Goal: Task Accomplishment & Management: Manage account settings

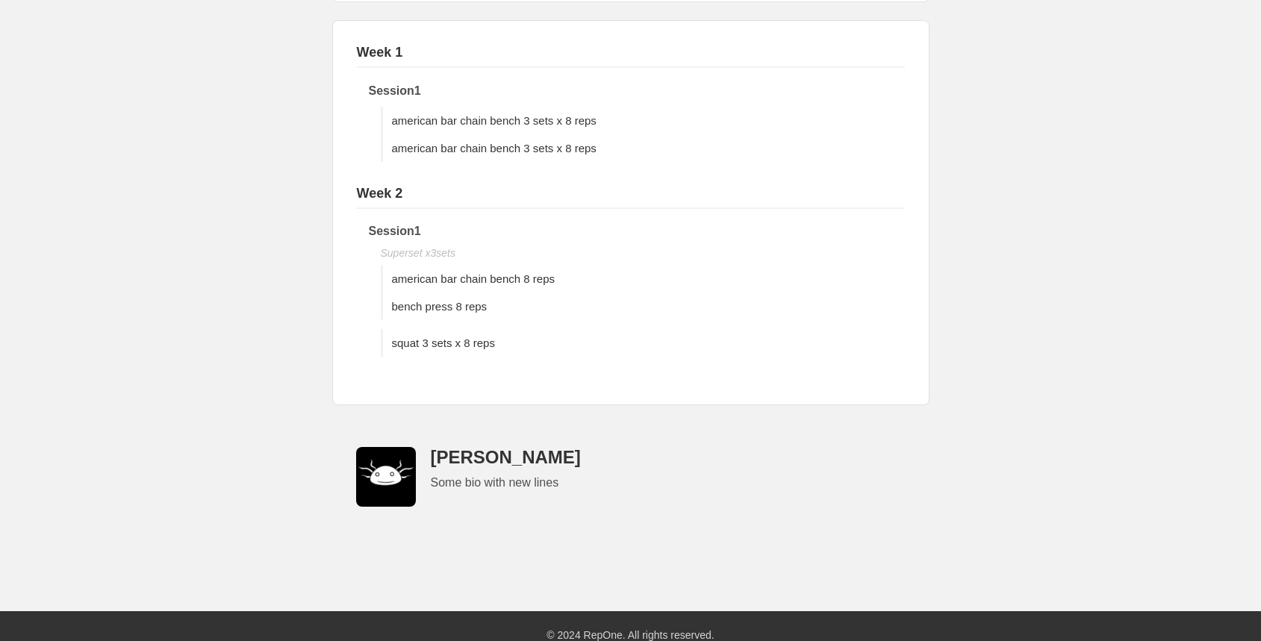
scroll to position [381, 0]
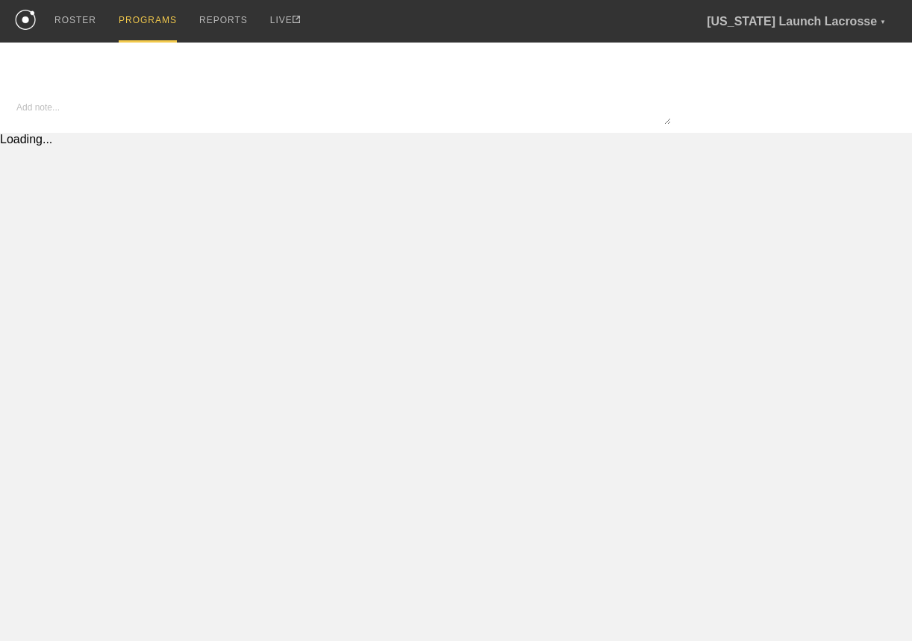
type input "Copy of Copy of Some program"
type textarea "x"
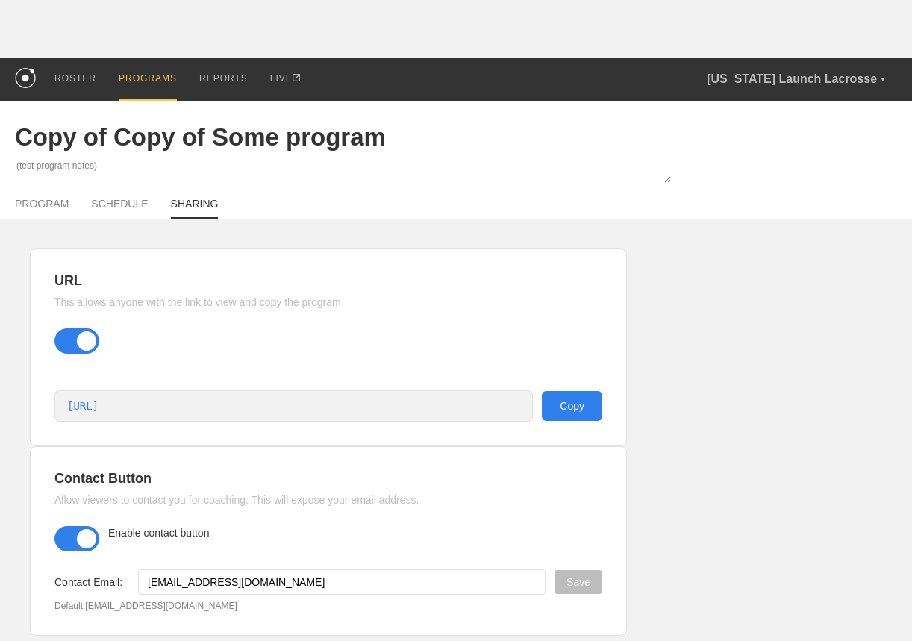
scroll to position [24, 0]
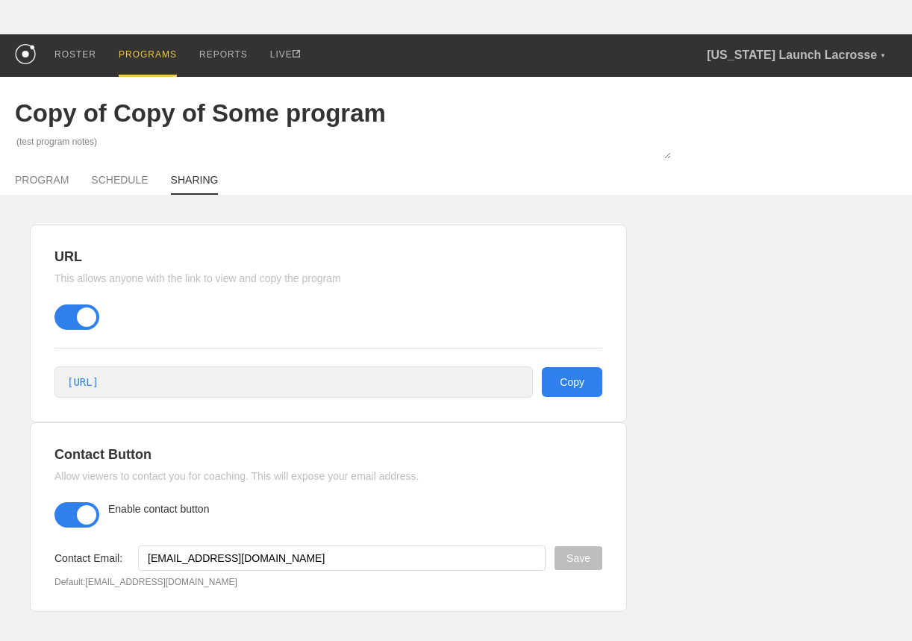
click at [78, 516] on span at bounding box center [76, 514] width 45 height 25
click at [57, 513] on input "checkbox" at bounding box center [57, 513] width 0 height 0
click at [78, 514] on span at bounding box center [76, 514] width 45 height 25
click at [57, 513] on input "checkbox" at bounding box center [57, 513] width 0 height 0
click at [82, 513] on span at bounding box center [76, 514] width 45 height 25
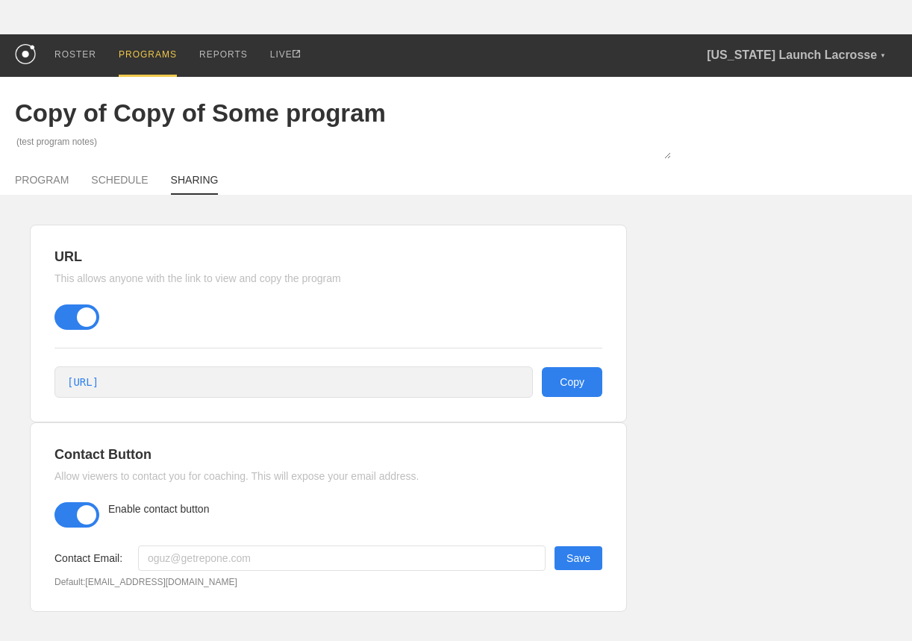
click at [57, 513] on input "checkbox" at bounding box center [57, 513] width 0 height 0
click at [78, 313] on span at bounding box center [76, 317] width 45 height 25
click at [57, 315] on input "checkbox" at bounding box center [57, 315] width 0 height 0
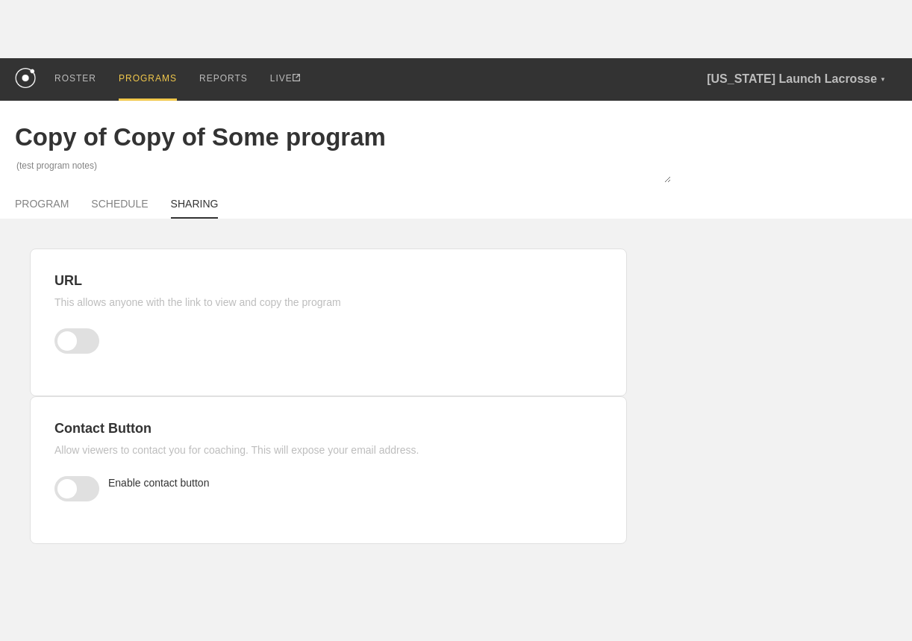
click at [81, 342] on span at bounding box center [76, 340] width 45 height 25
click at [57, 339] on input "checkbox" at bounding box center [57, 339] width 0 height 0
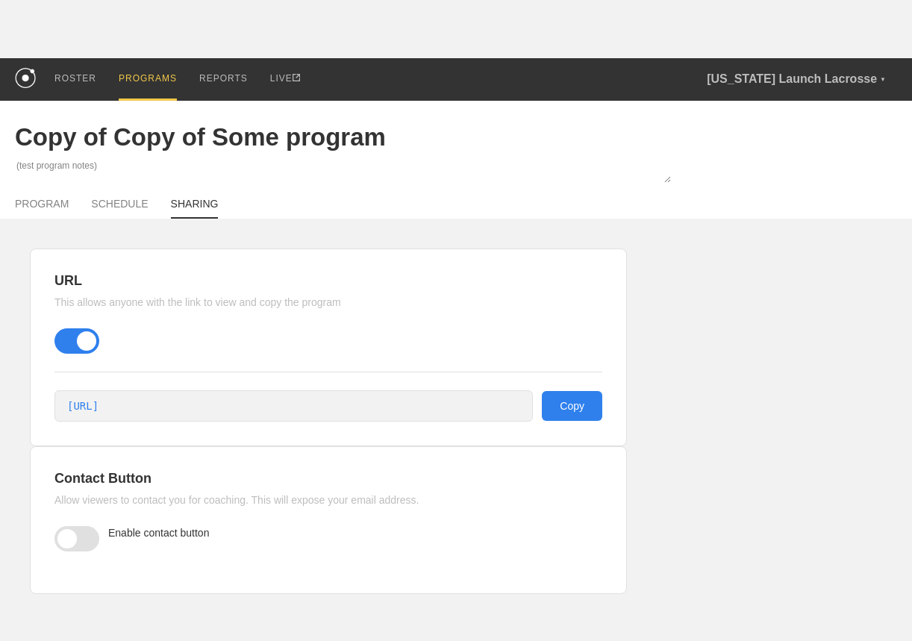
click at [83, 547] on span at bounding box center [76, 538] width 45 height 25
click at [57, 537] on input "checkbox" at bounding box center [57, 537] width 0 height 0
drag, startPoint x: 110, startPoint y: 534, endPoint x: 209, endPoint y: 534, distance: 99.3
click at [209, 534] on span "Enable contact button" at bounding box center [158, 533] width 101 height 12
copy span "Enable contact button"
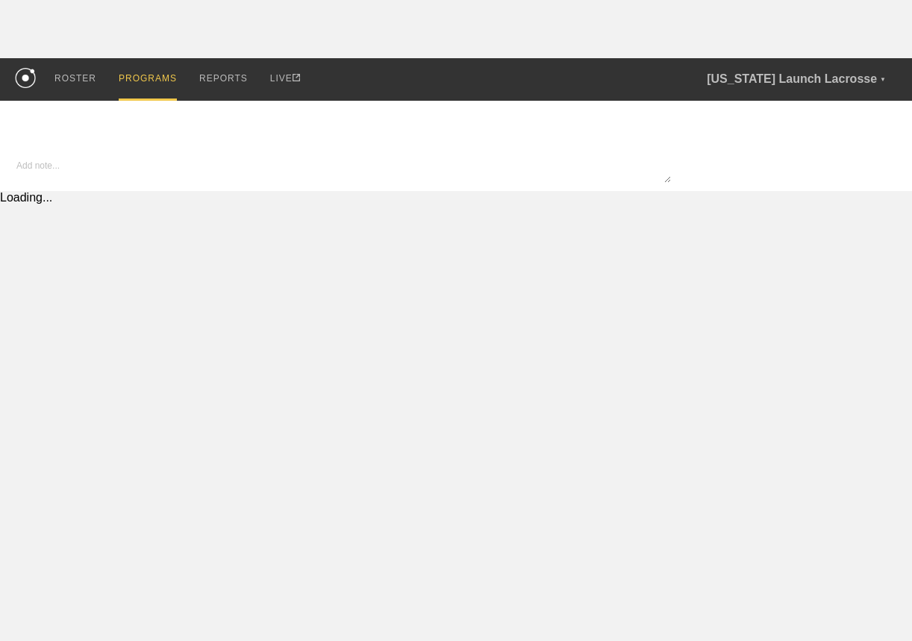
type input "Copy of Copy of Some program"
type textarea "x"
type input "Copy of Copy of Some program"
type textarea "x"
type input "Copy of Copy of Some program"
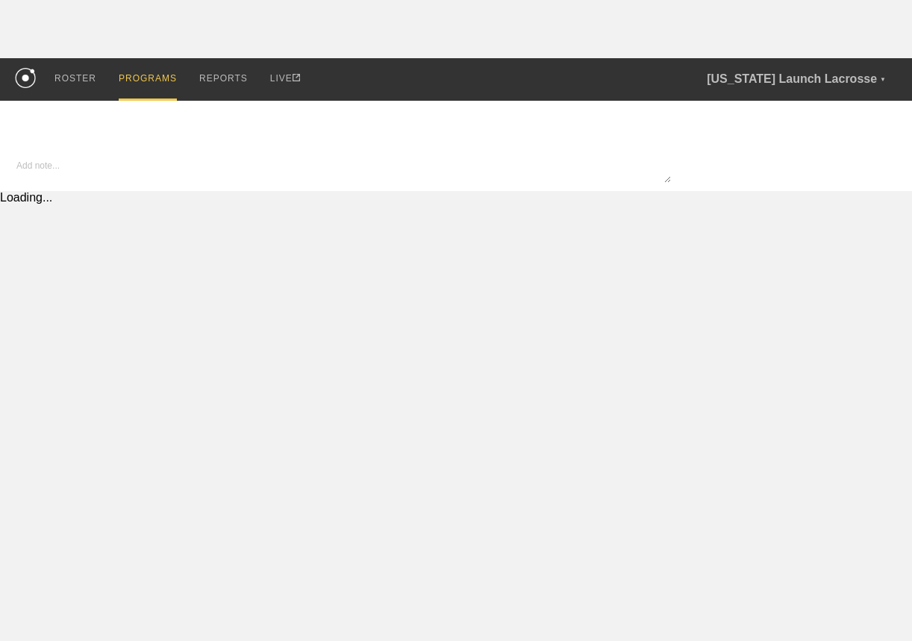
type textarea "x"
type input "Copy of Copy of Some program"
type textarea "(test program notes)"
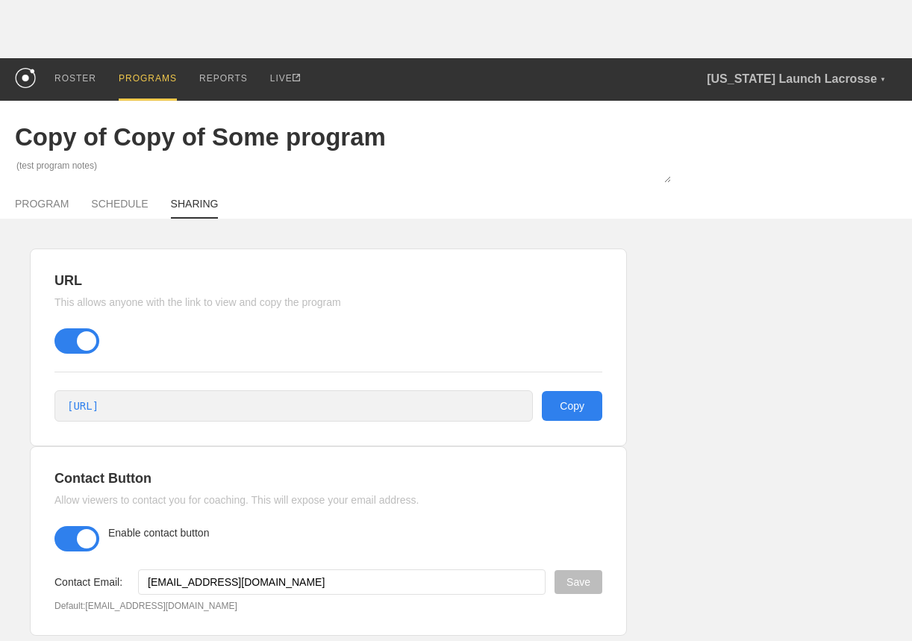
click at [87, 546] on span at bounding box center [76, 538] width 45 height 25
click at [57, 537] on input "checkbox" at bounding box center [57, 537] width 0 height 0
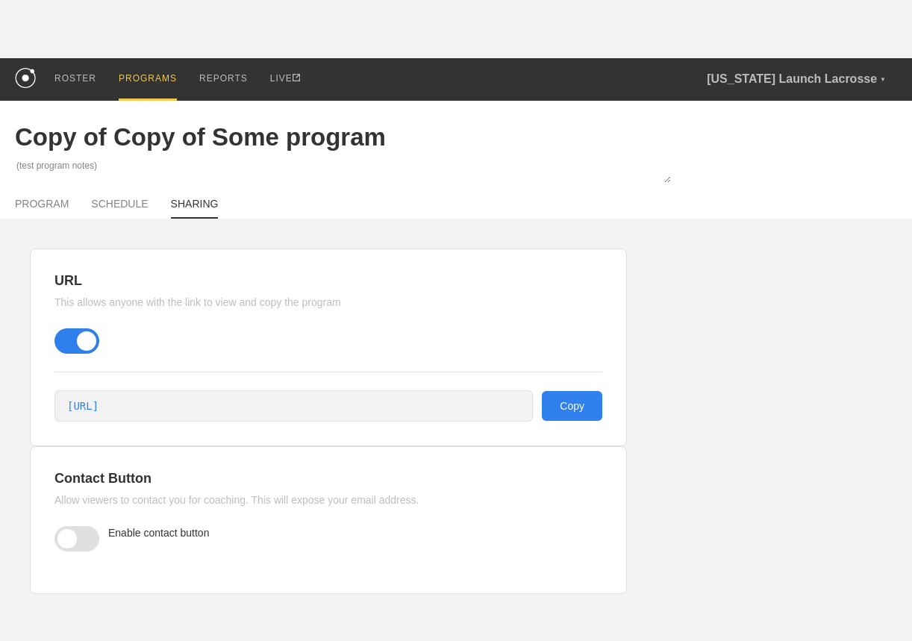
click at [68, 549] on span at bounding box center [76, 538] width 45 height 25
click at [57, 537] on input "checkbox" at bounding box center [57, 537] width 0 height 0
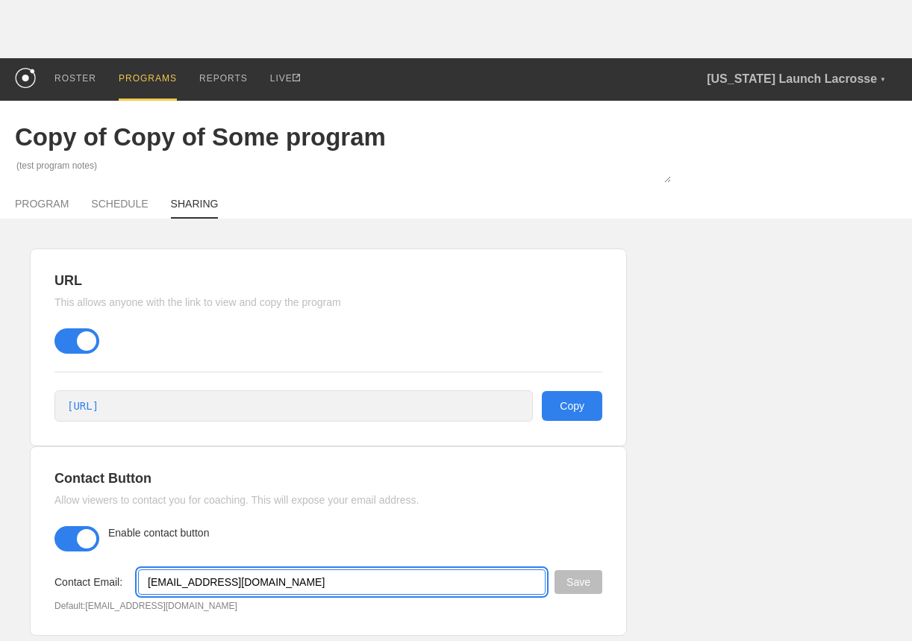
click at [172, 581] on input "[EMAIL_ADDRESS][DOMAIN_NAME]" at bounding box center [342, 581] width 408 height 25
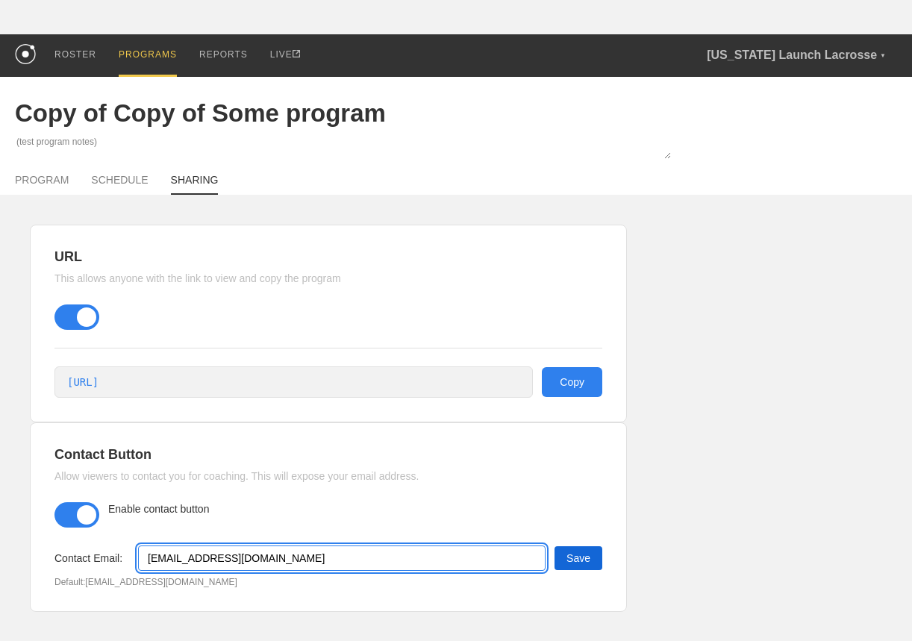
type input "oguz+1@getrepone.com"
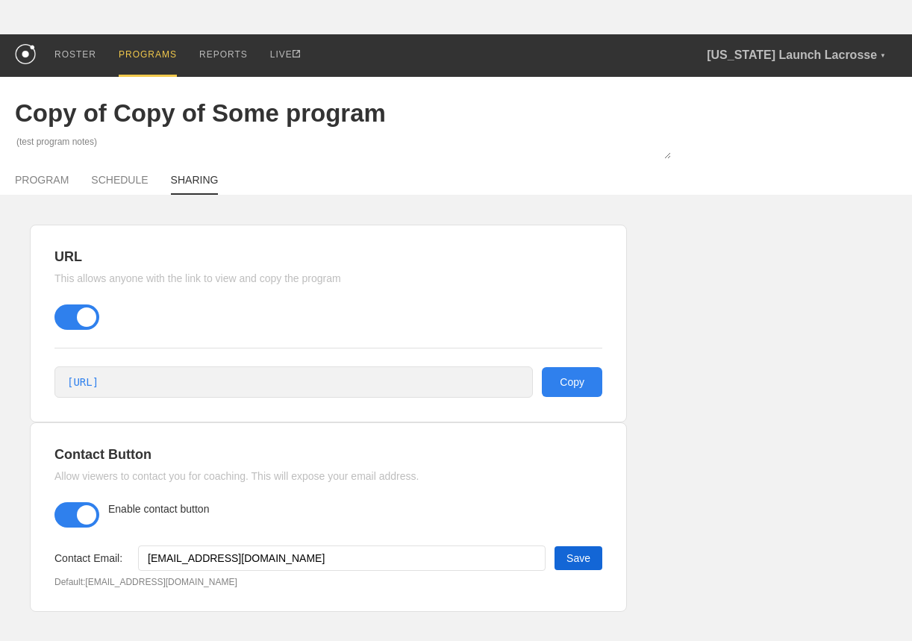
click at [569, 552] on button "Save" at bounding box center [579, 558] width 48 height 24
click at [87, 504] on span at bounding box center [76, 514] width 45 height 25
click at [57, 513] on input "checkbox" at bounding box center [57, 513] width 0 height 0
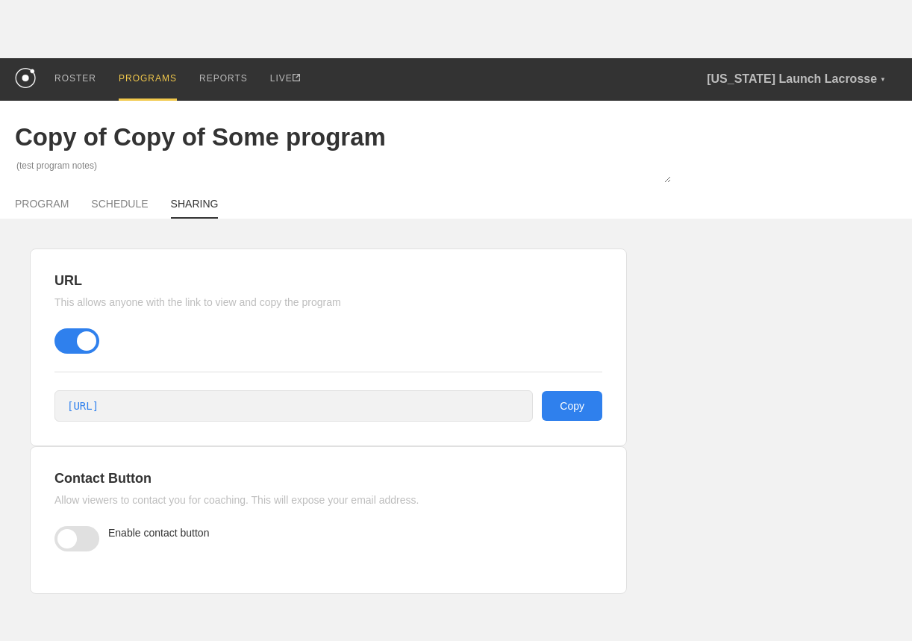
scroll to position [0, 0]
click at [84, 534] on span at bounding box center [76, 538] width 45 height 25
click at [57, 537] on input "checkbox" at bounding box center [57, 537] width 0 height 0
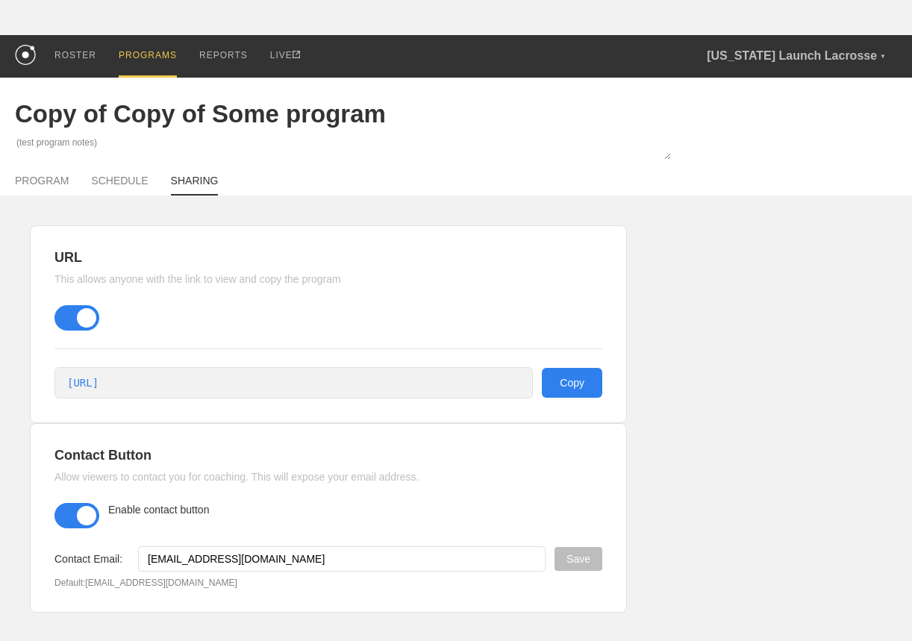
scroll to position [24, 0]
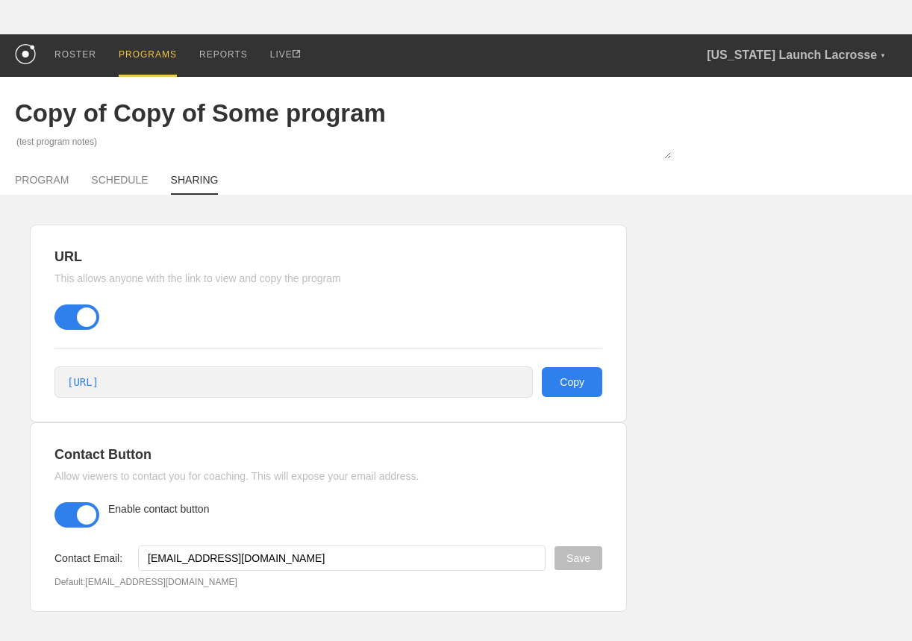
click at [84, 514] on span at bounding box center [76, 514] width 45 height 25
click at [57, 513] on input "checkbox" at bounding box center [57, 513] width 0 height 0
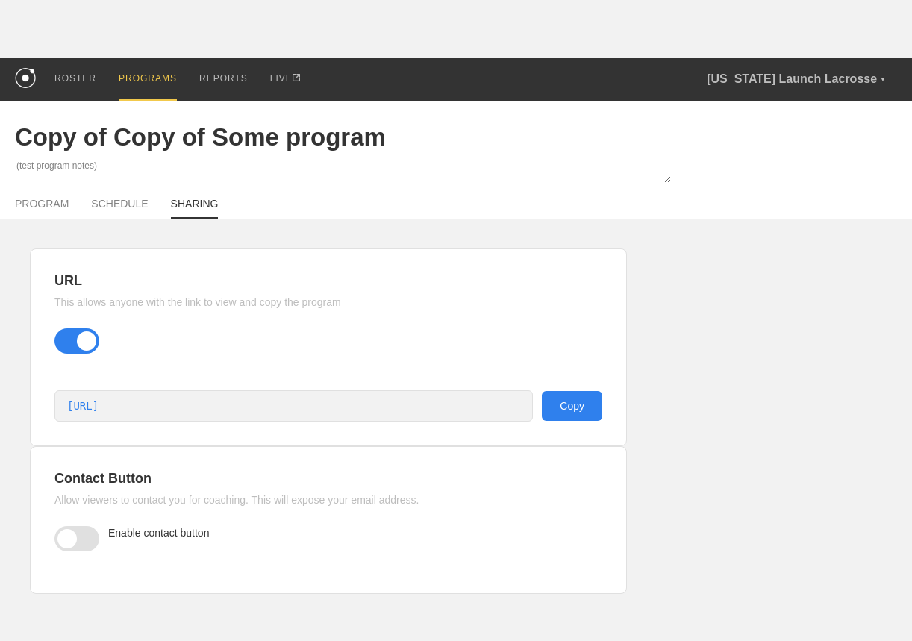
click at [81, 534] on span at bounding box center [76, 538] width 45 height 25
click at [57, 537] on input "checkbox" at bounding box center [57, 537] width 0 height 0
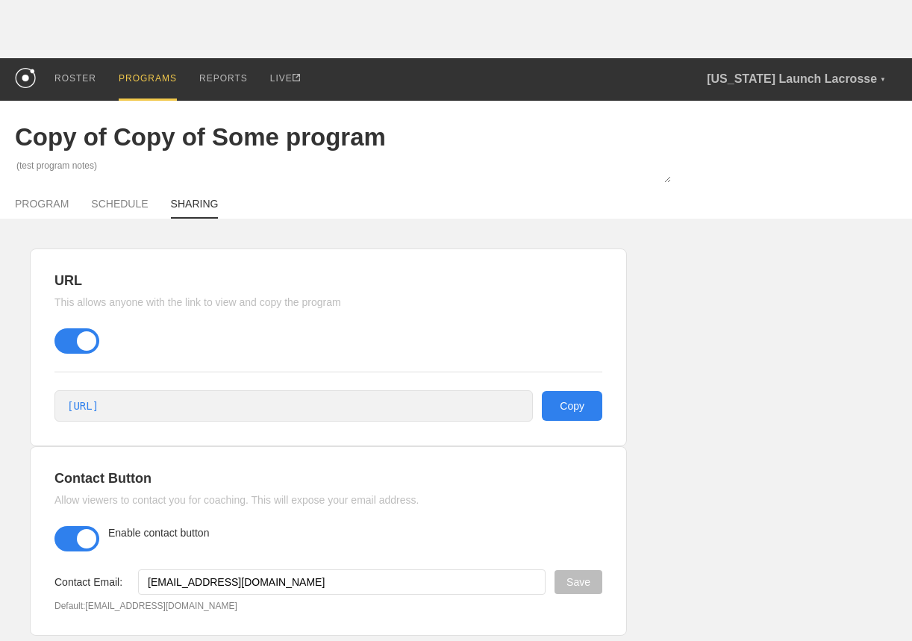
scroll to position [24, 0]
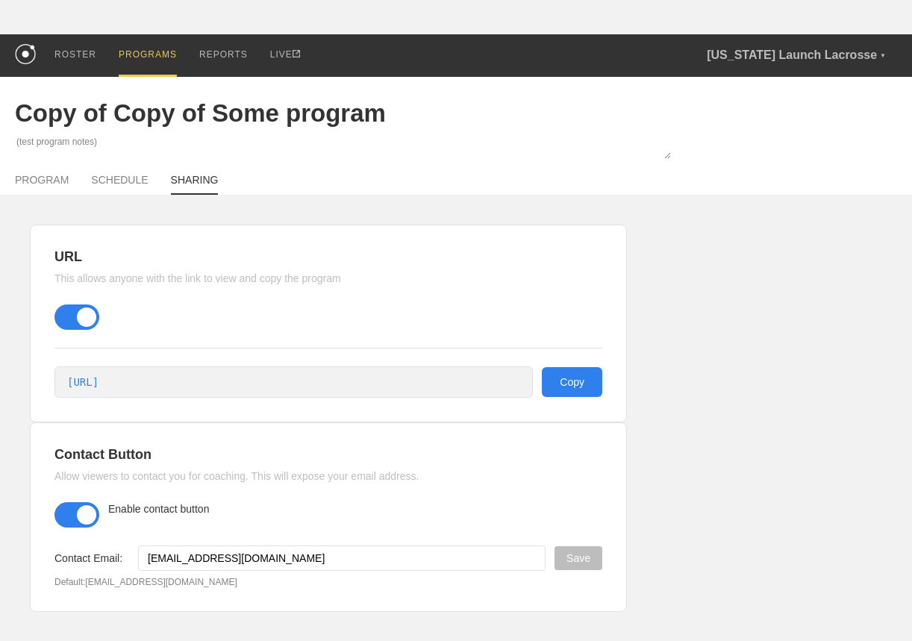
click at [78, 516] on span at bounding box center [76, 514] width 45 height 25
click at [57, 513] on input "checkbox" at bounding box center [57, 513] width 0 height 0
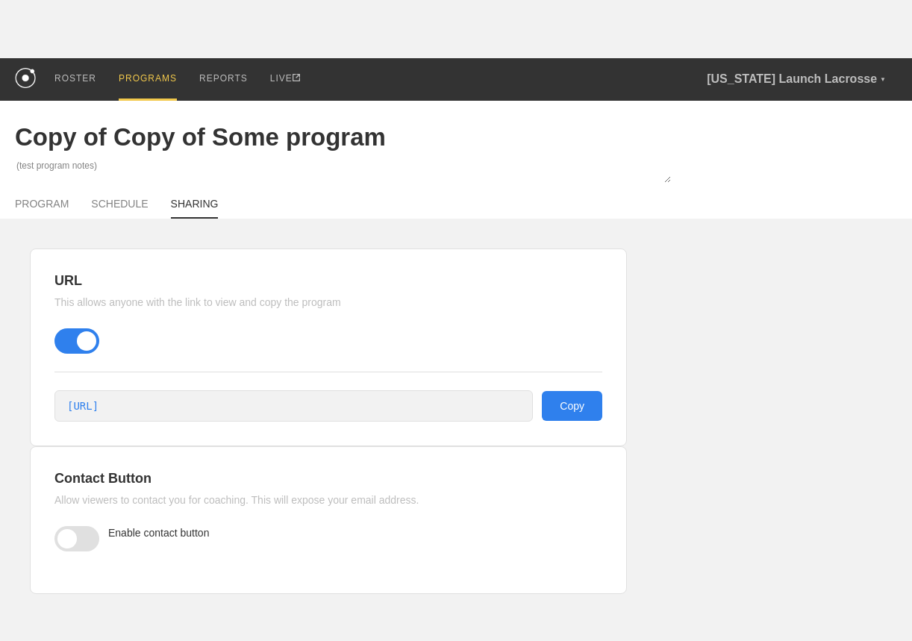
click at [81, 540] on span at bounding box center [76, 538] width 45 height 25
click at [57, 537] on input "checkbox" at bounding box center [57, 537] width 0 height 0
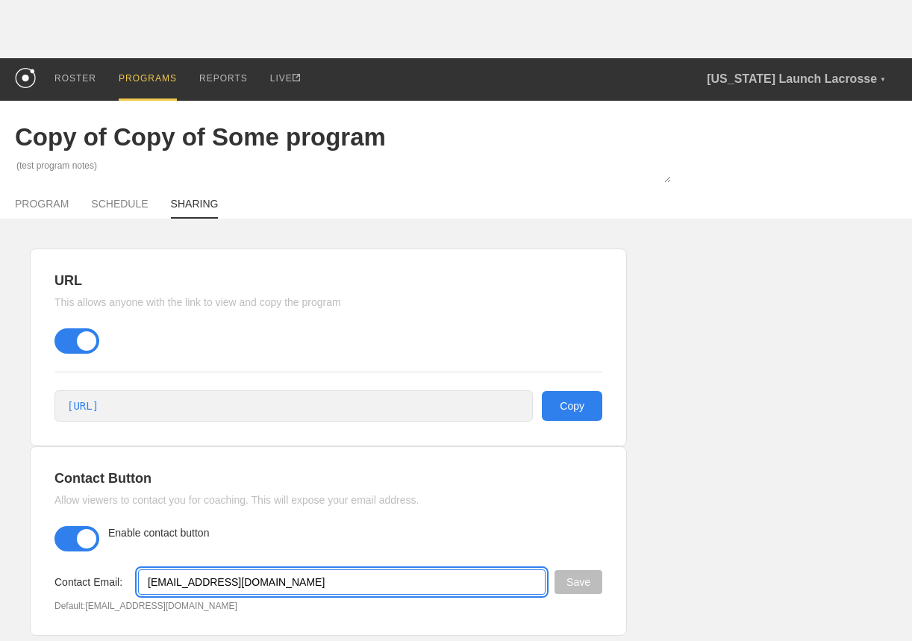
click at [174, 578] on input "[EMAIL_ADDRESS][DOMAIN_NAME]" at bounding box center [342, 581] width 408 height 25
type input "[EMAIL_ADDRESS][DOMAIN_NAME]"
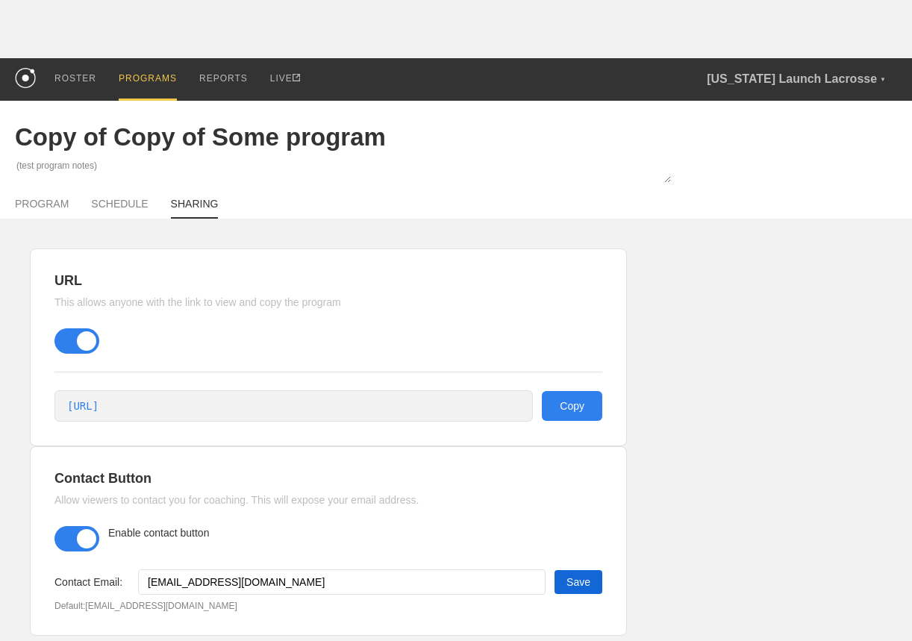
click at [589, 587] on button "Save" at bounding box center [579, 582] width 48 height 24
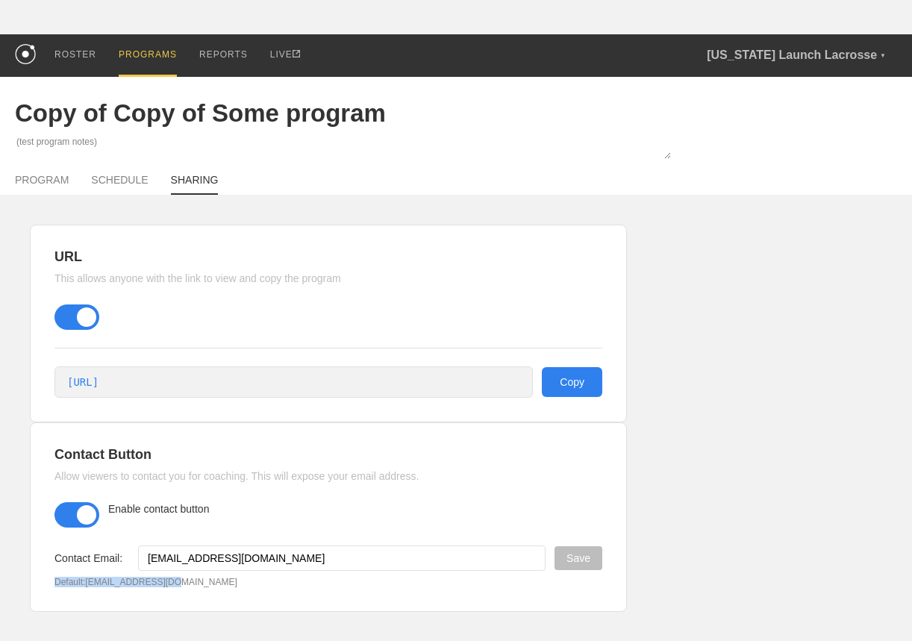
drag, startPoint x: 178, startPoint y: 584, endPoint x: 49, endPoint y: 579, distance: 129.2
click at [49, 580] on div "Contact Button Allow viewers to contact you for coaching. This will expose your…" at bounding box center [328, 517] width 597 height 190
click at [54, 557] on div "Contact Button Allow viewers to contact you for coaching. This will expose your…" at bounding box center [328, 517] width 597 height 190
drag, startPoint x: 53, startPoint y: 579, endPoint x: 165, endPoint y: 578, distance: 112.0
click at [165, 578] on div "Contact Button Allow viewers to contact you for coaching. This will expose your…" at bounding box center [328, 517] width 597 height 190
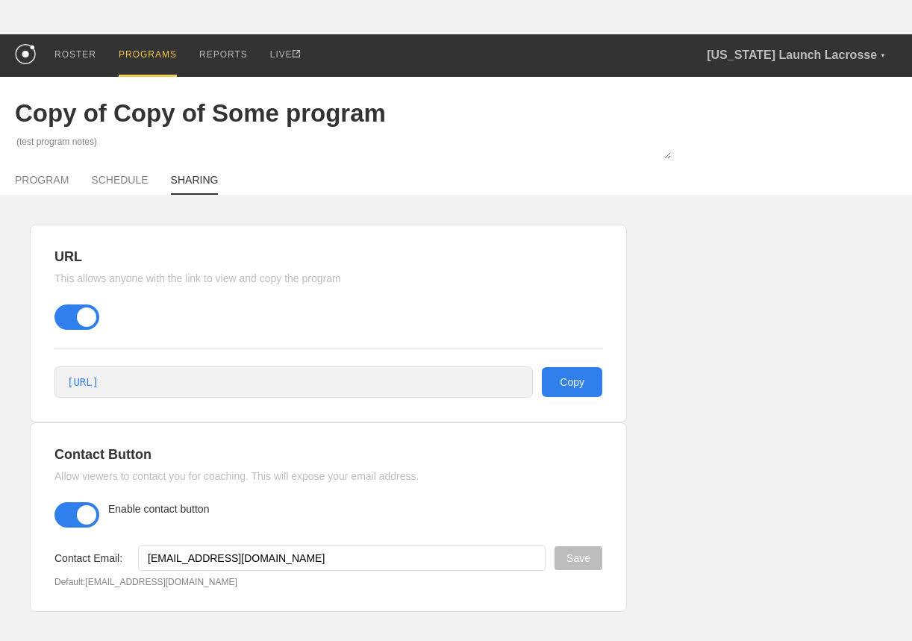
click at [107, 577] on p "Default: oguz@getrepone.com" at bounding box center [328, 582] width 548 height 10
copy label "Contact Email:"
drag, startPoint x: 126, startPoint y: 555, endPoint x: 50, endPoint y: 552, distance: 76.2
click at [50, 552] on div "Contact Button Allow viewers to contact you for coaching. This will expose your…" at bounding box center [328, 517] width 597 height 190
drag, startPoint x: 84, startPoint y: 579, endPoint x: 32, endPoint y: 578, distance: 52.3
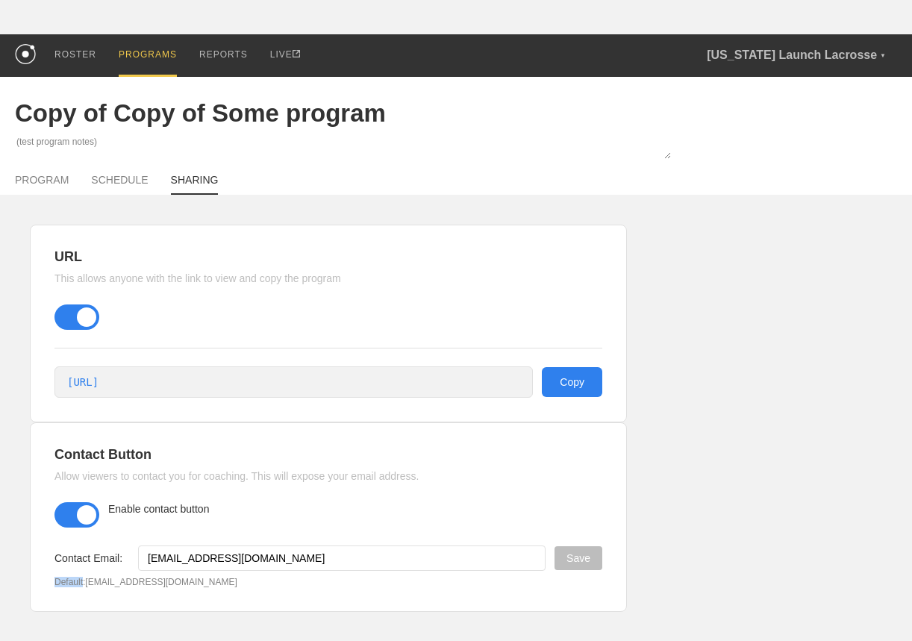
click at [32, 578] on div "Contact Button Allow viewers to contact you for coaching. This will expose your…" at bounding box center [328, 517] width 597 height 190
copy p "Default"
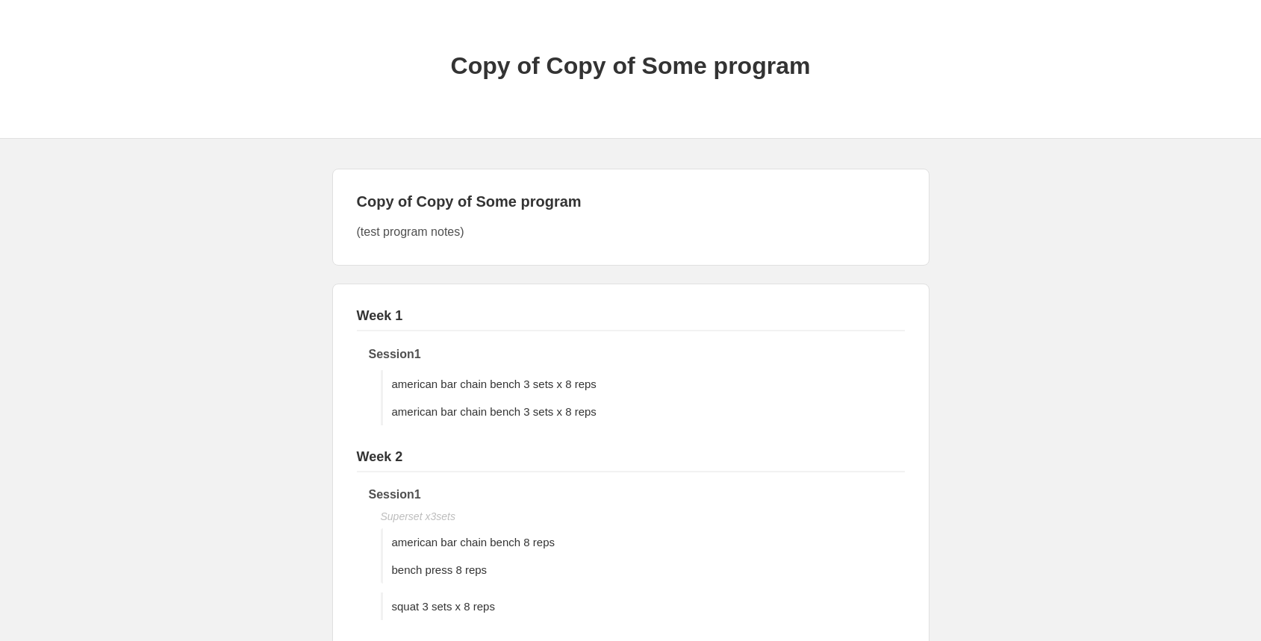
scroll to position [101, 0]
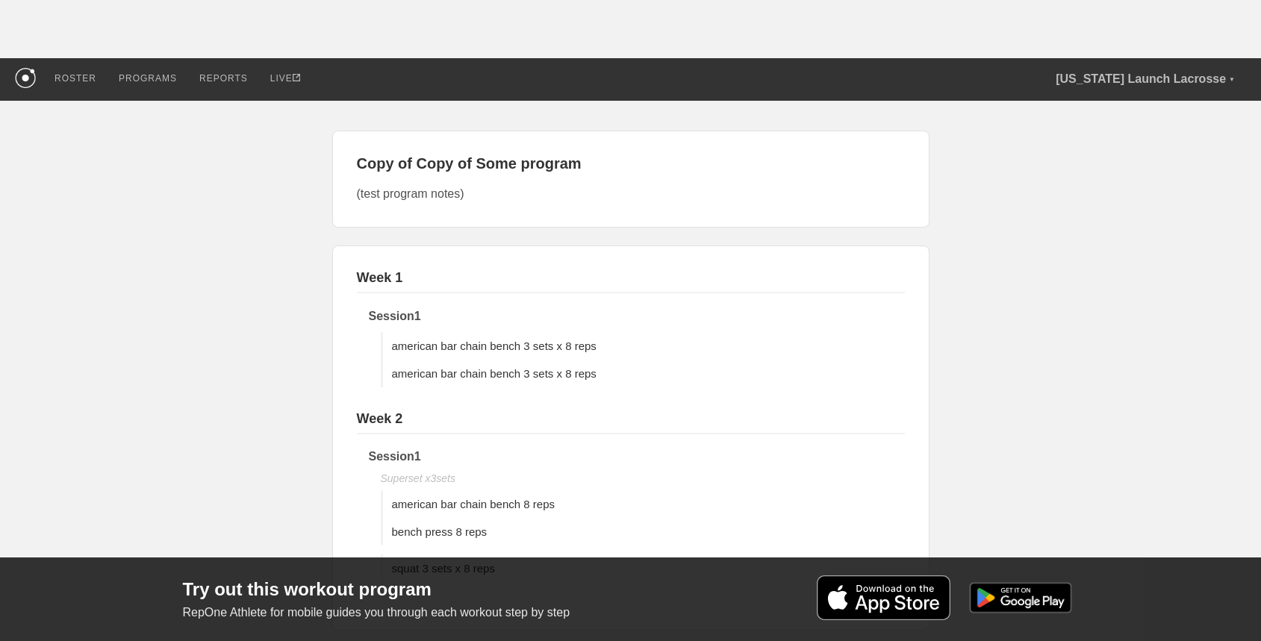
click at [396, 617] on p "RepOne Athlete for mobile guides you through each workout step by step" at bounding box center [488, 612] width 610 height 13
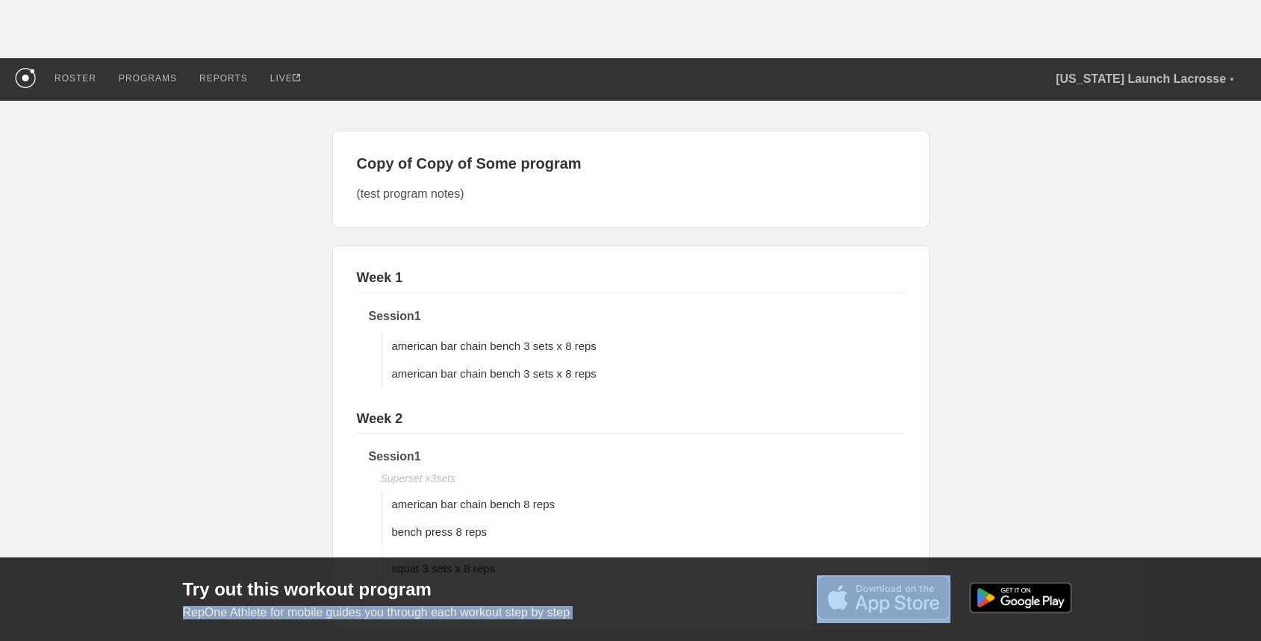
click at [396, 617] on p "RepOne Athlete for mobile guides you through each workout step by step" at bounding box center [488, 612] width 610 height 13
copy p "RepOne Athlete for mobile guides you through each workout step by step"
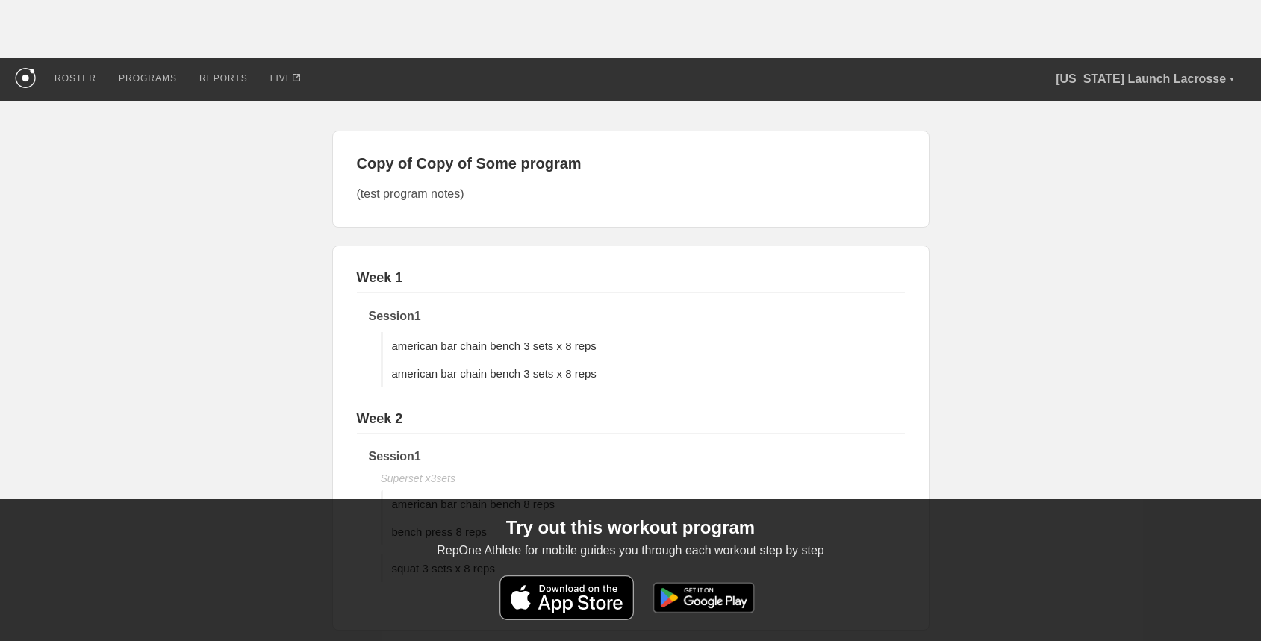
click at [271, 357] on div "Copy of Copy of Some program (test program notes) Week 1 Session 1 american bar…" at bounding box center [630, 505] width 1261 height 808
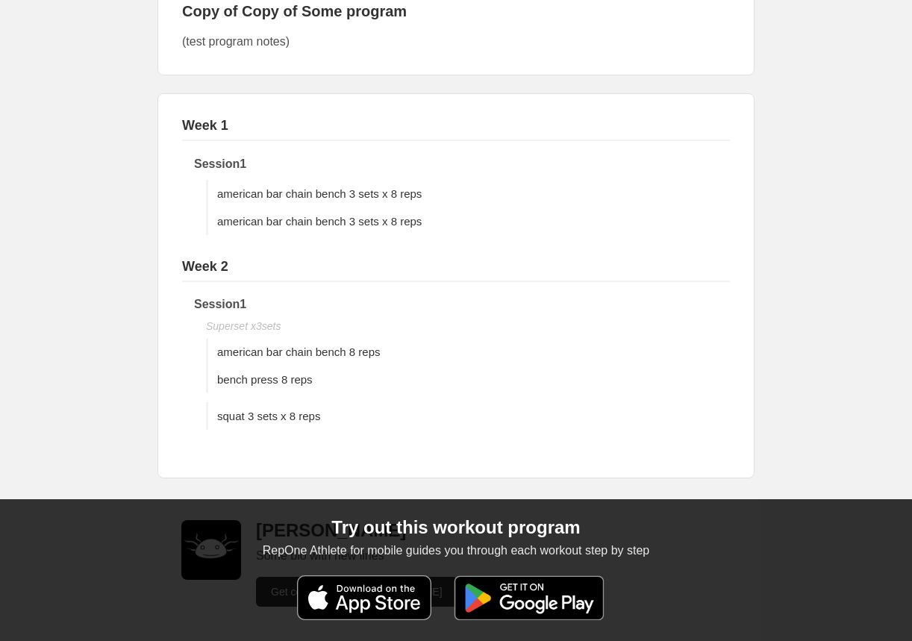
scroll to position [143, 0]
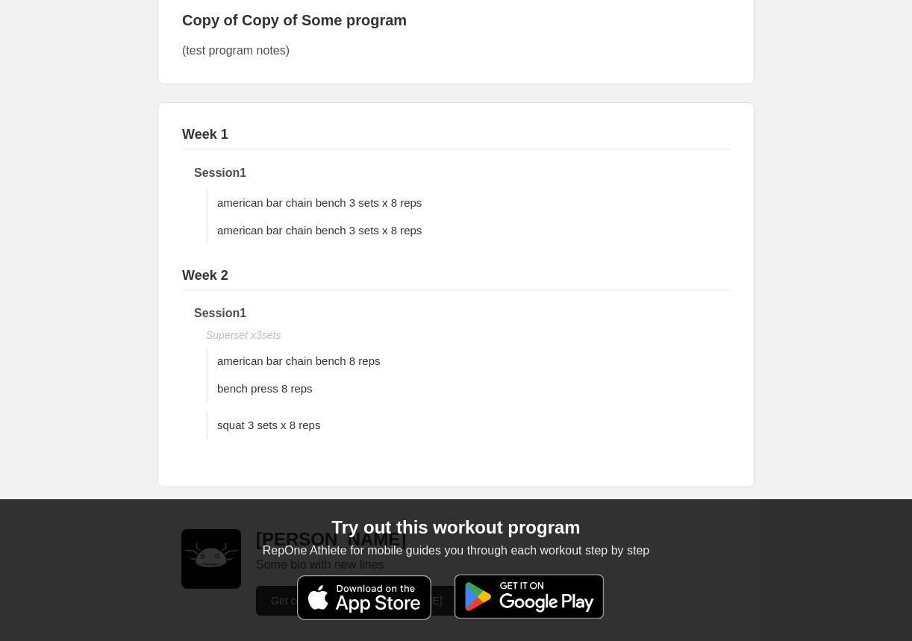
click at [541, 599] on img at bounding box center [529, 596] width 172 height 45
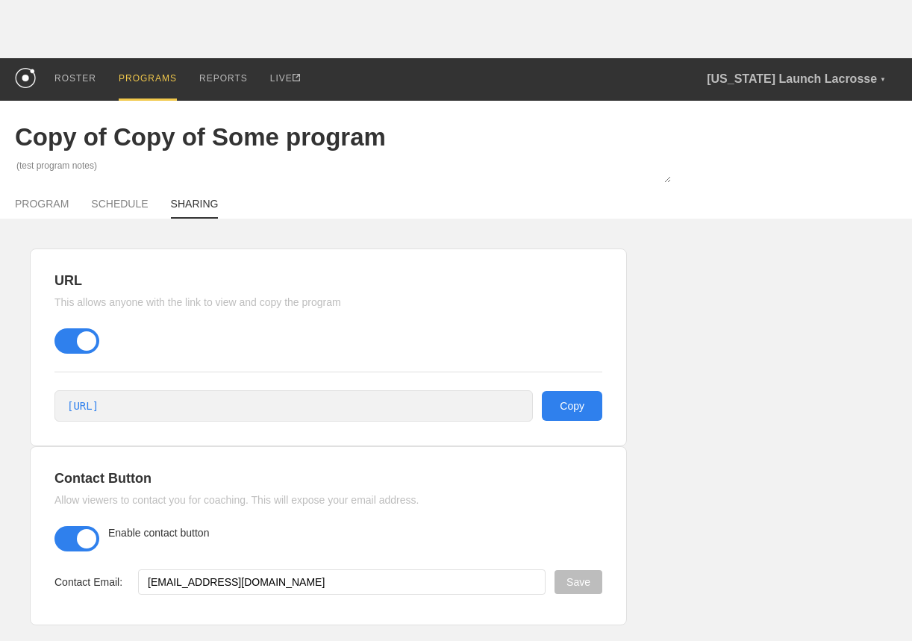
scroll to position [13, 0]
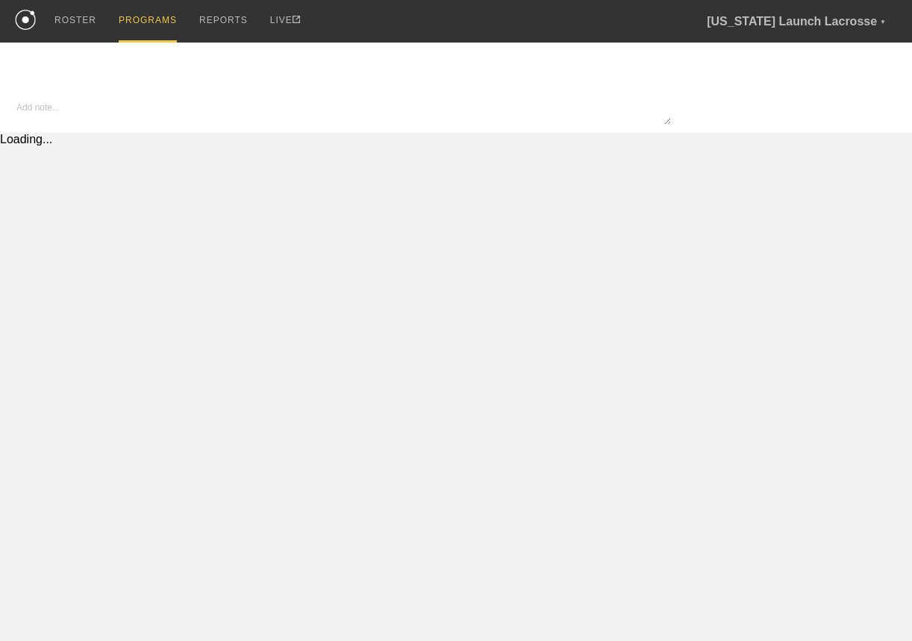
type textarea "x"
type input "Copy of Copy of Some program"
type textarea "(test program notes)"
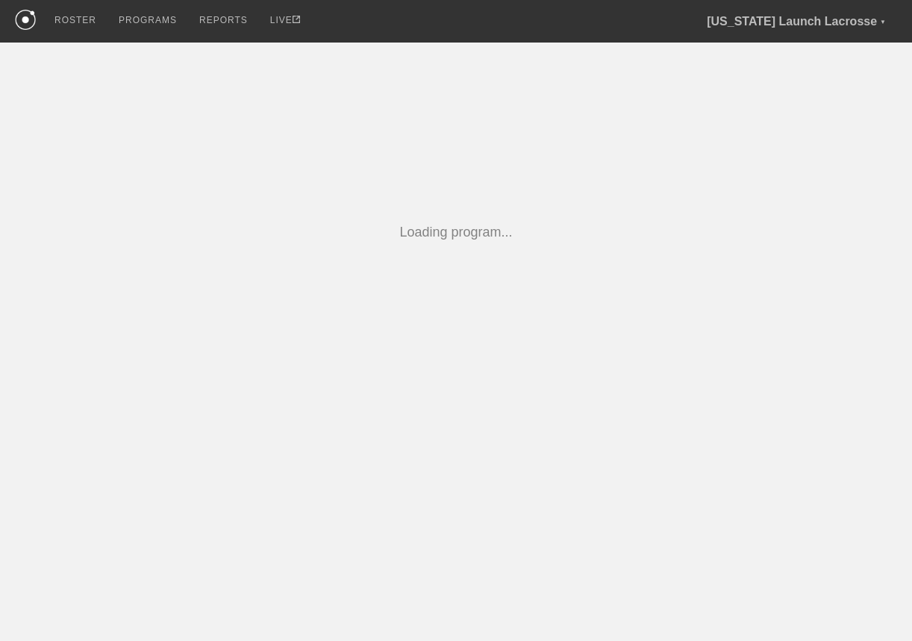
scroll to position [132, 0]
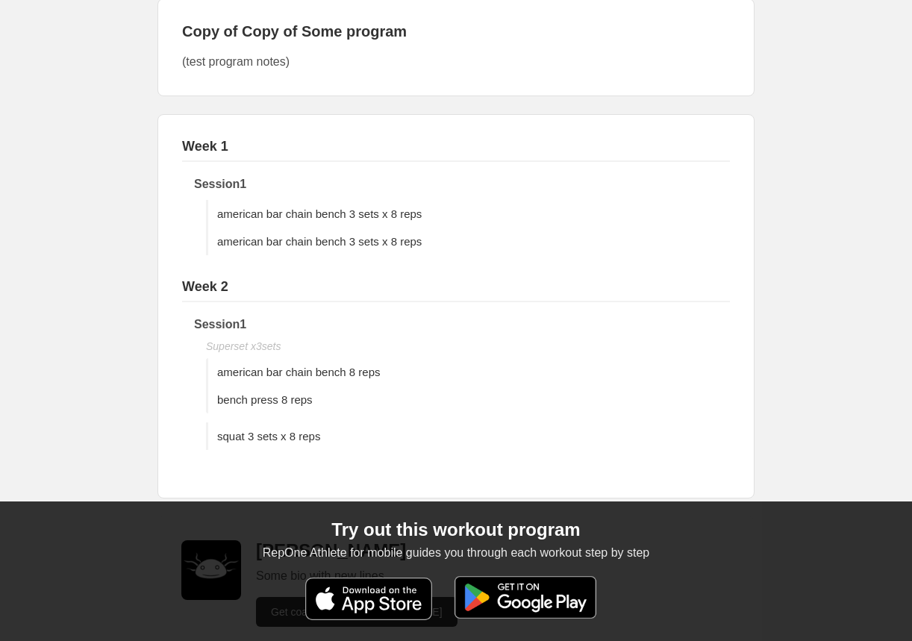
click at [525, 596] on img at bounding box center [525, 597] width 163 height 43
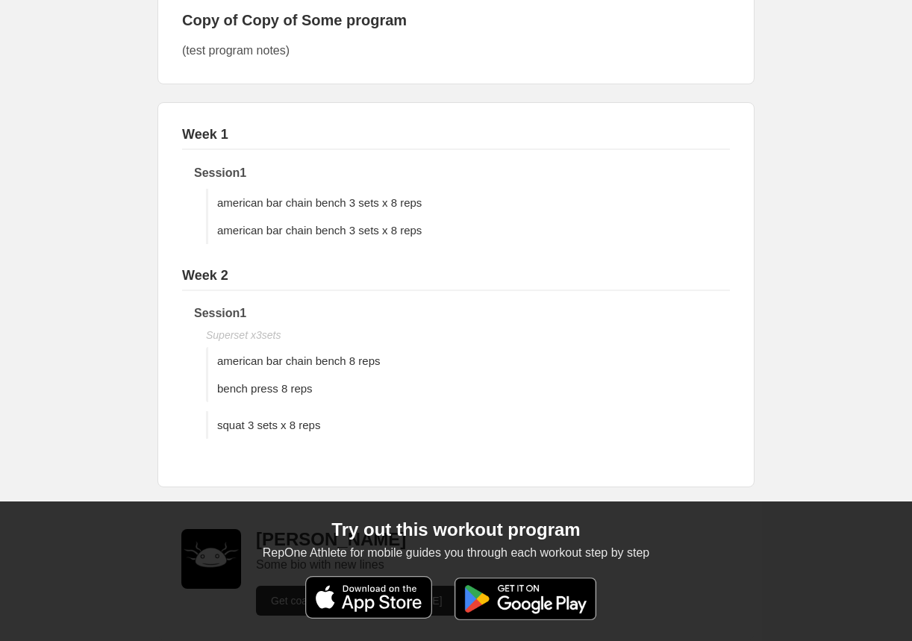
click at [385, 607] on img at bounding box center [369, 597] width 128 height 43
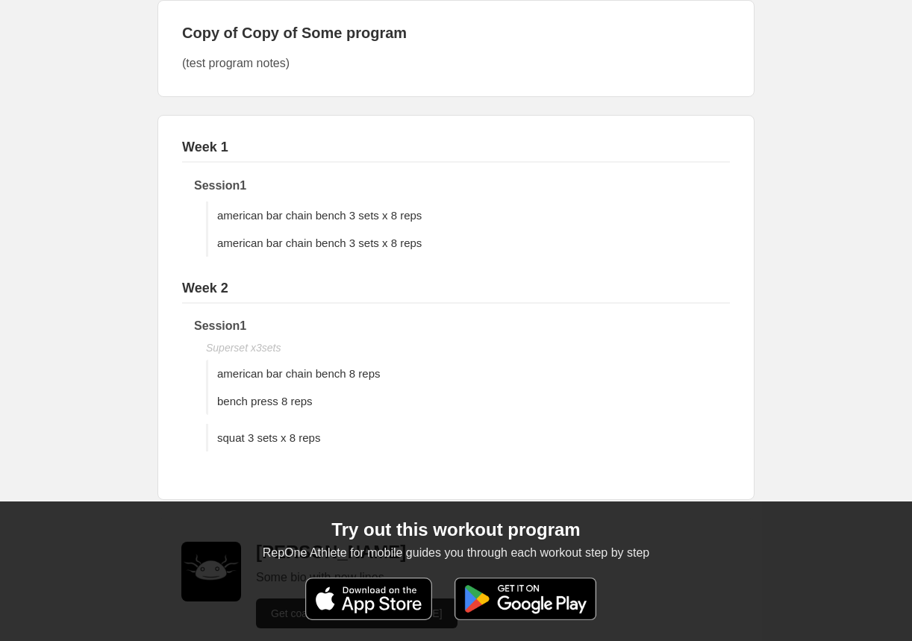
scroll to position [0, 0]
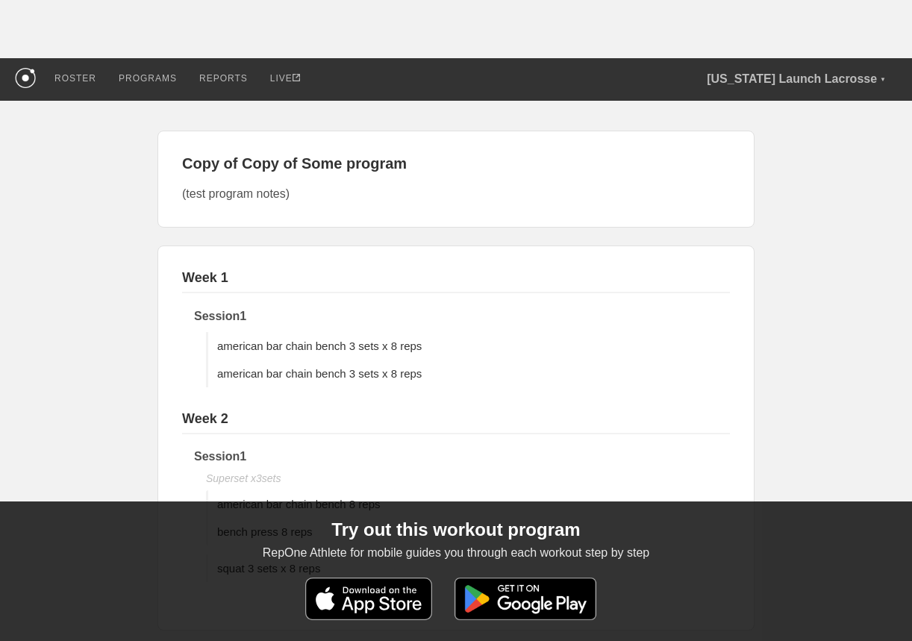
click at [699, 234] on main "Copy of Copy of Some program (test program notes) Week 1 Session 1 american bar…" at bounding box center [456, 466] width 627 height 730
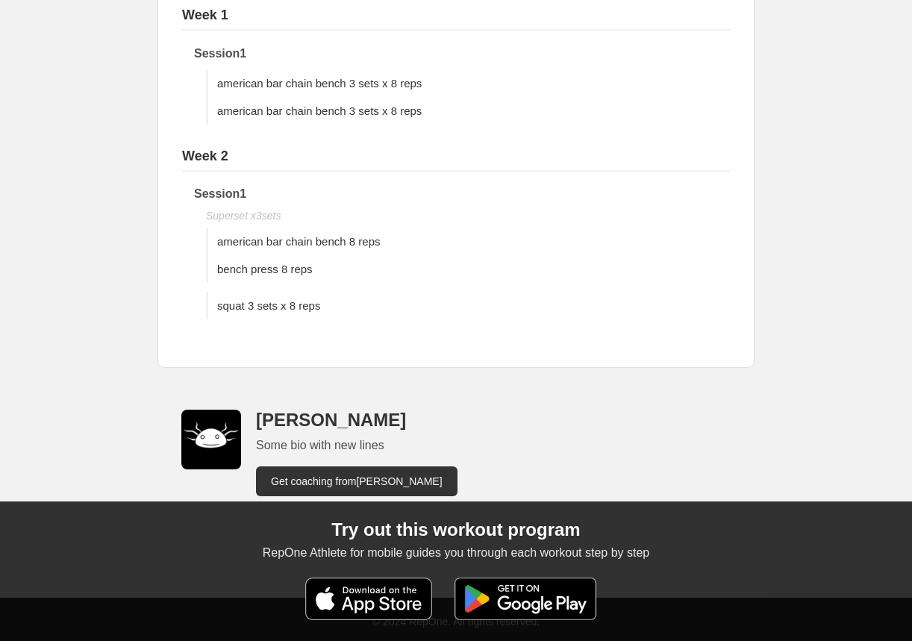
scroll to position [266, 0]
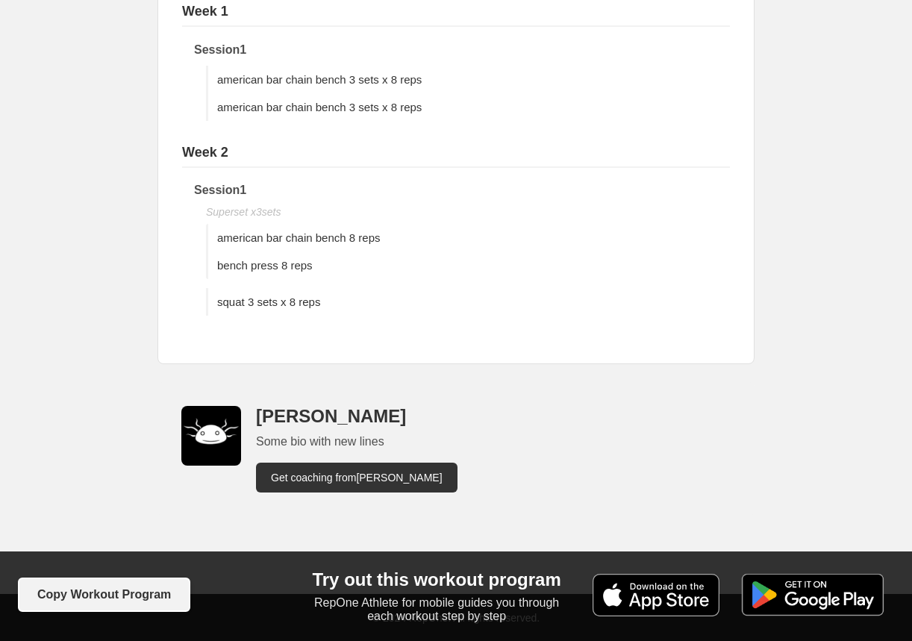
click at [139, 595] on button "Copy Workout Program" at bounding box center [104, 595] width 172 height 34
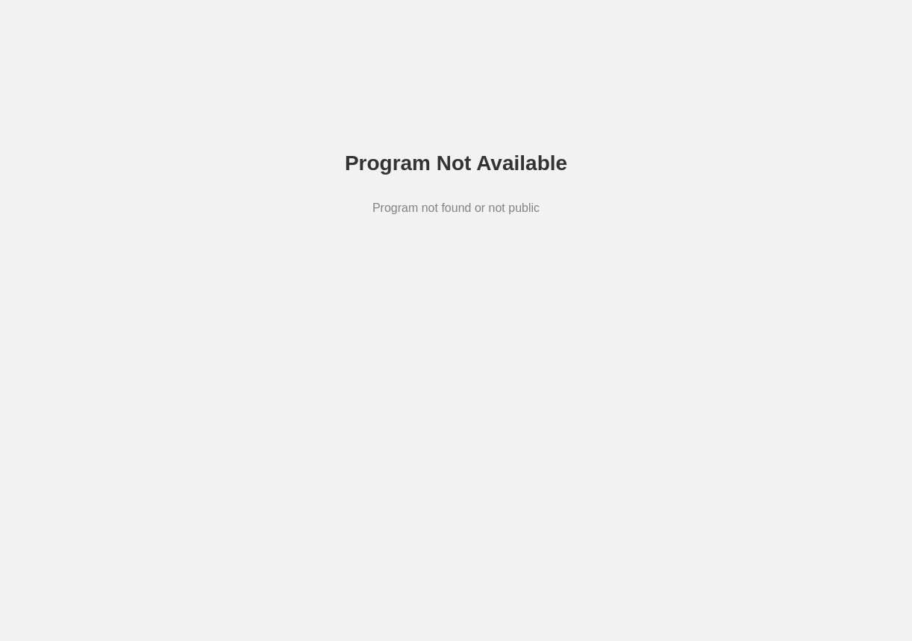
scroll to position [101, 0]
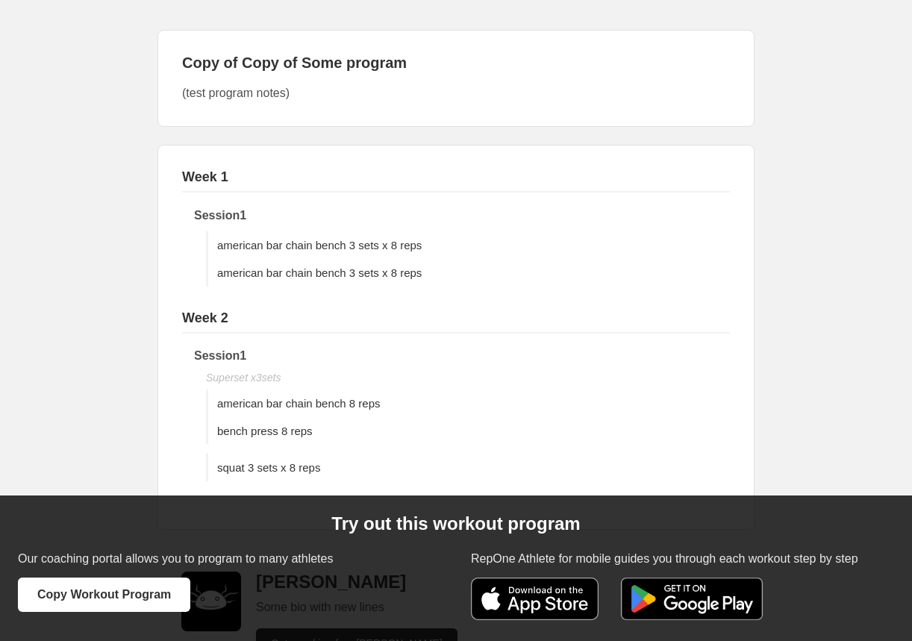
scroll to position [266, 0]
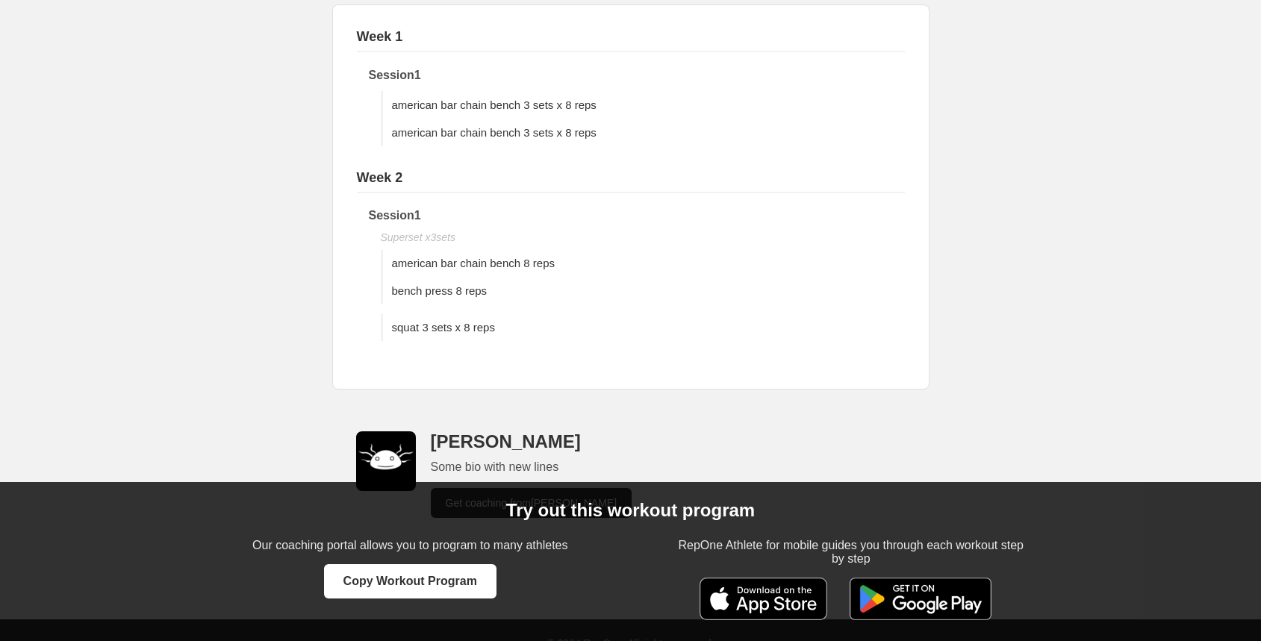
scroll to position [266, 0]
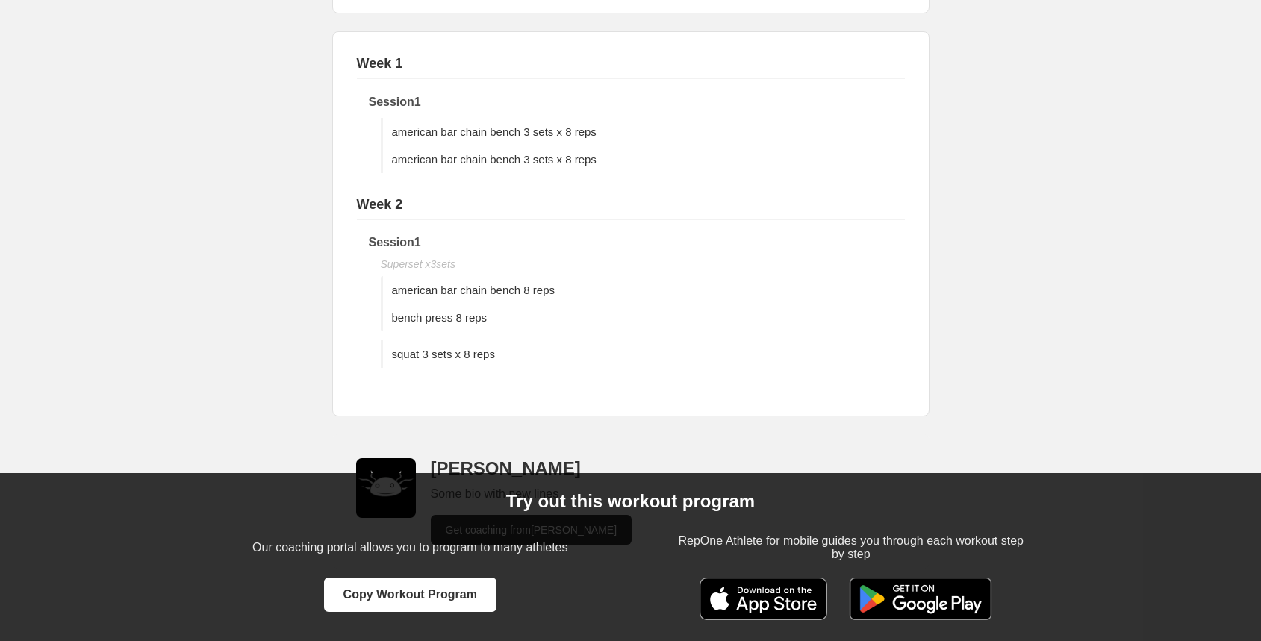
scroll to position [266, 0]
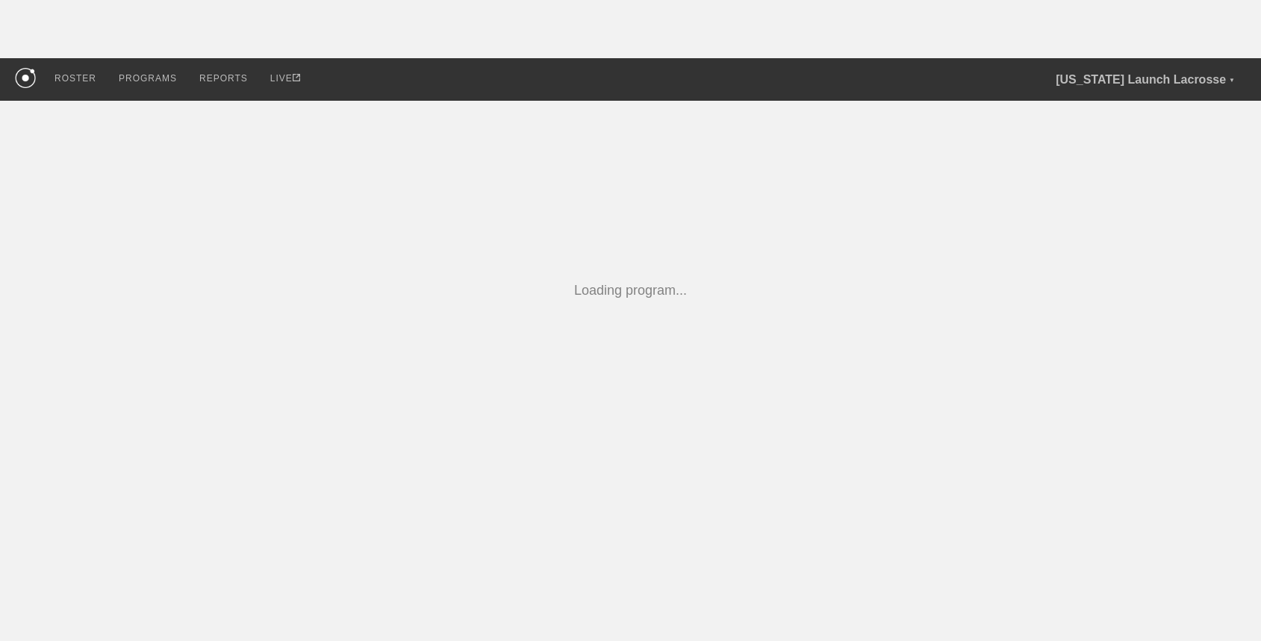
scroll to position [266, 0]
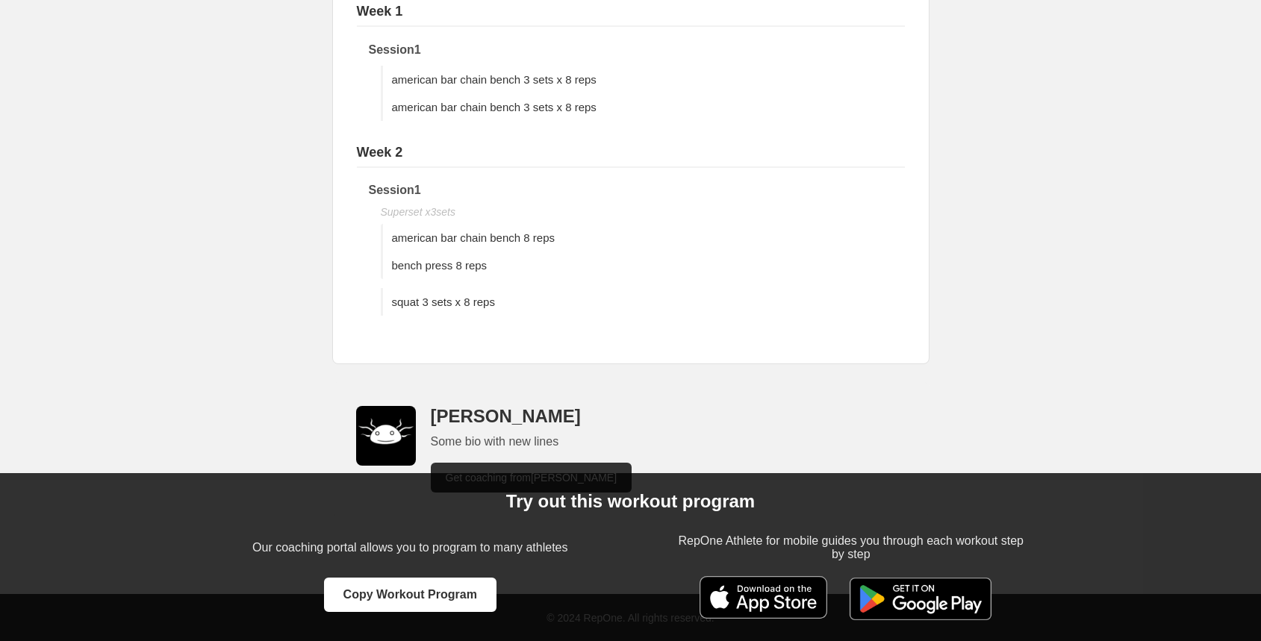
click at [793, 599] on img at bounding box center [763, 597] width 128 height 43
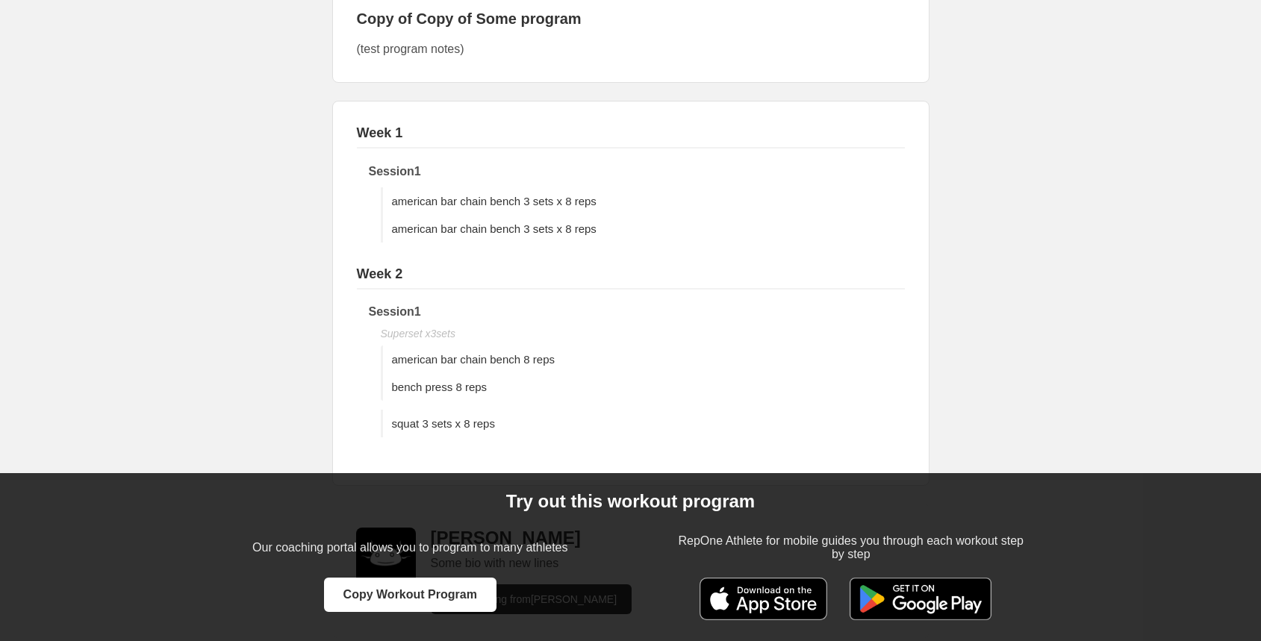
scroll to position [0, 0]
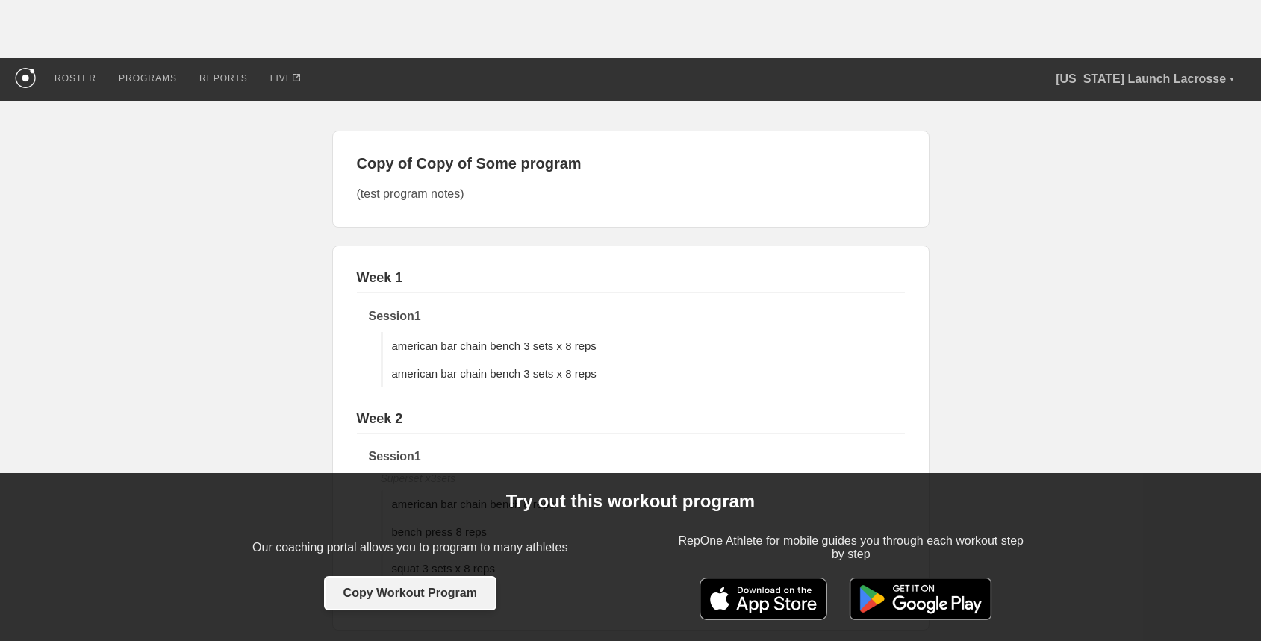
click at [413, 596] on button "Copy Workout Program" at bounding box center [410, 593] width 172 height 34
click at [415, 596] on button "Copy Workout Program" at bounding box center [410, 593] width 172 height 34
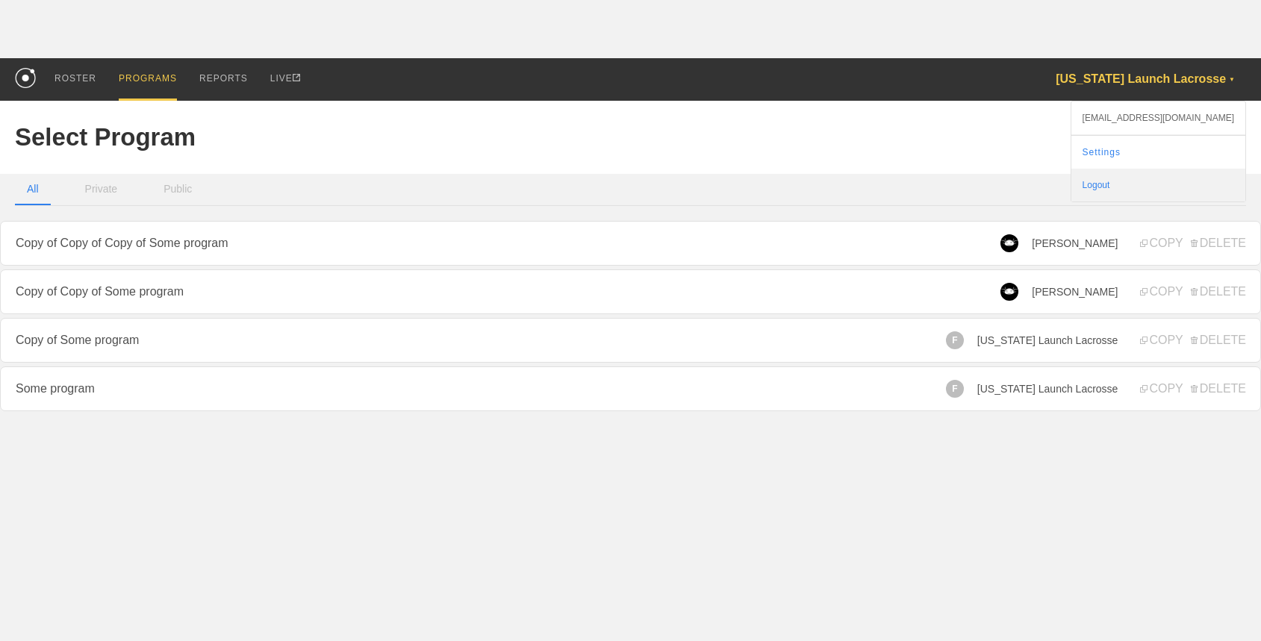
click at [1159, 177] on div "Logout" at bounding box center [1158, 185] width 174 height 33
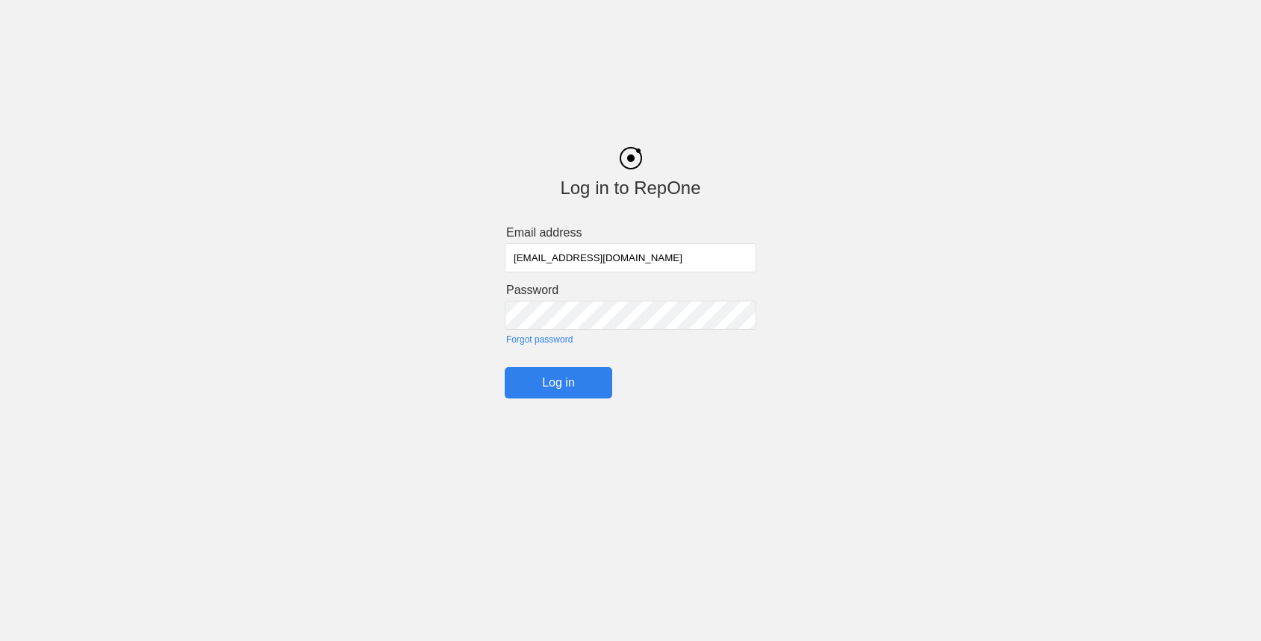
click at [528, 259] on input "[EMAIL_ADDRESS][DOMAIN_NAME]" at bounding box center [631, 257] width 252 height 29
type input "john@getrepone.com"
click at [566, 384] on input "Log in" at bounding box center [558, 382] width 107 height 31
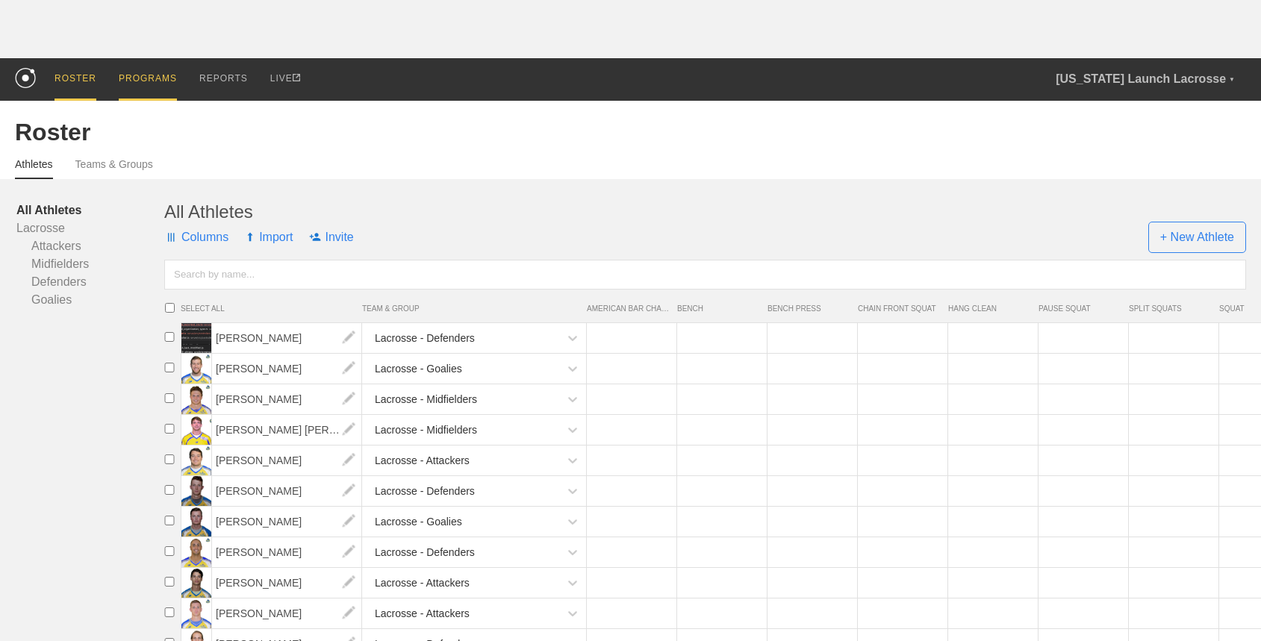
click at [160, 80] on div "PROGRAMS" at bounding box center [148, 79] width 58 height 43
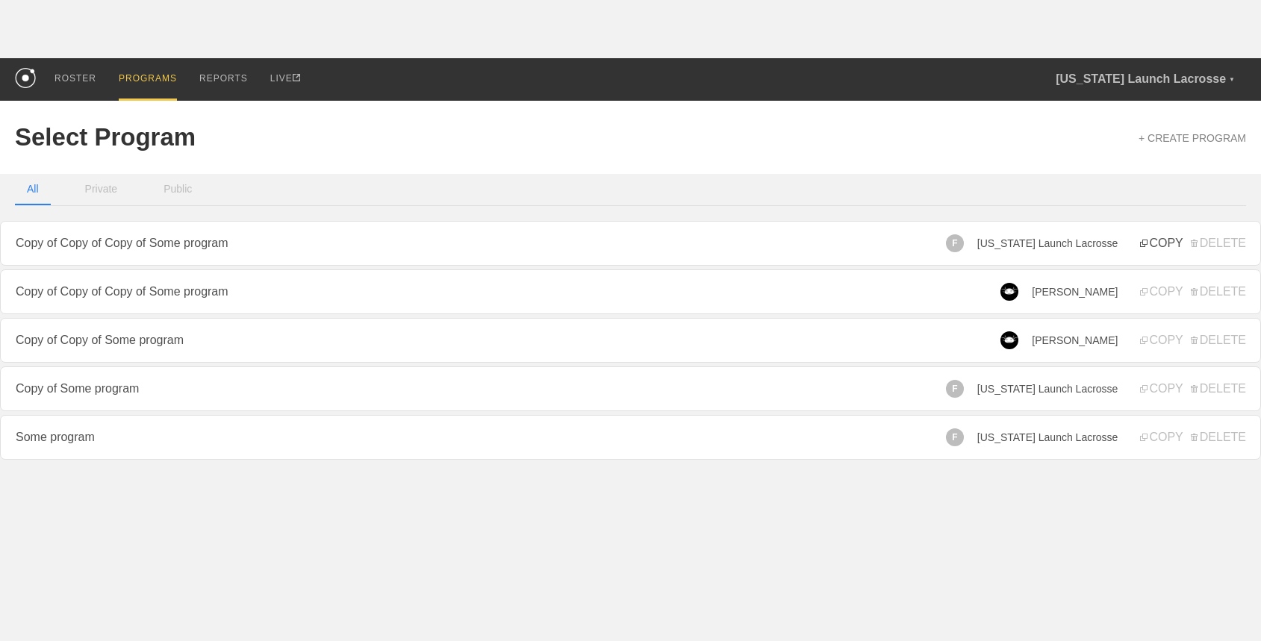
click at [1160, 249] on span "COPY" at bounding box center [1161, 243] width 43 height 13
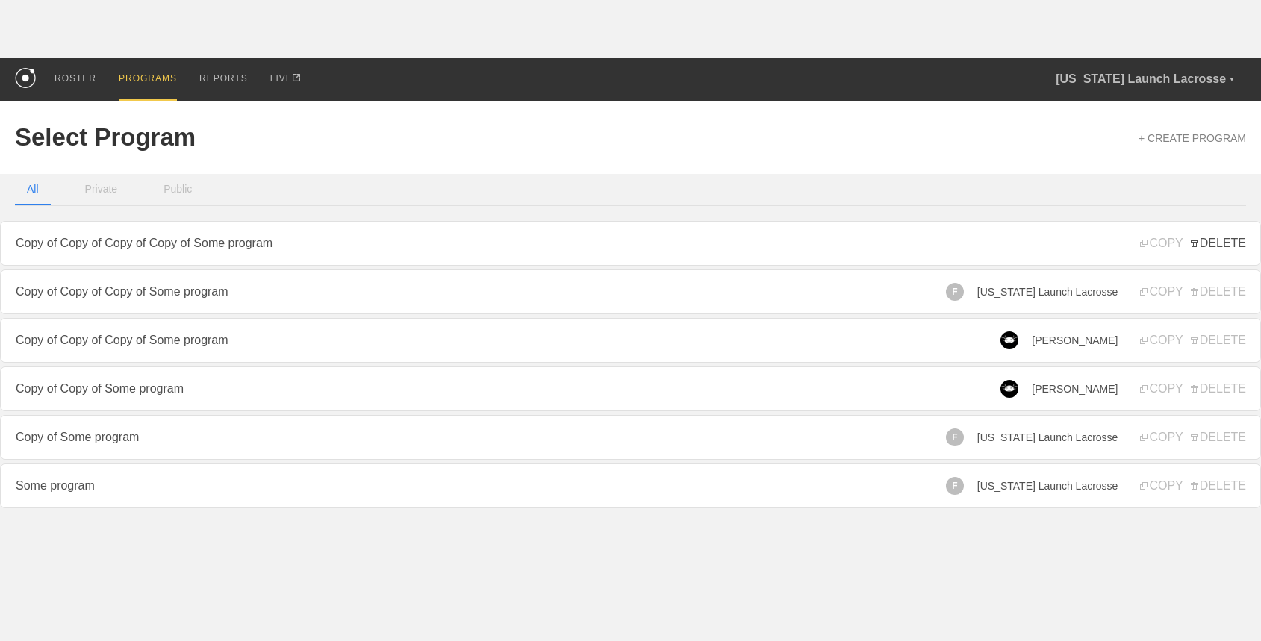
click at [1210, 243] on span "DELETE" at bounding box center [1217, 243] width 55 height 13
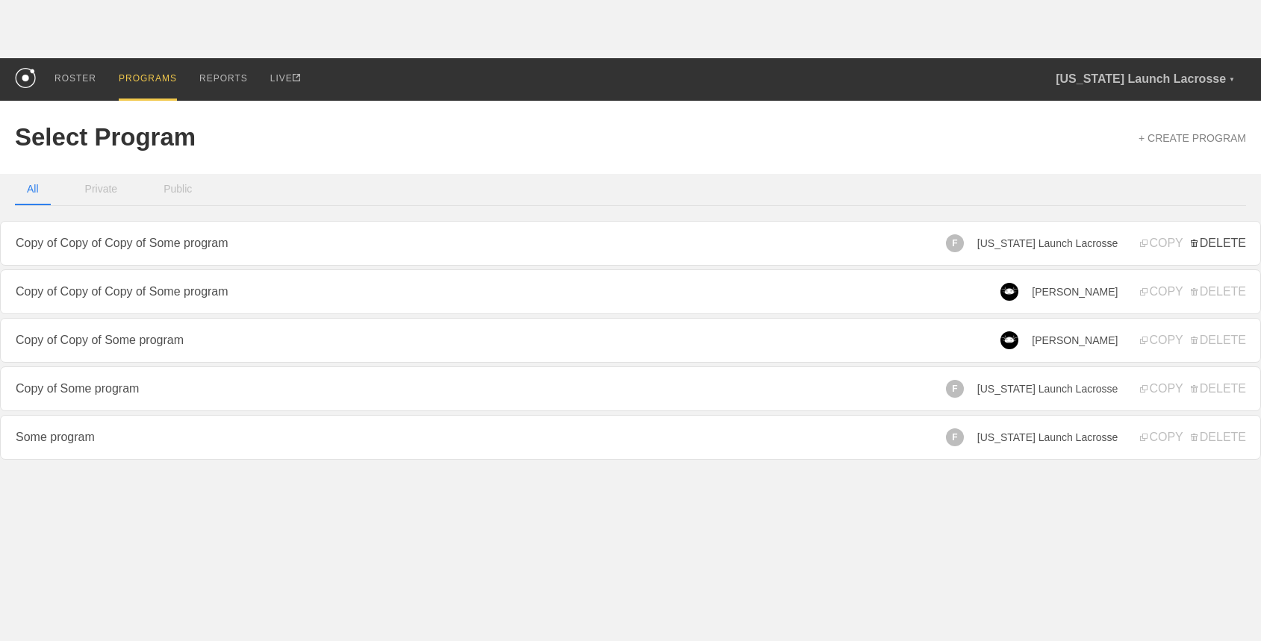
click at [1219, 242] on span "DELETE" at bounding box center [1217, 243] width 55 height 13
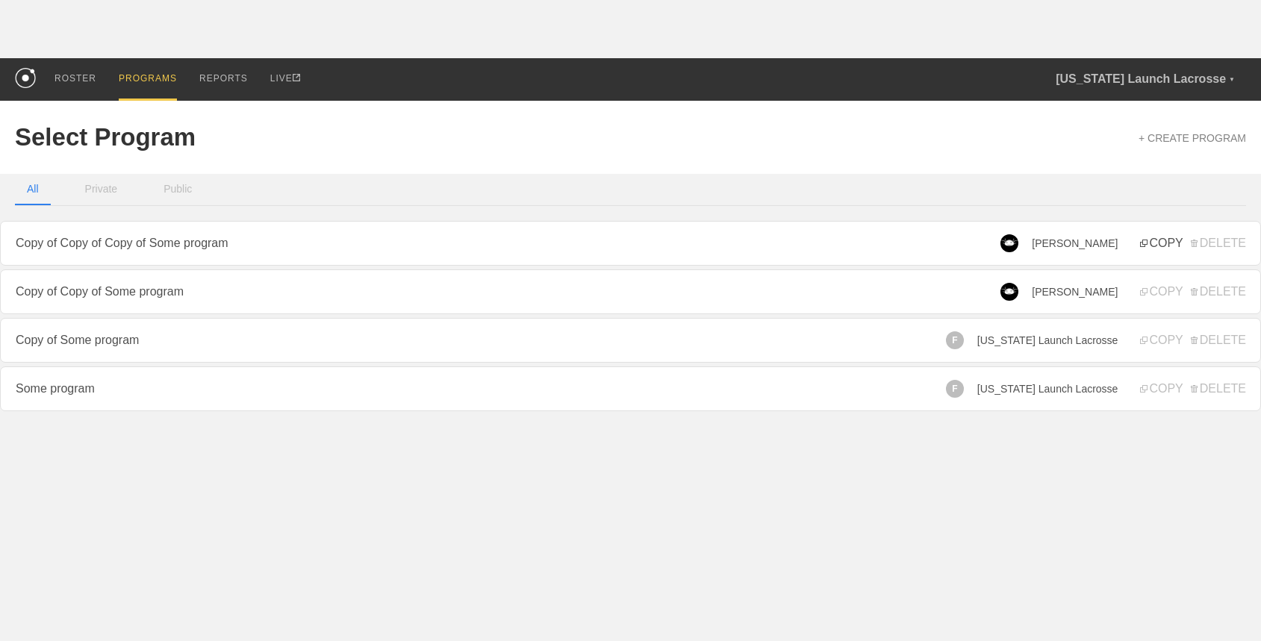
click at [1160, 242] on span "COPY" at bounding box center [1161, 243] width 43 height 13
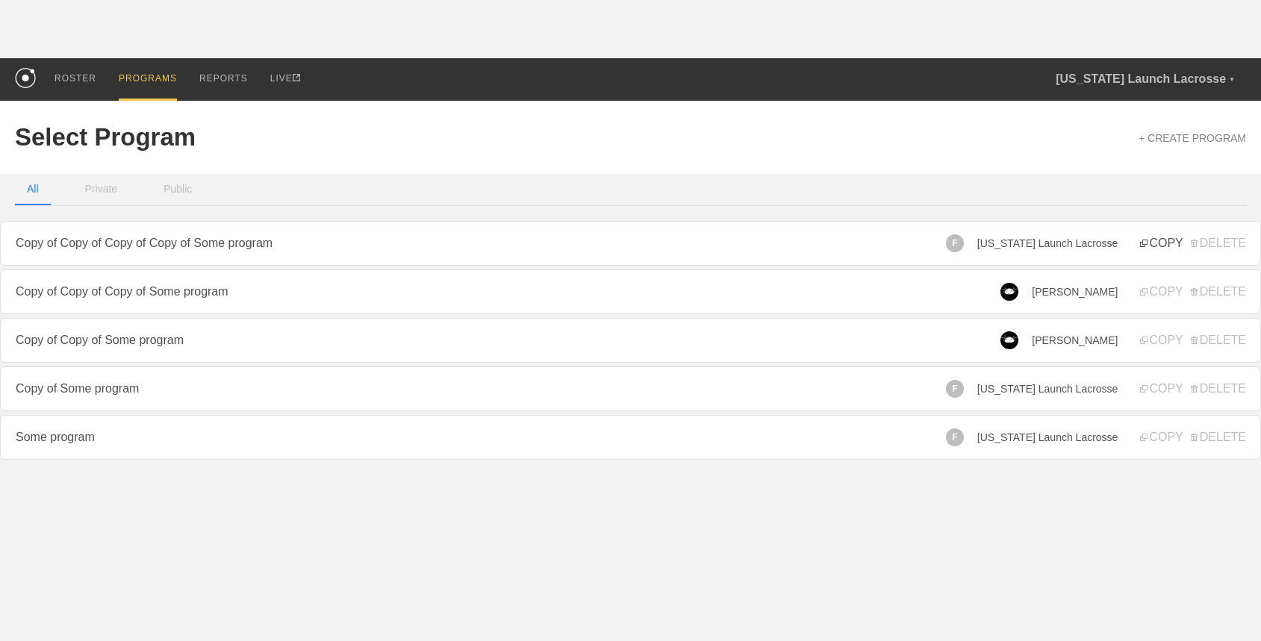
click at [1158, 241] on span "COPY" at bounding box center [1161, 243] width 43 height 13
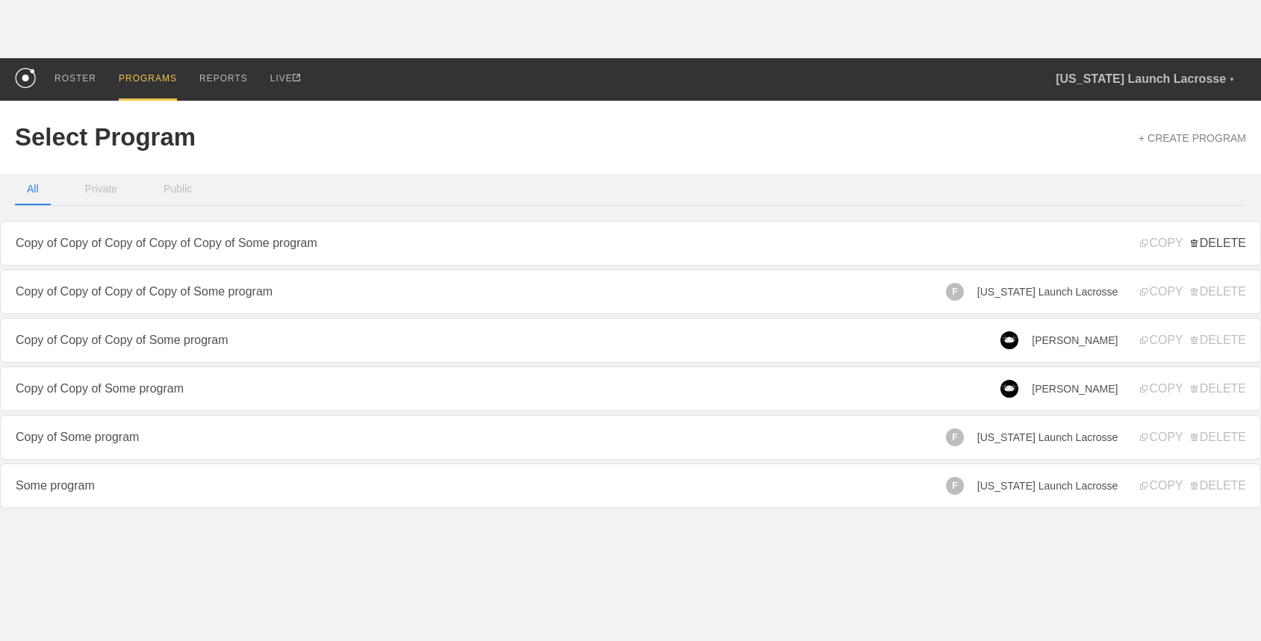
click at [1214, 241] on span "DELETE" at bounding box center [1217, 243] width 55 height 13
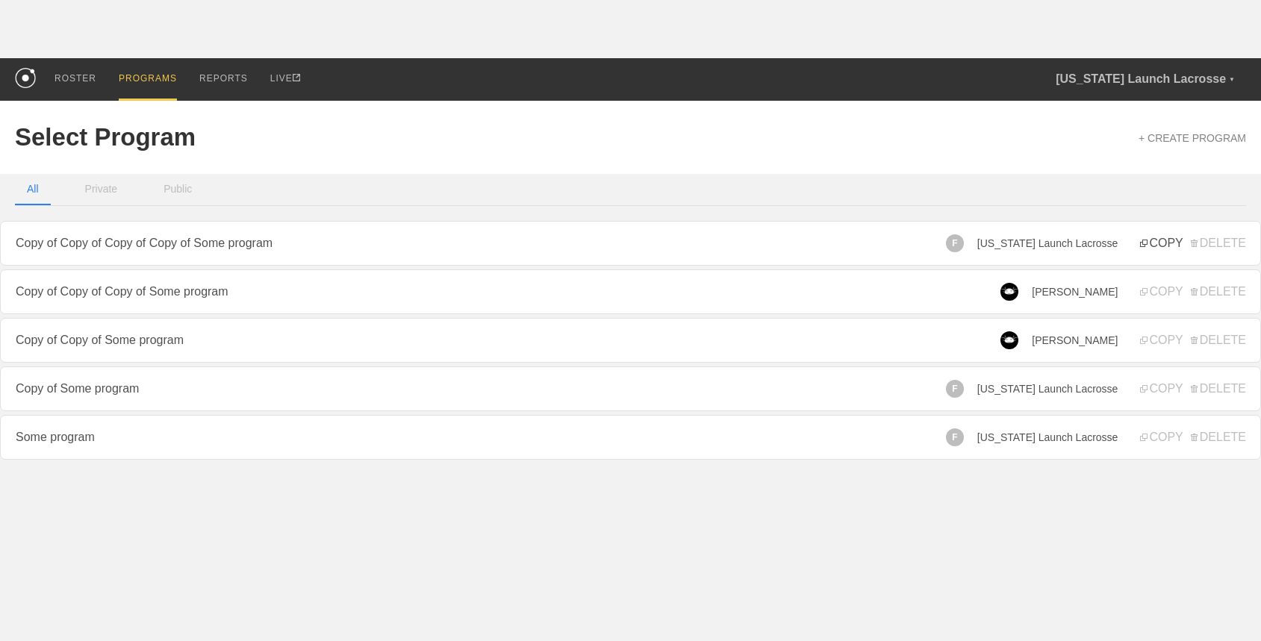
click at [1164, 249] on span "COPY" at bounding box center [1161, 243] width 43 height 13
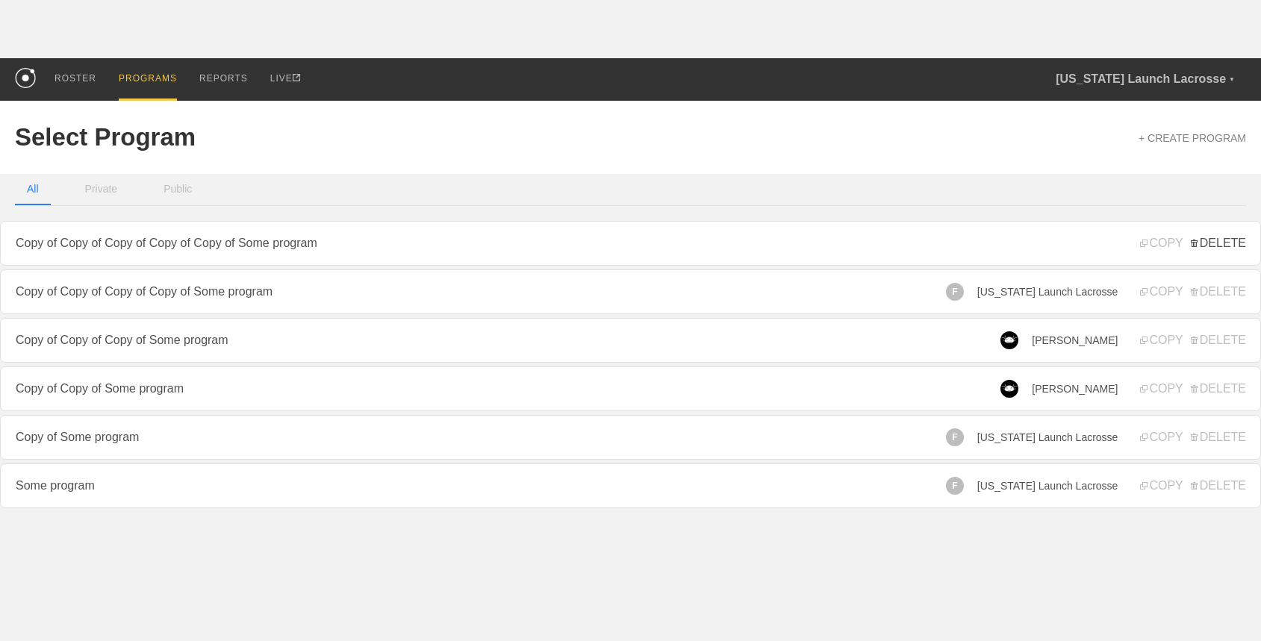
click at [1220, 242] on span "DELETE" at bounding box center [1217, 243] width 55 height 13
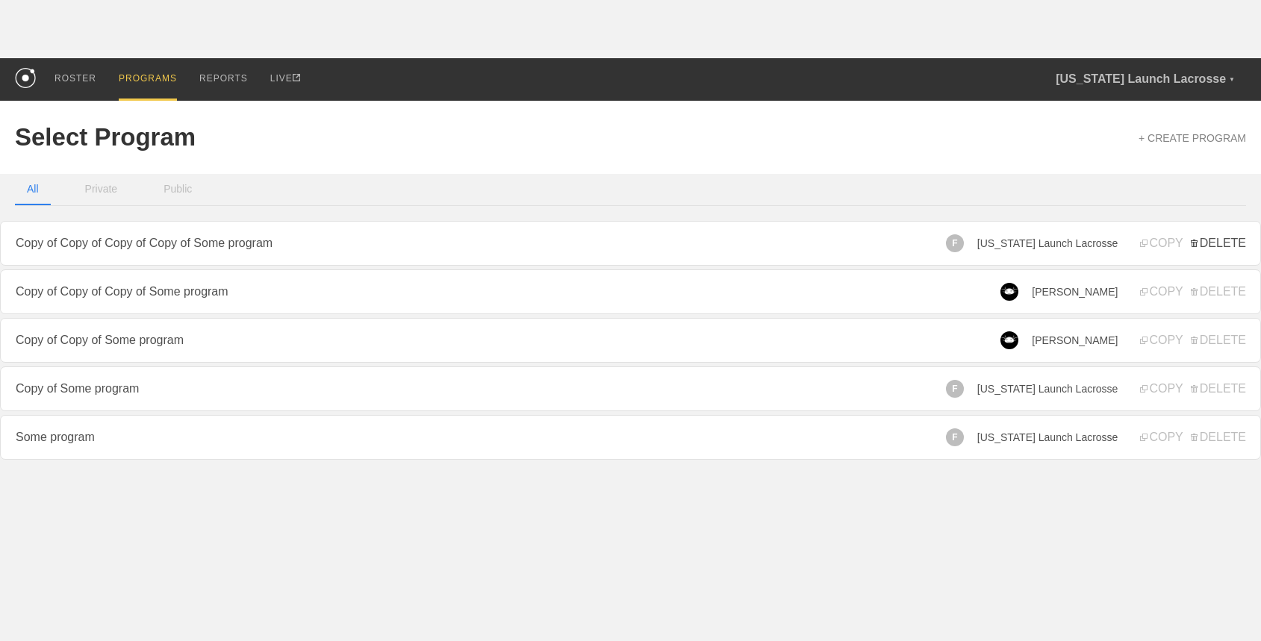
click at [1215, 241] on span "DELETE" at bounding box center [1217, 243] width 55 height 13
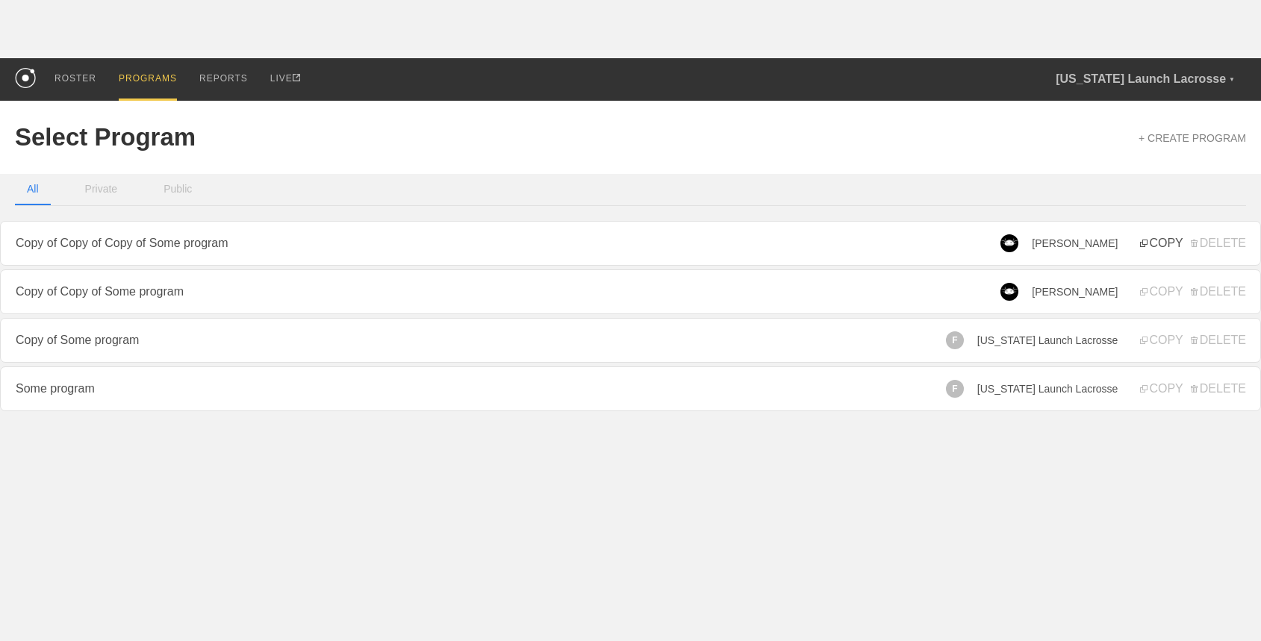
click at [1161, 243] on span "COPY" at bounding box center [1161, 243] width 43 height 13
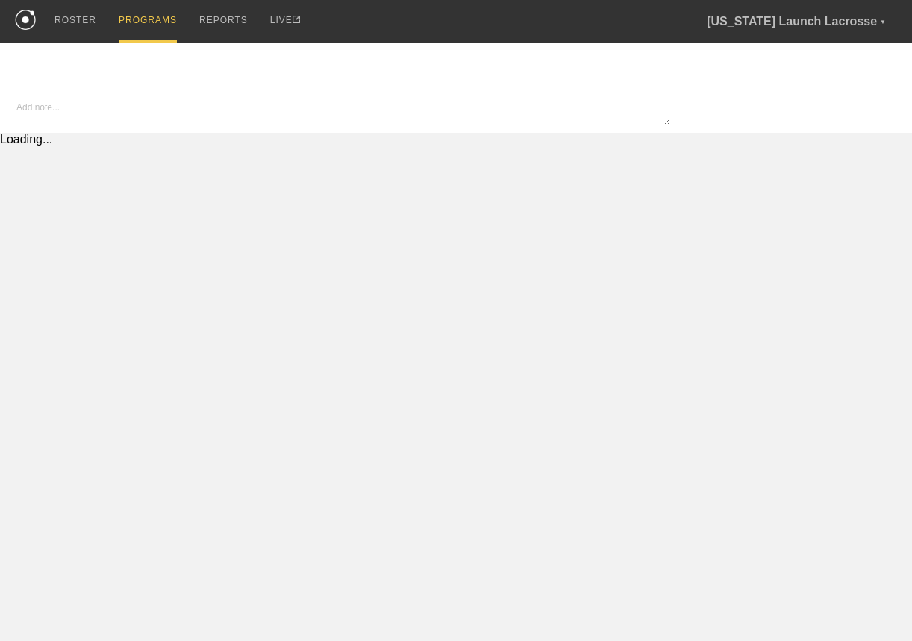
type input "Copy of Copy of Some program"
type textarea "x"
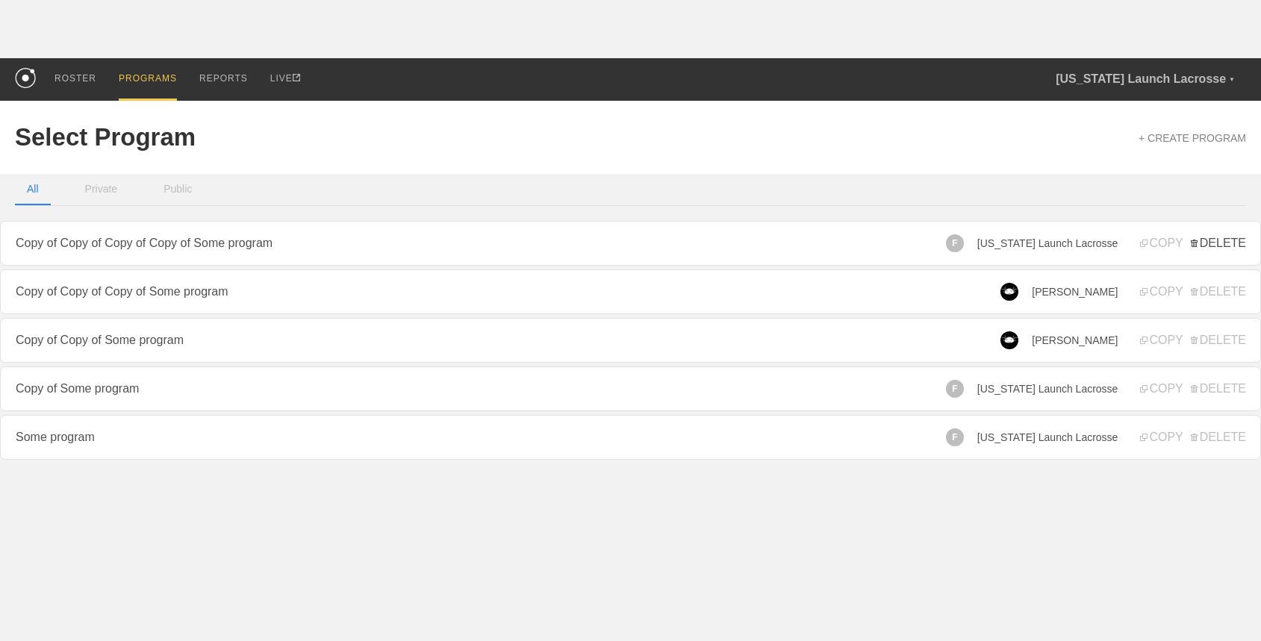
click at [1211, 246] on span "DELETE" at bounding box center [1217, 243] width 55 height 13
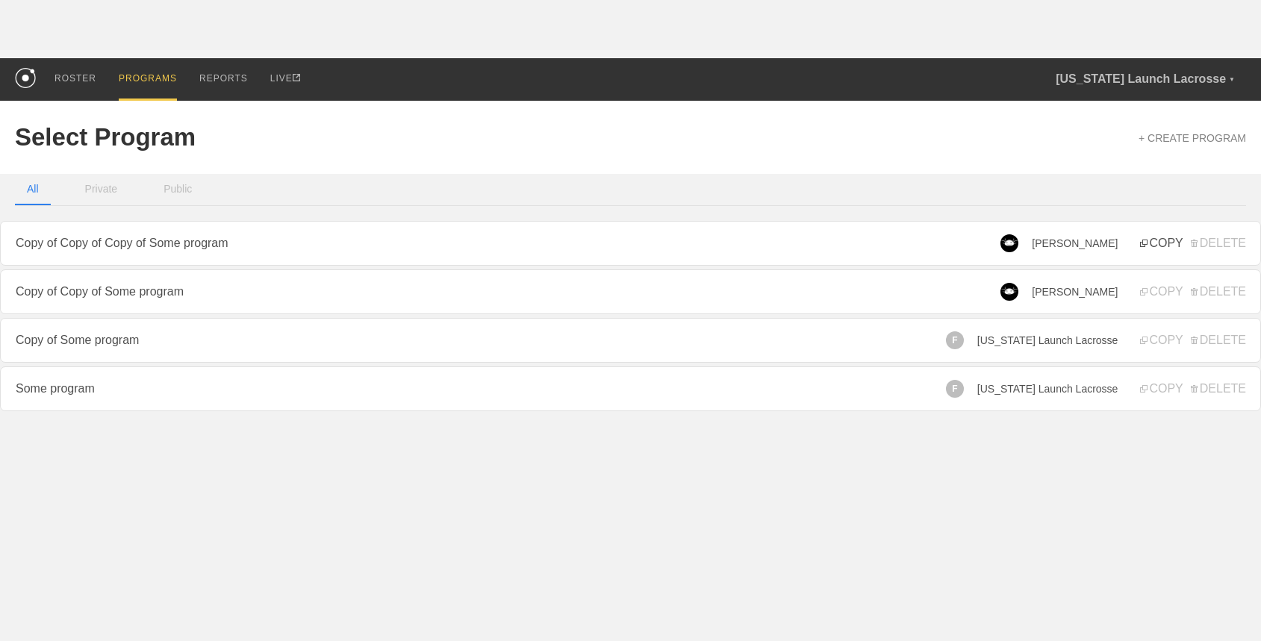
click at [1155, 245] on span "COPY" at bounding box center [1161, 243] width 43 height 13
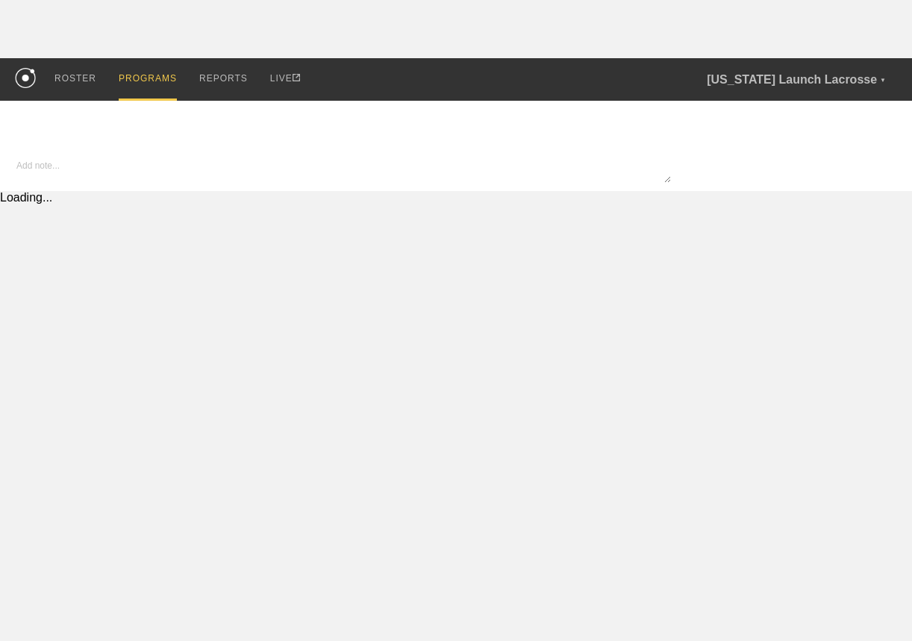
type input "Copy of Copy of Some program"
type textarea "x"
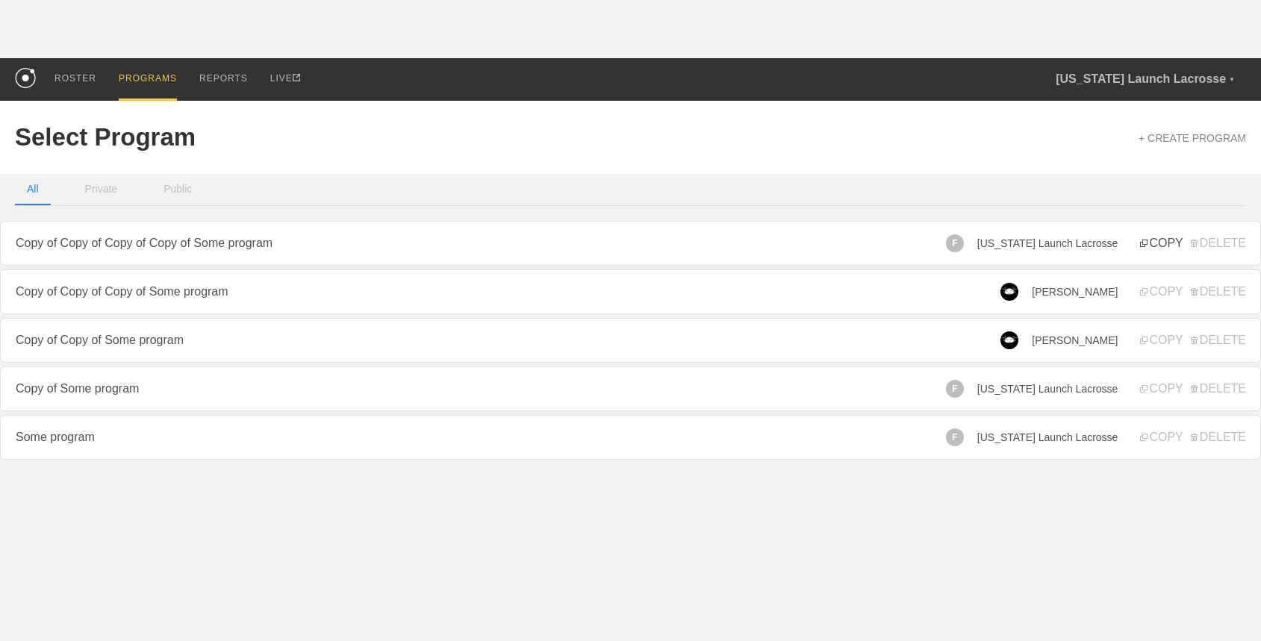
click at [1157, 240] on span "COPY" at bounding box center [1161, 243] width 43 height 13
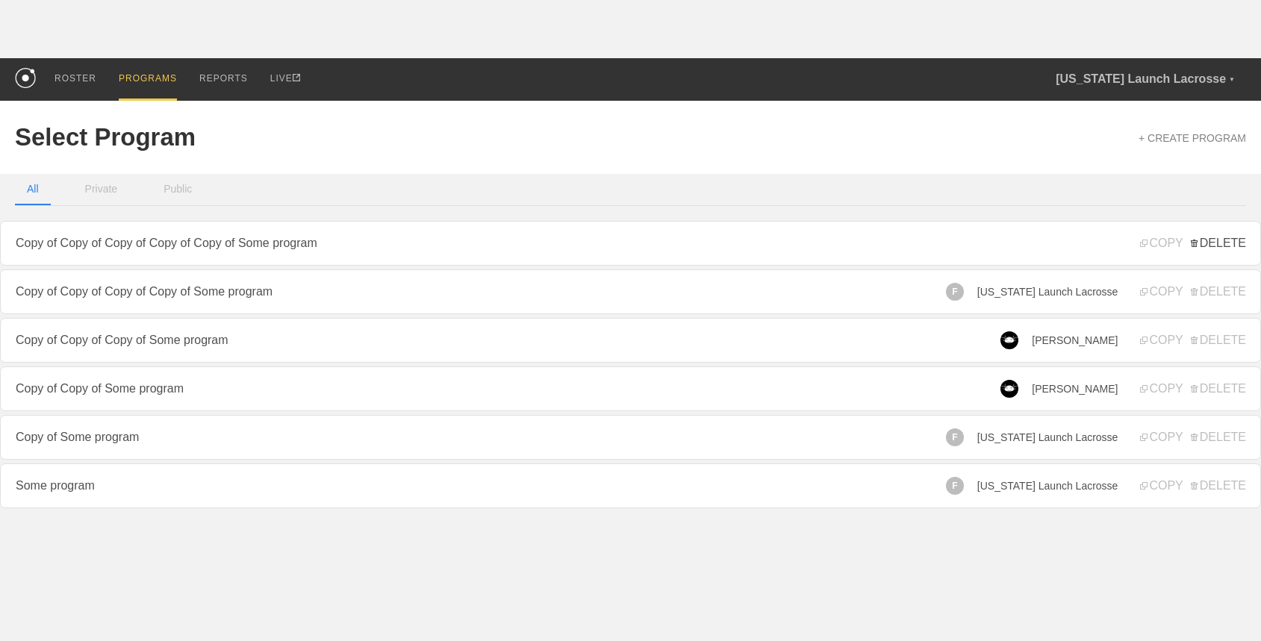
click at [1205, 241] on span "DELETE" at bounding box center [1217, 243] width 55 height 13
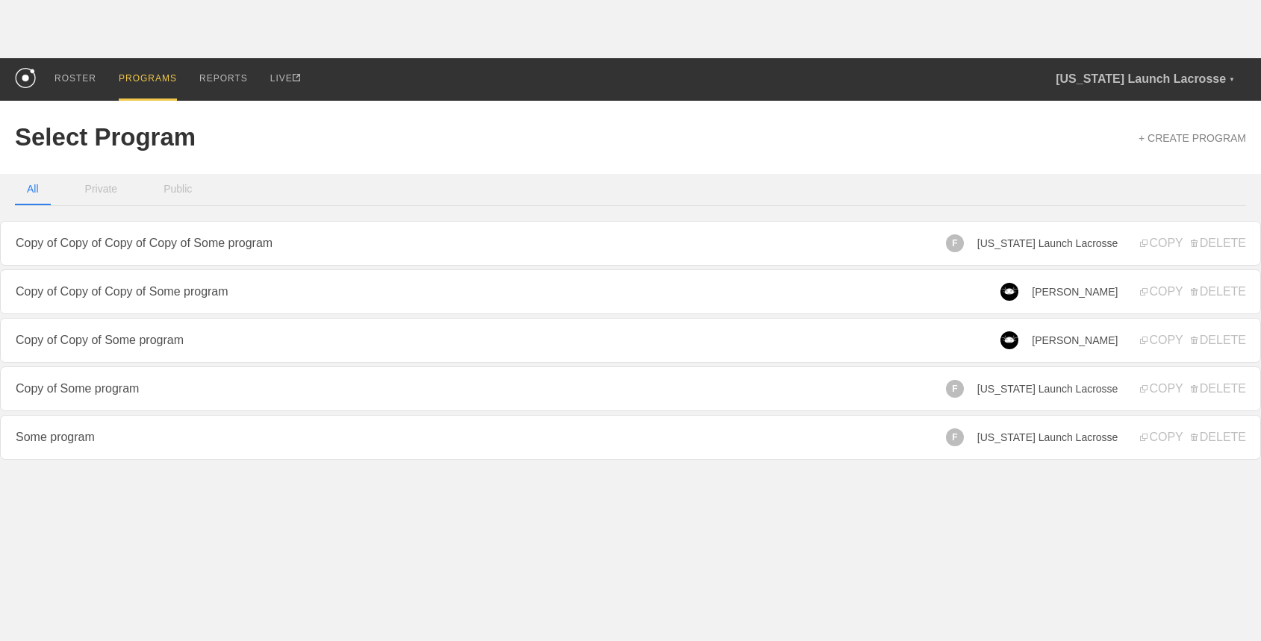
click at [1210, 230] on div "F Florida Launch Lacrosse COPY DELETE" at bounding box center [1096, 243] width 300 height 45
click at [1210, 250] on span "DELETE" at bounding box center [1217, 243] width 55 height 13
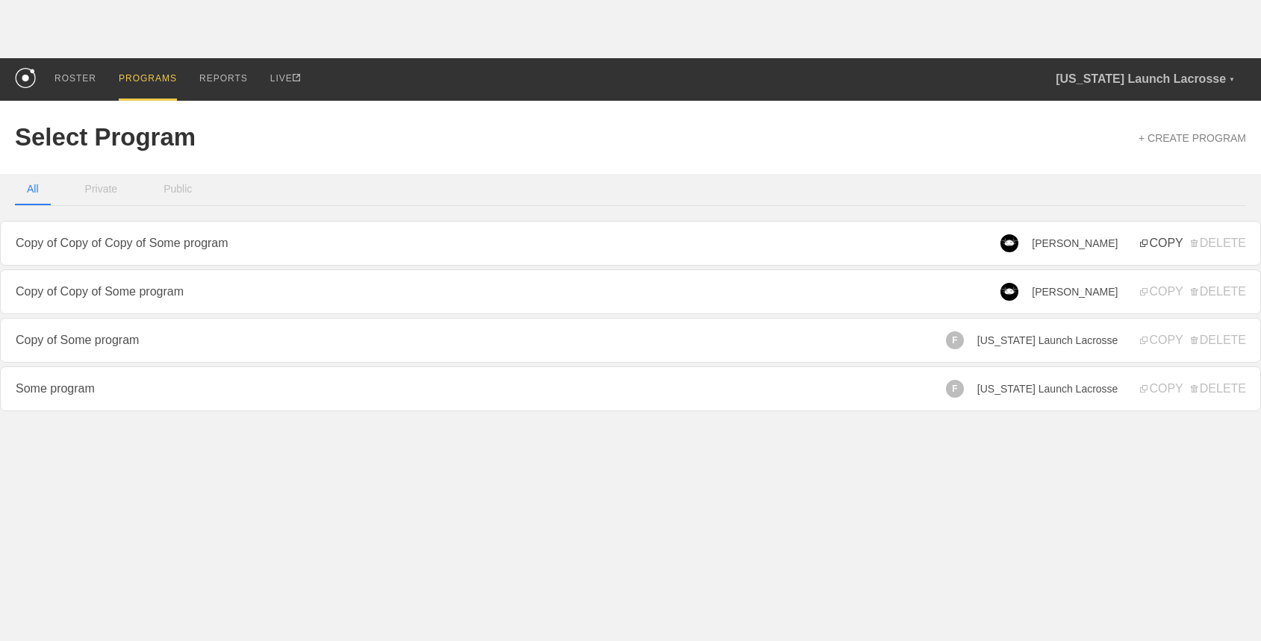
click at [1155, 244] on span "COPY" at bounding box center [1161, 243] width 43 height 13
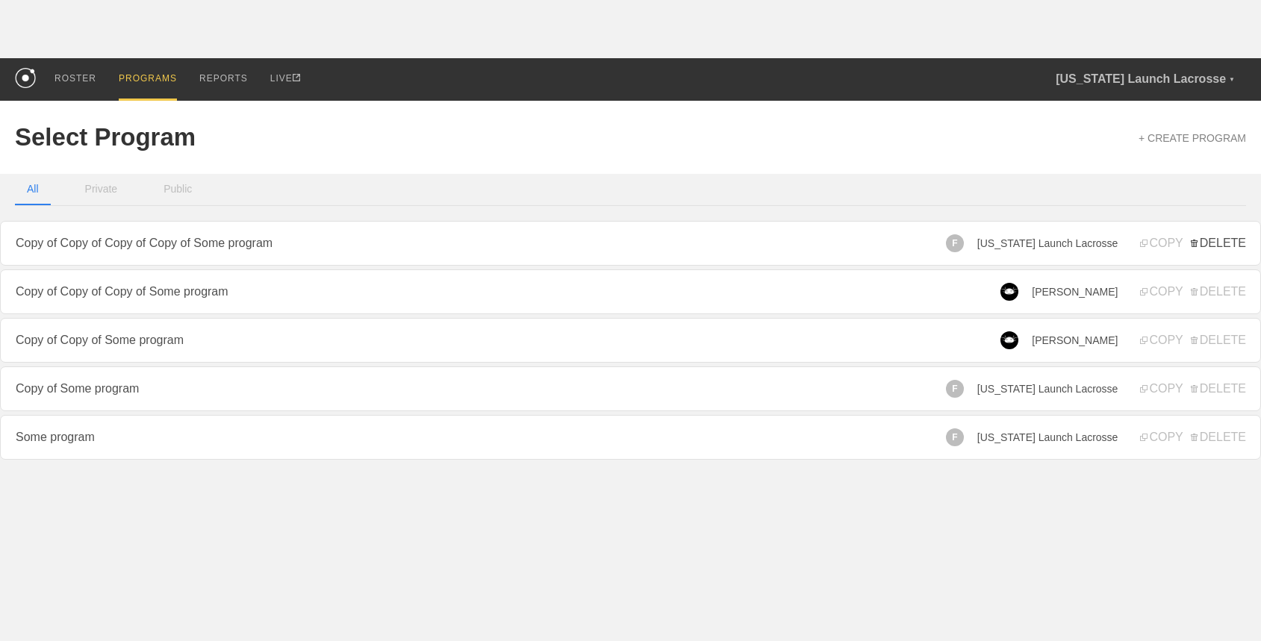
click at [1203, 245] on span "DELETE" at bounding box center [1217, 243] width 55 height 13
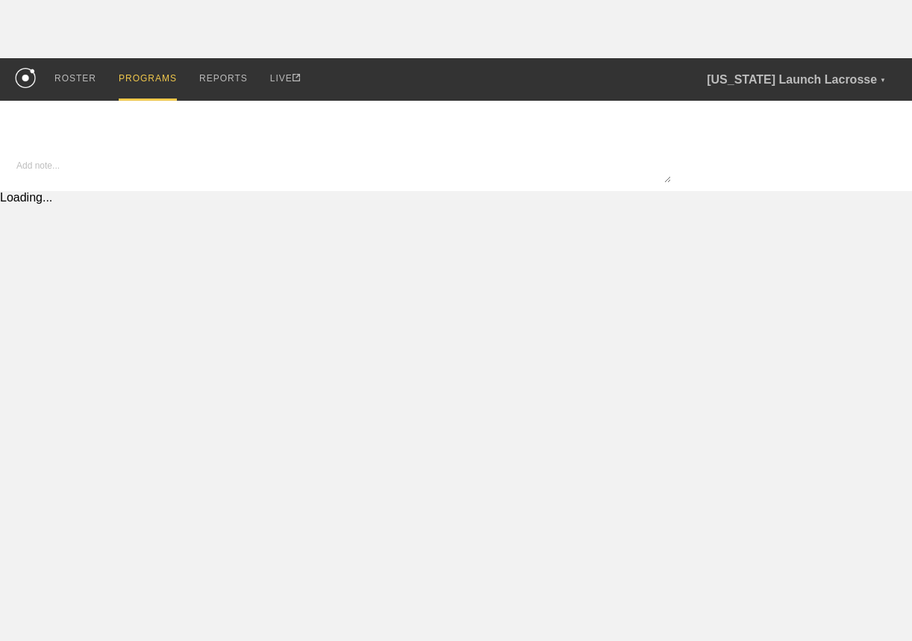
type input "Copy of Copy of Some program"
type textarea "x"
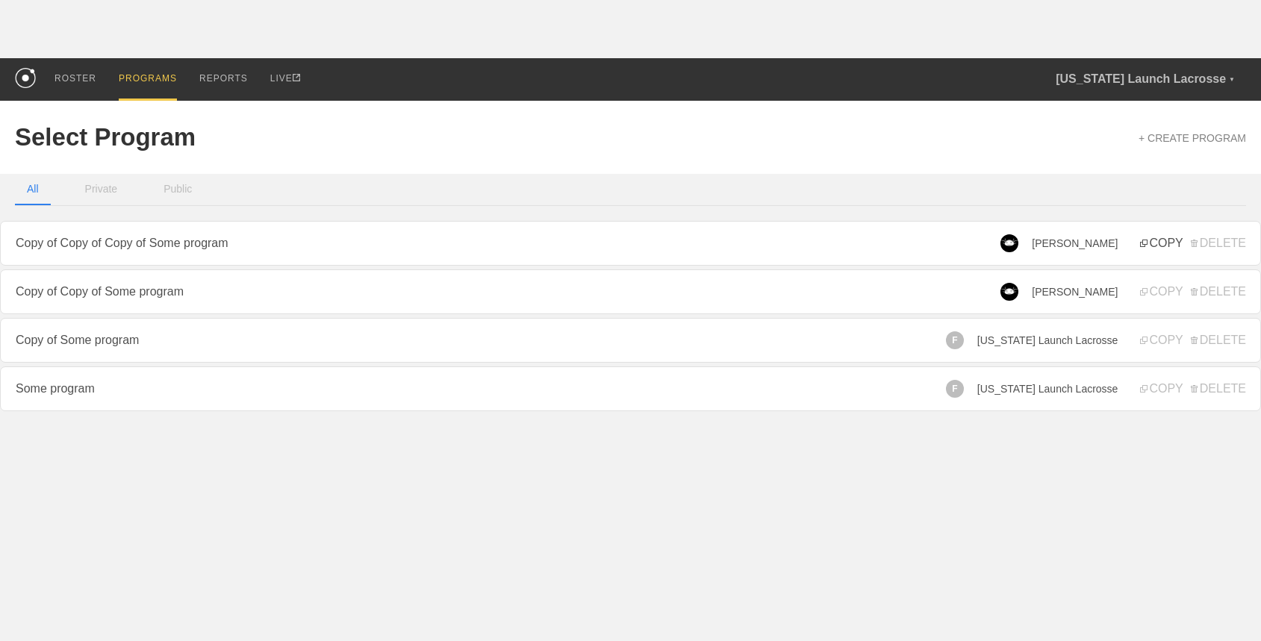
click at [1162, 246] on span "COPY" at bounding box center [1161, 243] width 43 height 13
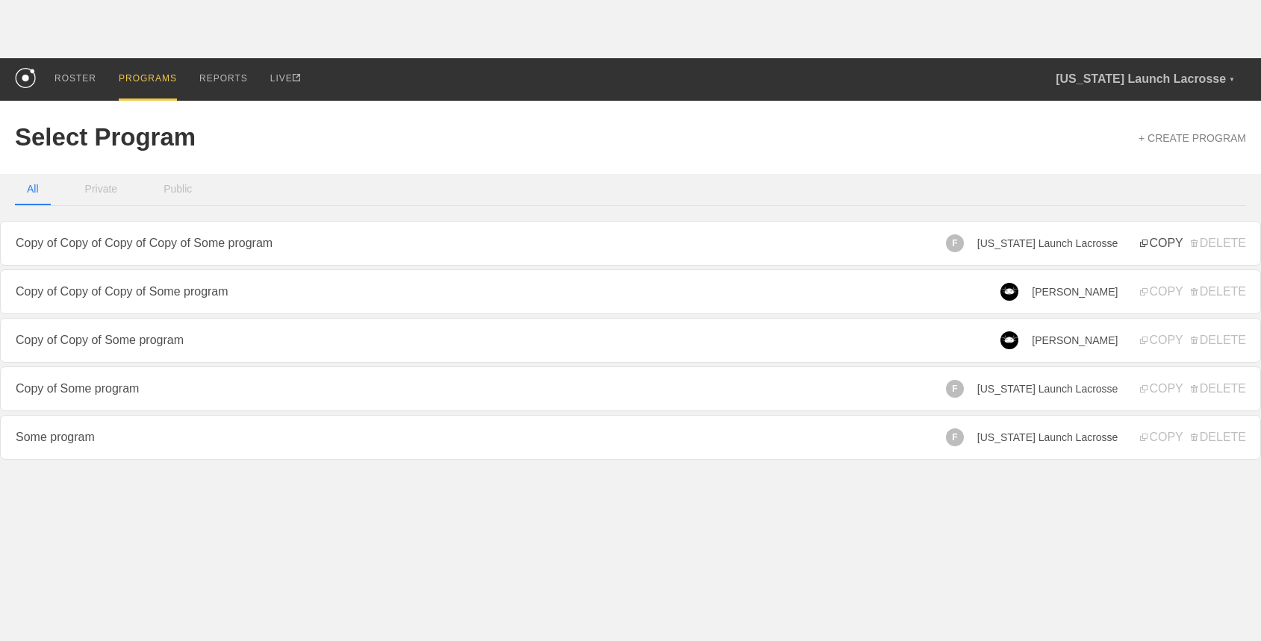
click at [1164, 244] on span "COPY" at bounding box center [1161, 243] width 43 height 13
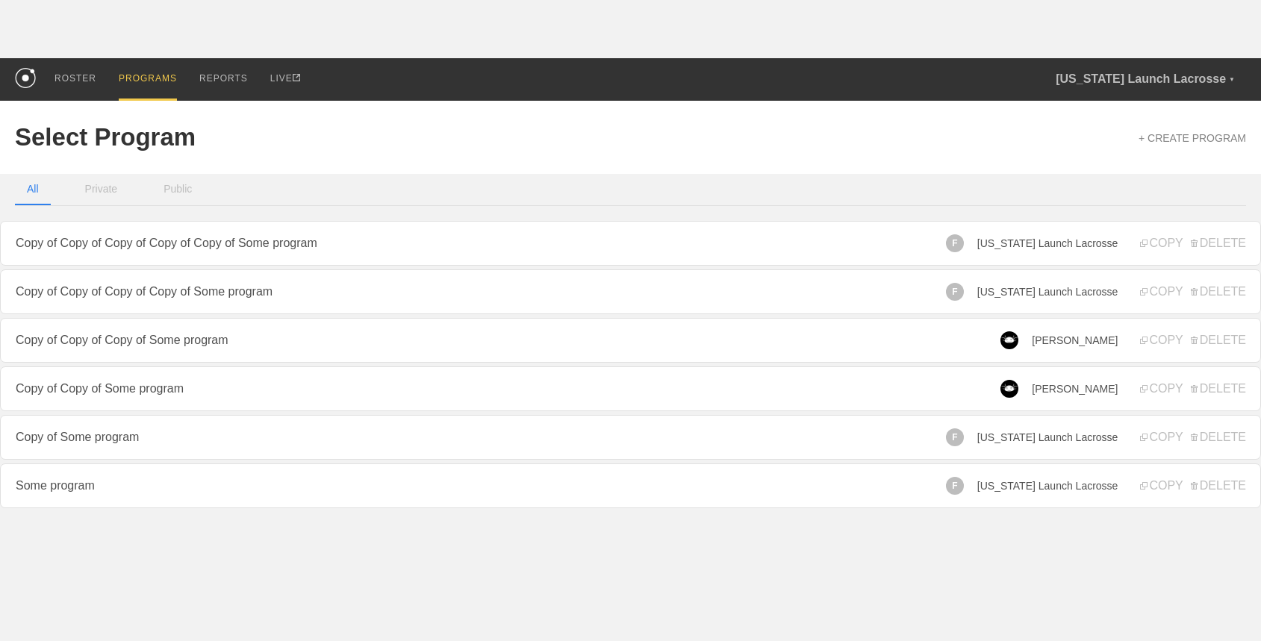
click at [1203, 252] on div "F Florida Launch Lacrosse COPY DELETE" at bounding box center [1096, 243] width 300 height 45
click at [1207, 240] on span "DELETE" at bounding box center [1217, 243] width 55 height 13
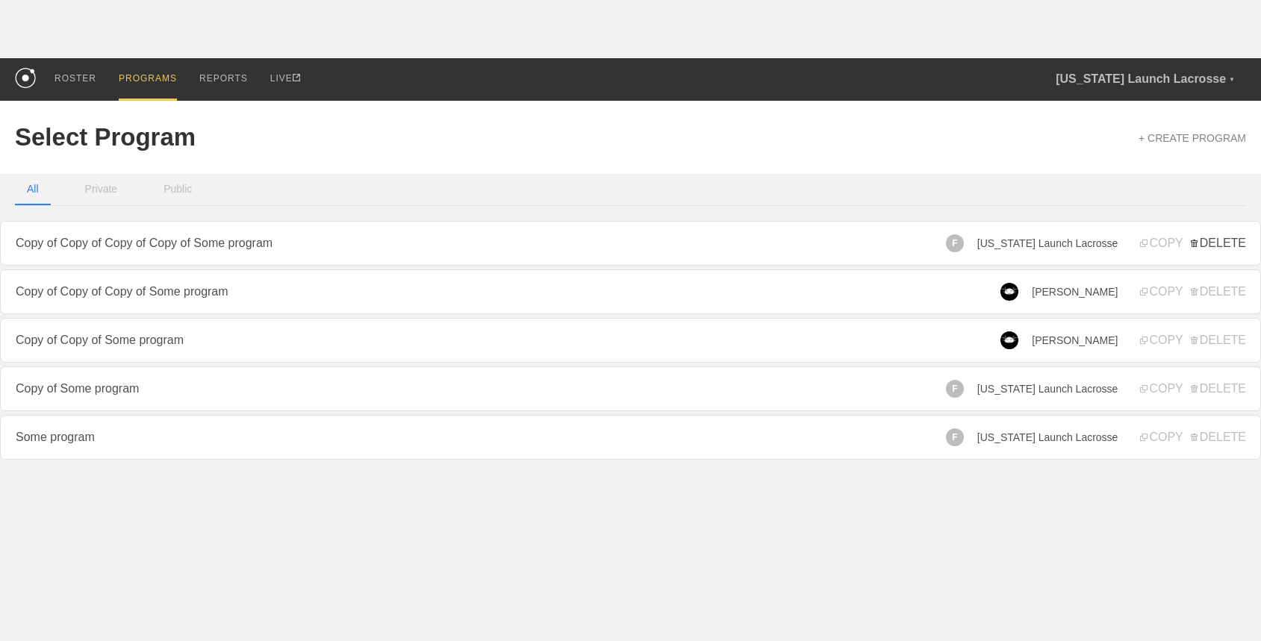
click at [1215, 239] on span "DELETE" at bounding box center [1217, 243] width 55 height 13
click at [1161, 239] on span "COPY" at bounding box center [1161, 243] width 43 height 13
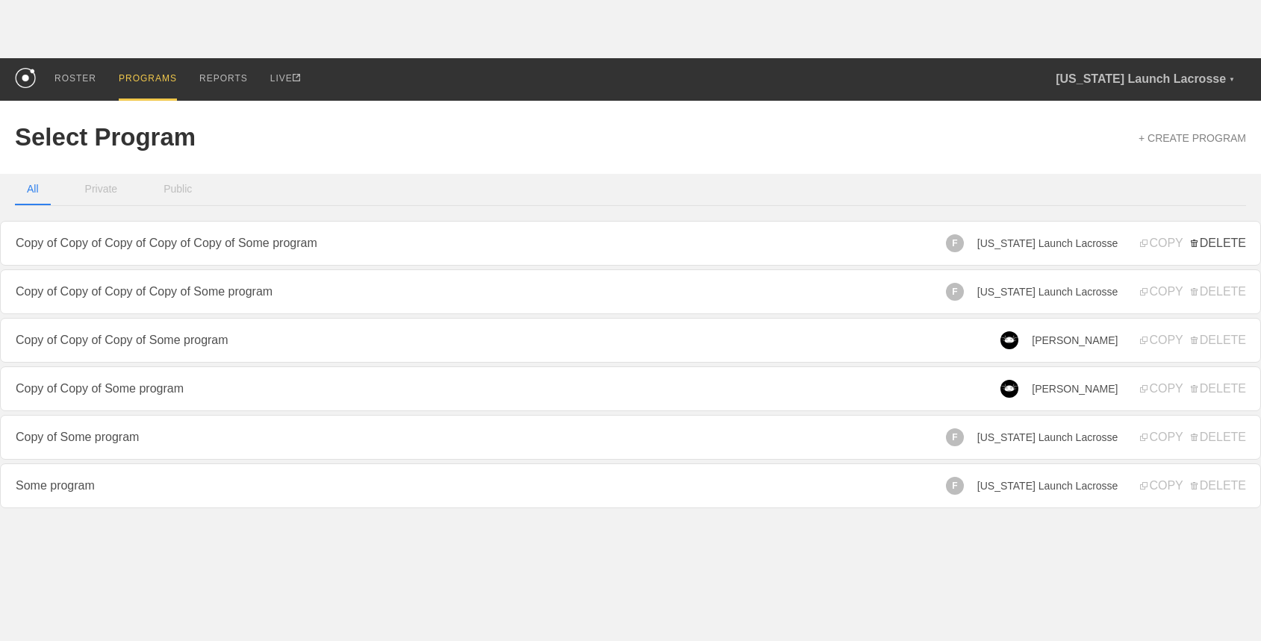
click at [1220, 245] on span "DELETE" at bounding box center [1217, 243] width 55 height 13
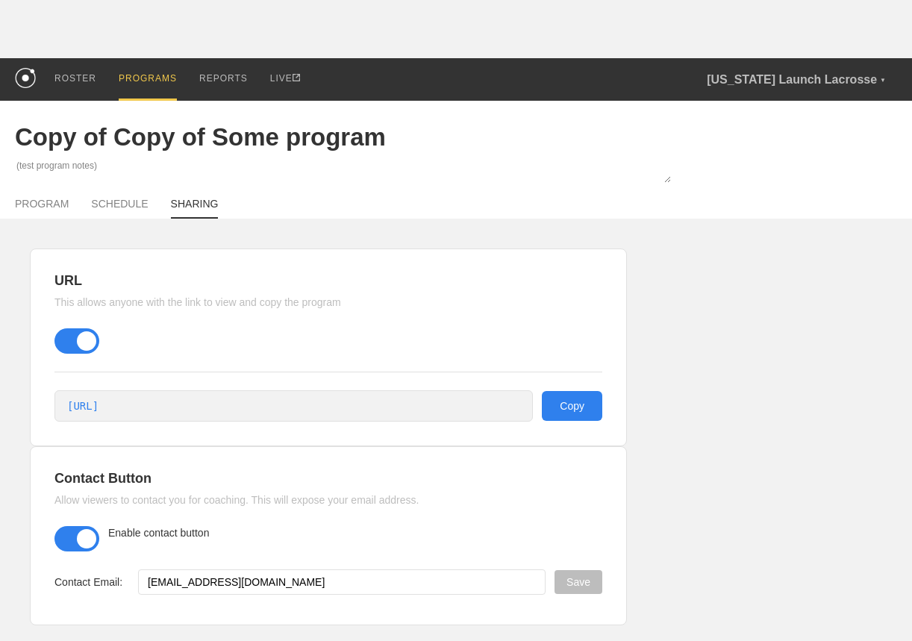
type input "Copy of Copy of Some program"
type textarea "x"
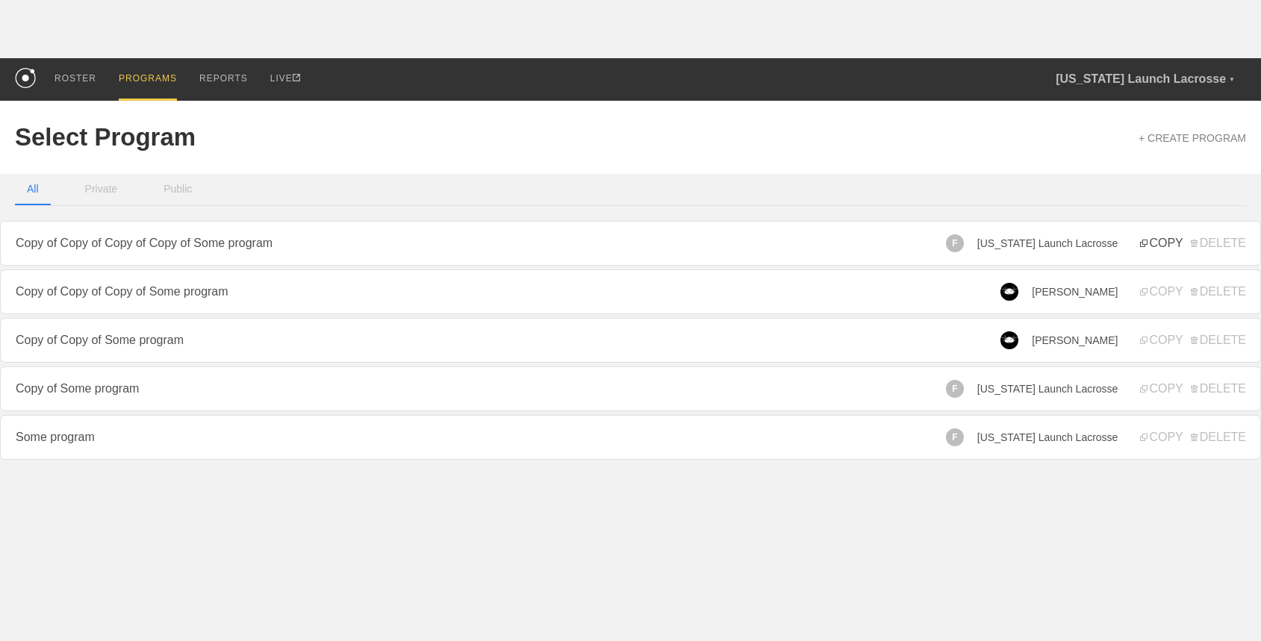
click at [1159, 241] on span "COPY" at bounding box center [1161, 243] width 43 height 13
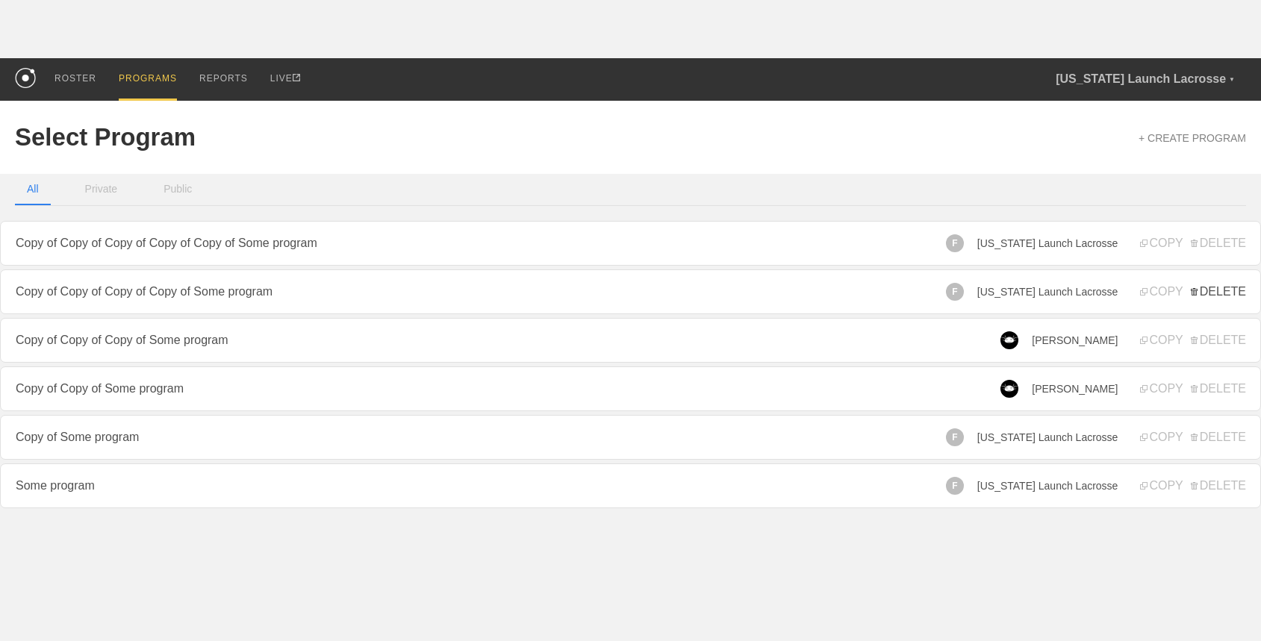
click at [1217, 291] on span "DELETE" at bounding box center [1217, 291] width 55 height 13
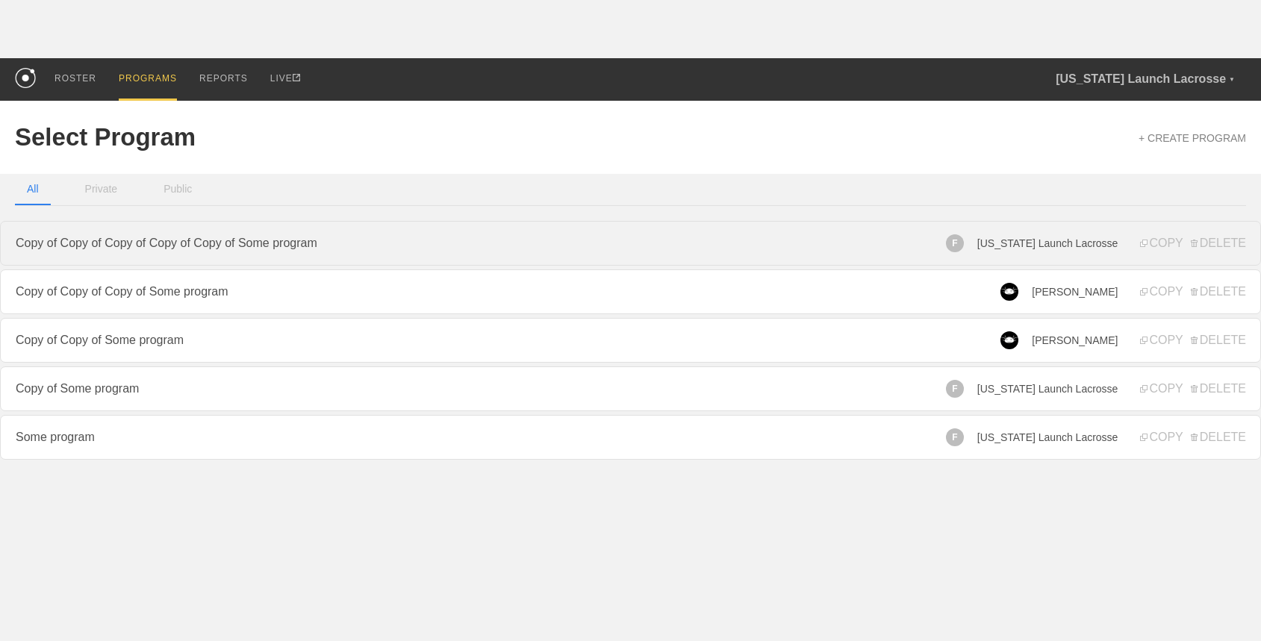
click at [670, 240] on link "Copy of Copy of Copy of Copy of Copy of Some program" at bounding box center [630, 243] width 1261 height 45
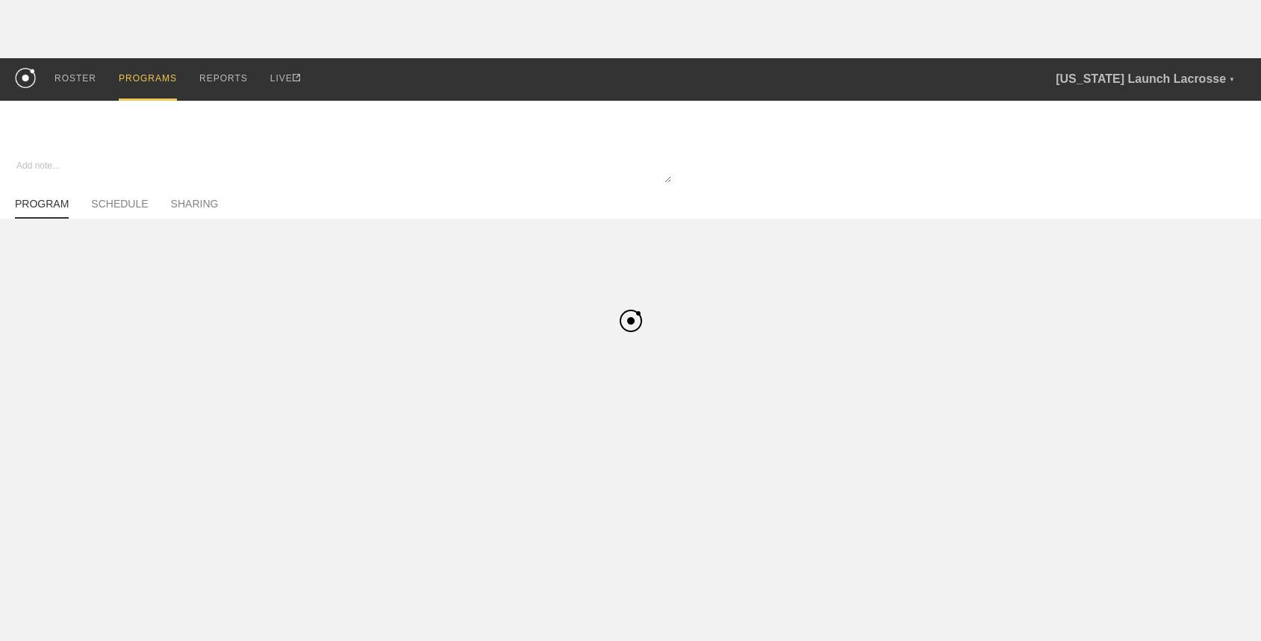
type textarea "x"
type input "Copy of Copy of Copy of Copy of Copy of Some program"
type textarea "(test program notes)"
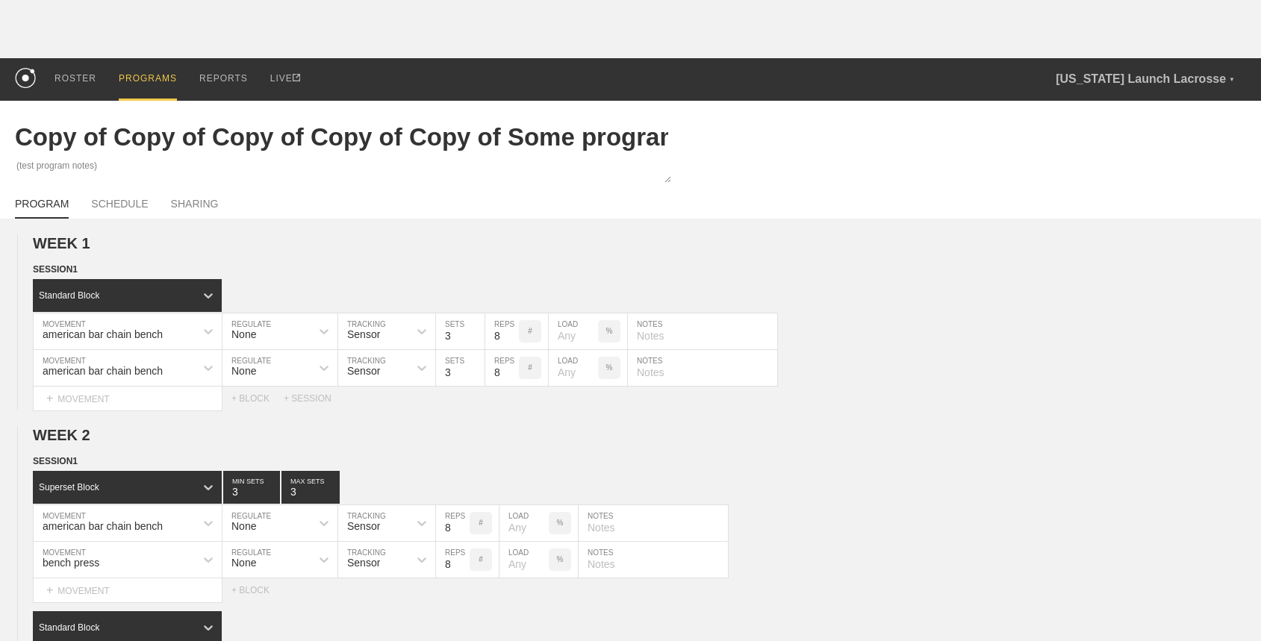
click at [207, 196] on div "PROGRAM SCHEDULE SHARING" at bounding box center [630, 202] width 1231 height 33
click at [201, 210] on link "SHARING" at bounding box center [195, 208] width 48 height 21
type textarea "x"
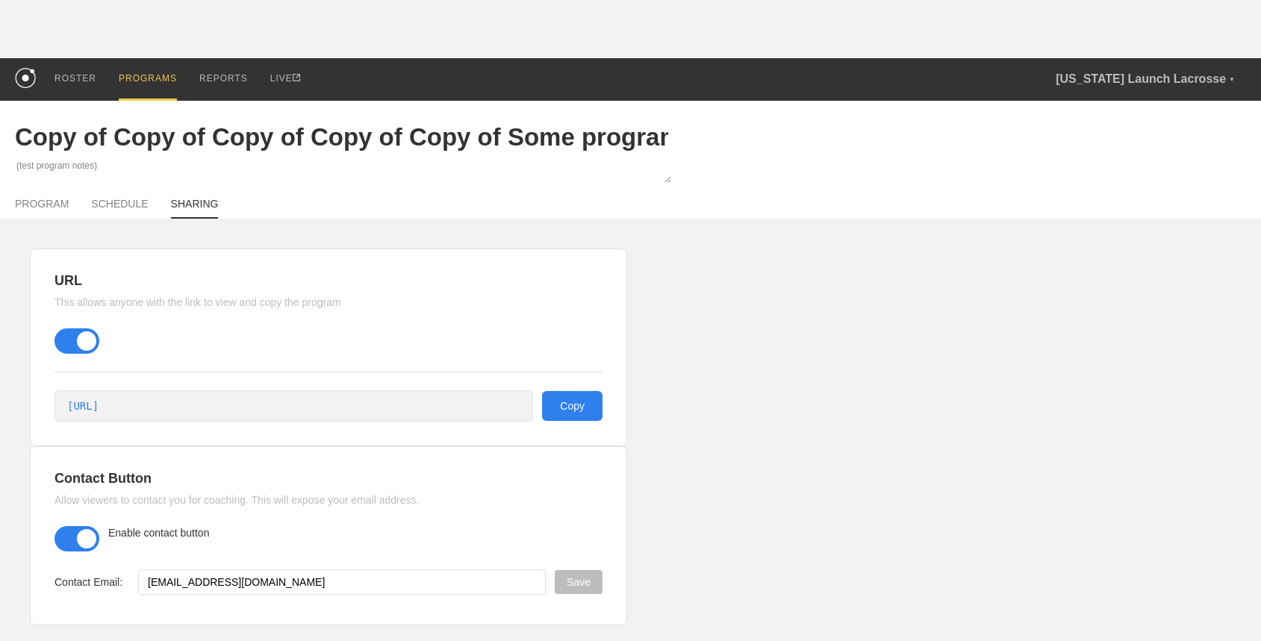
scroll to position [13, 0]
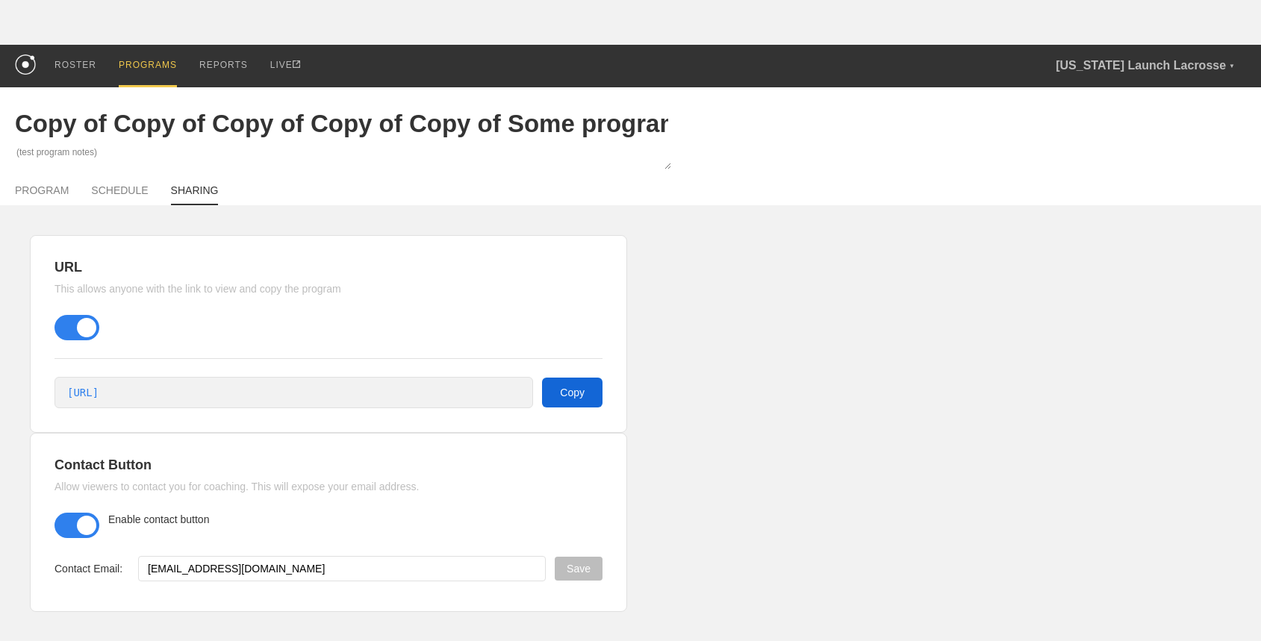
click at [549, 390] on button "Copy" at bounding box center [572, 393] width 60 height 30
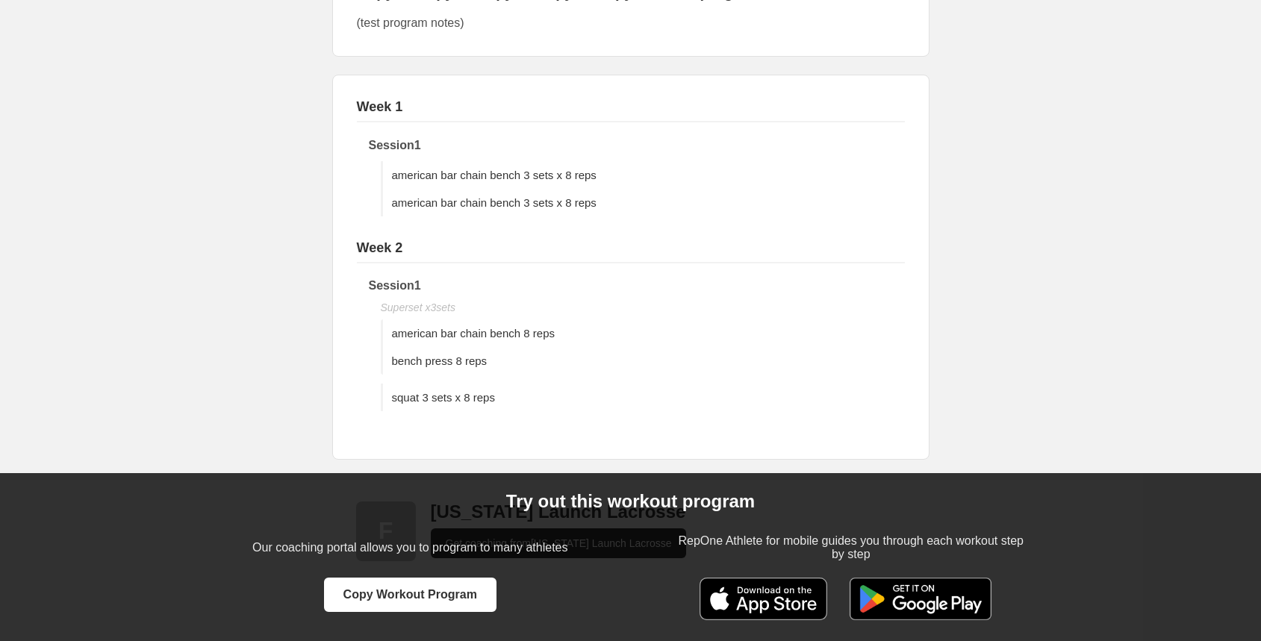
scroll to position [240, 0]
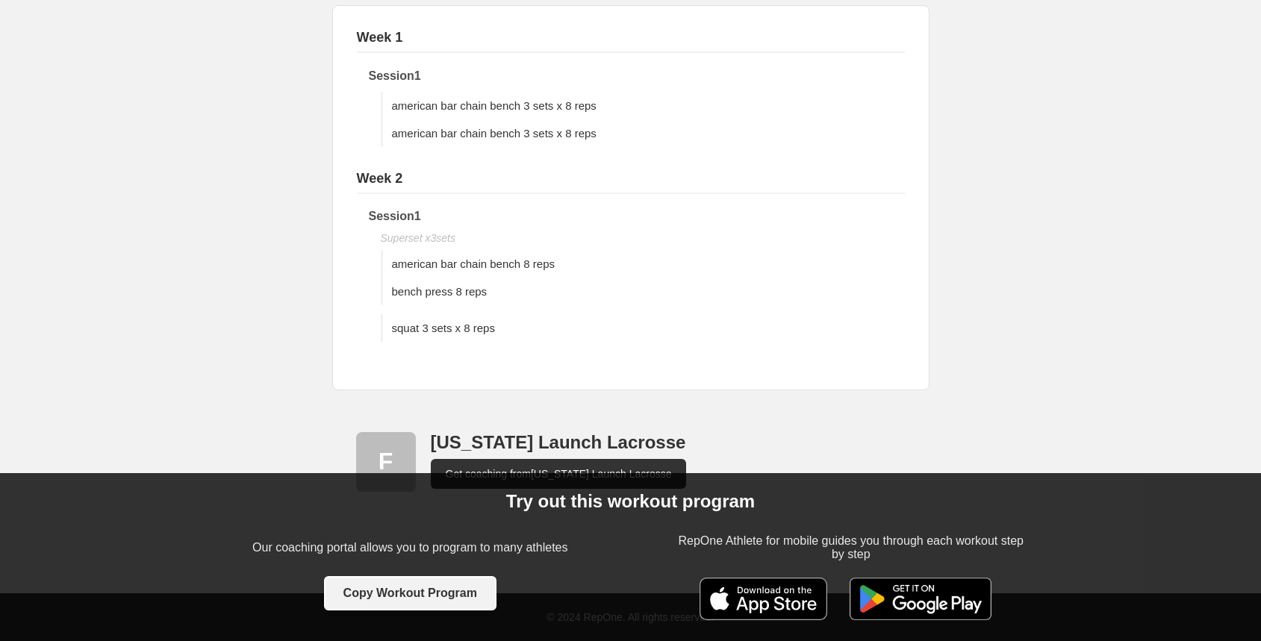
click at [445, 596] on button "Copy Workout Program" at bounding box center [410, 593] width 172 height 34
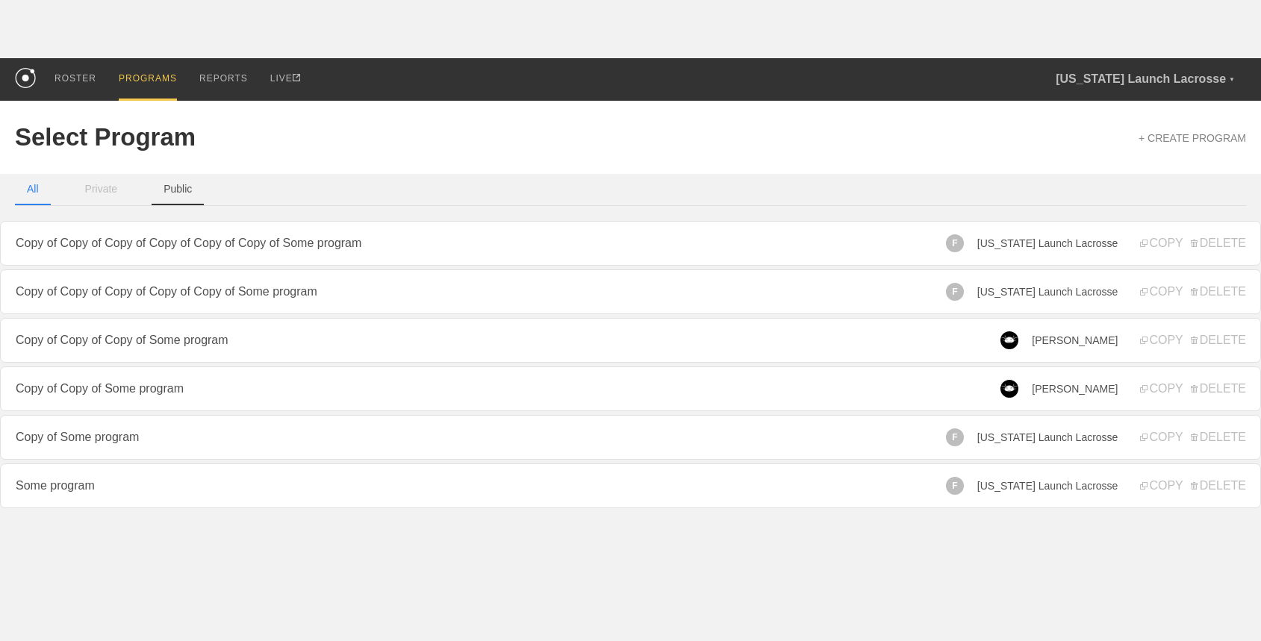
click at [174, 190] on button "Public" at bounding box center [178, 189] width 52 height 31
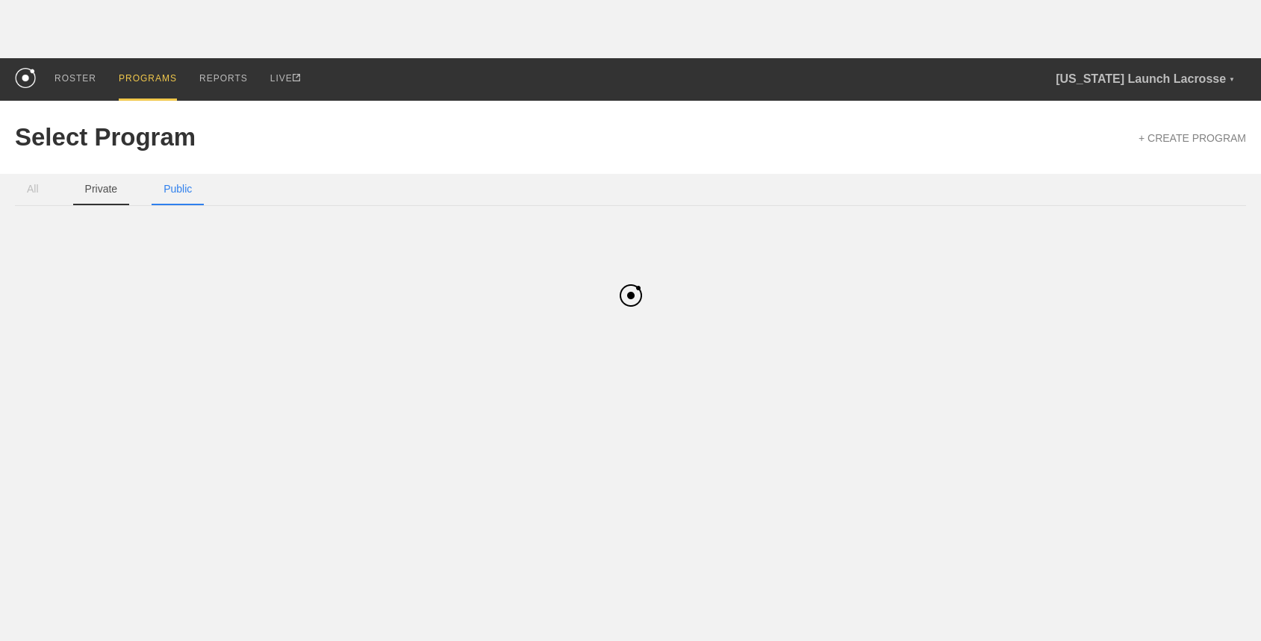
click at [110, 193] on button "Private" at bounding box center [101, 189] width 57 height 31
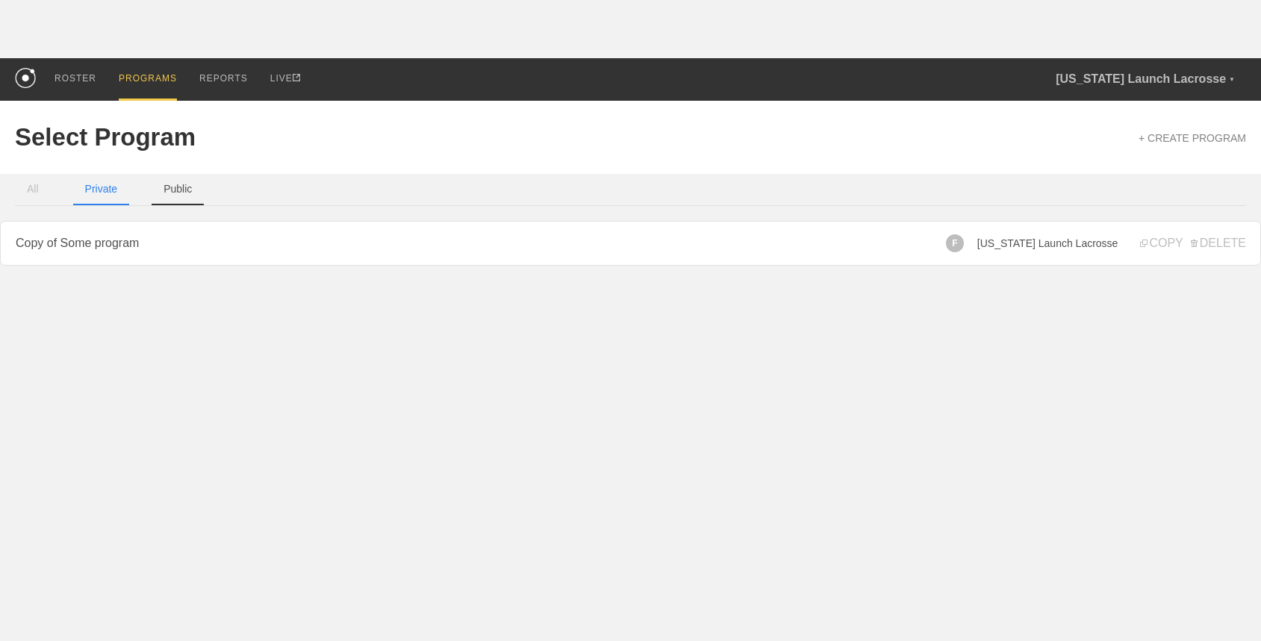
click at [163, 187] on button "Public" at bounding box center [178, 189] width 52 height 31
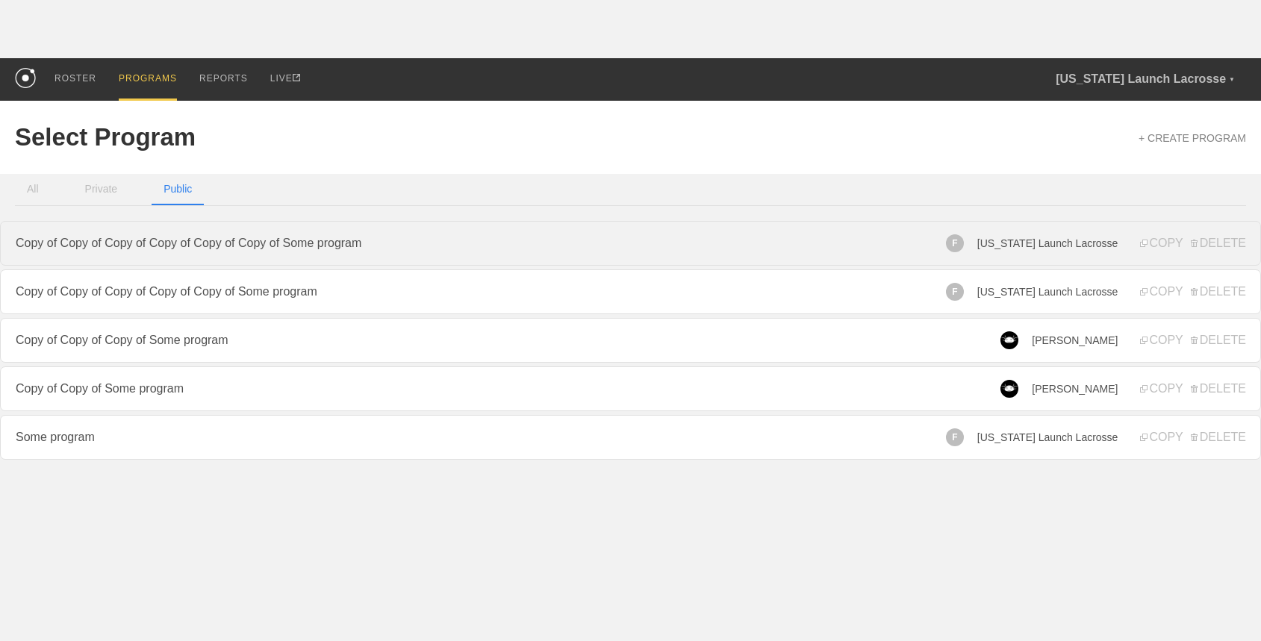
click at [158, 245] on link "Copy of Copy of Copy of Copy of Copy of Copy of Some program" at bounding box center [630, 243] width 1261 height 45
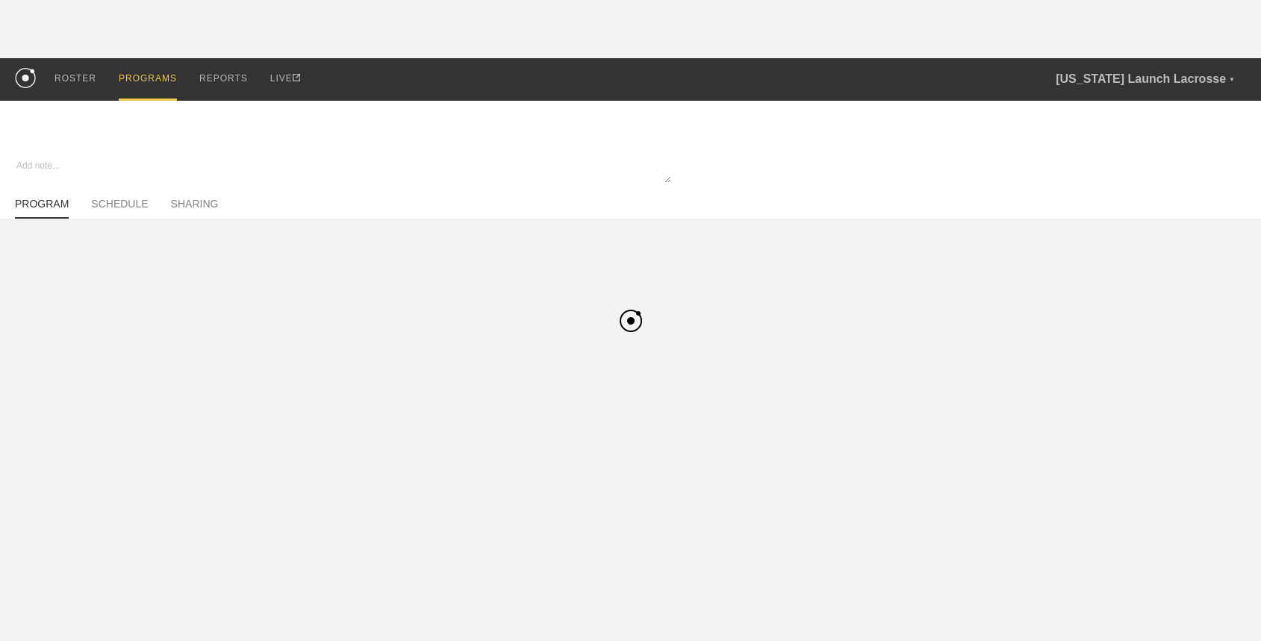
type textarea "x"
type input "Copy of Copy of Copy of Copy of Copy of Copy of Some program"
type textarea "(test program notes)"
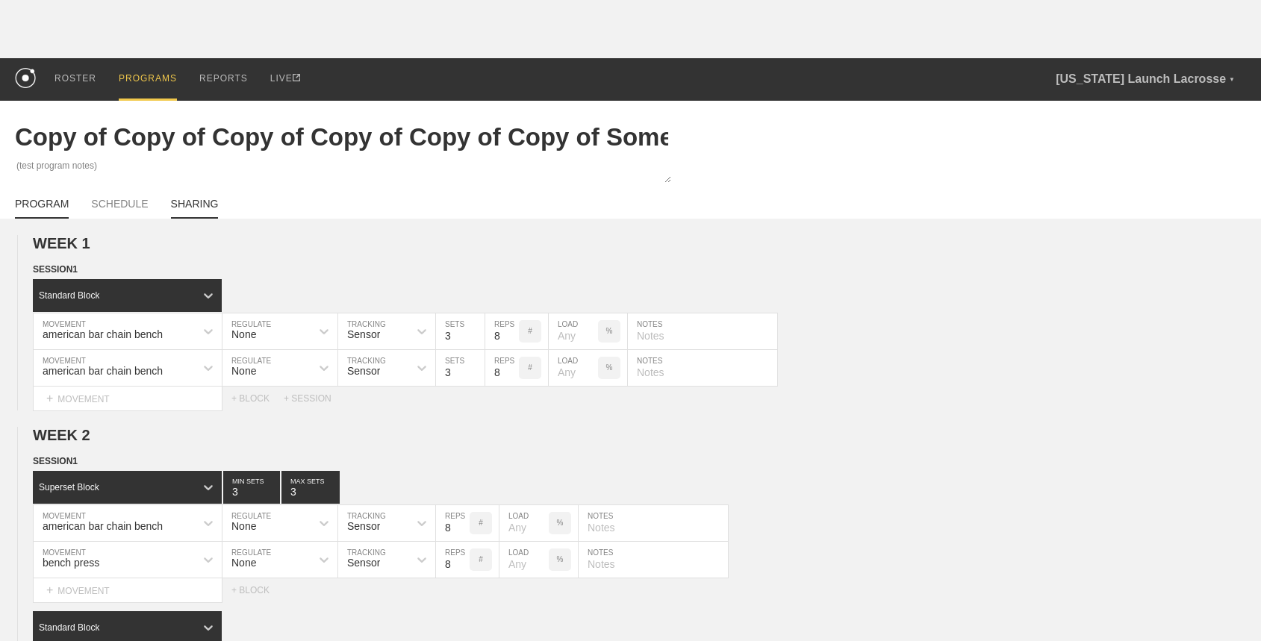
click at [209, 201] on link "SHARING" at bounding box center [195, 208] width 48 height 21
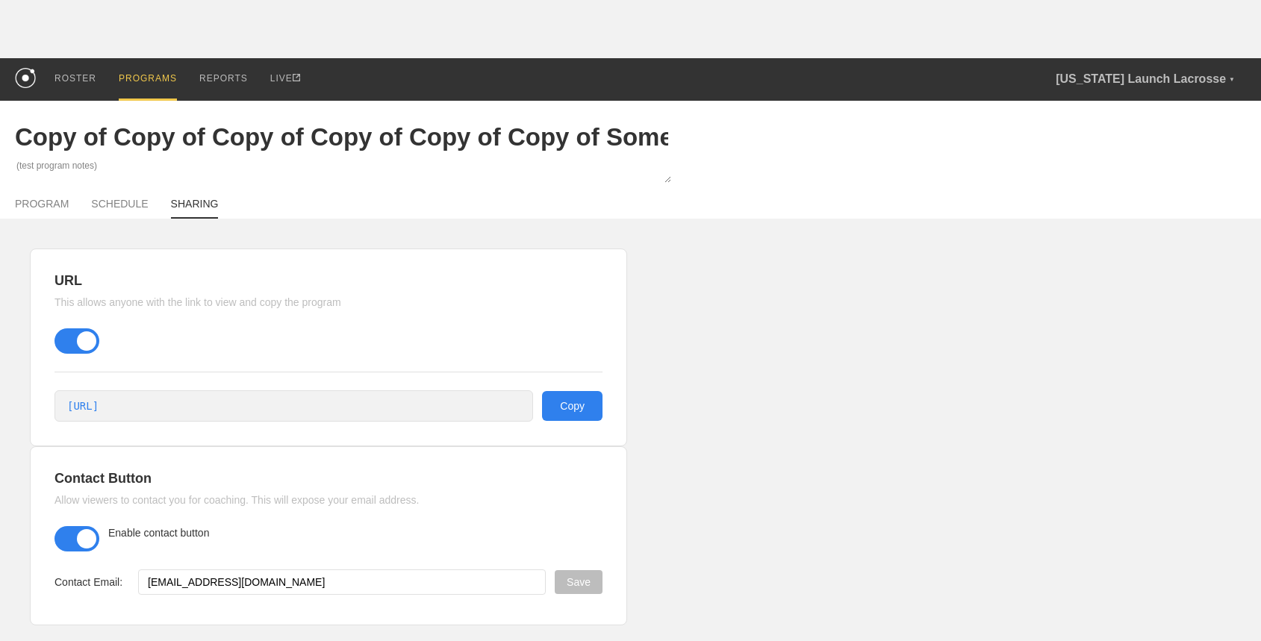
click at [124, 81] on div "PROGRAMS" at bounding box center [148, 79] width 58 height 43
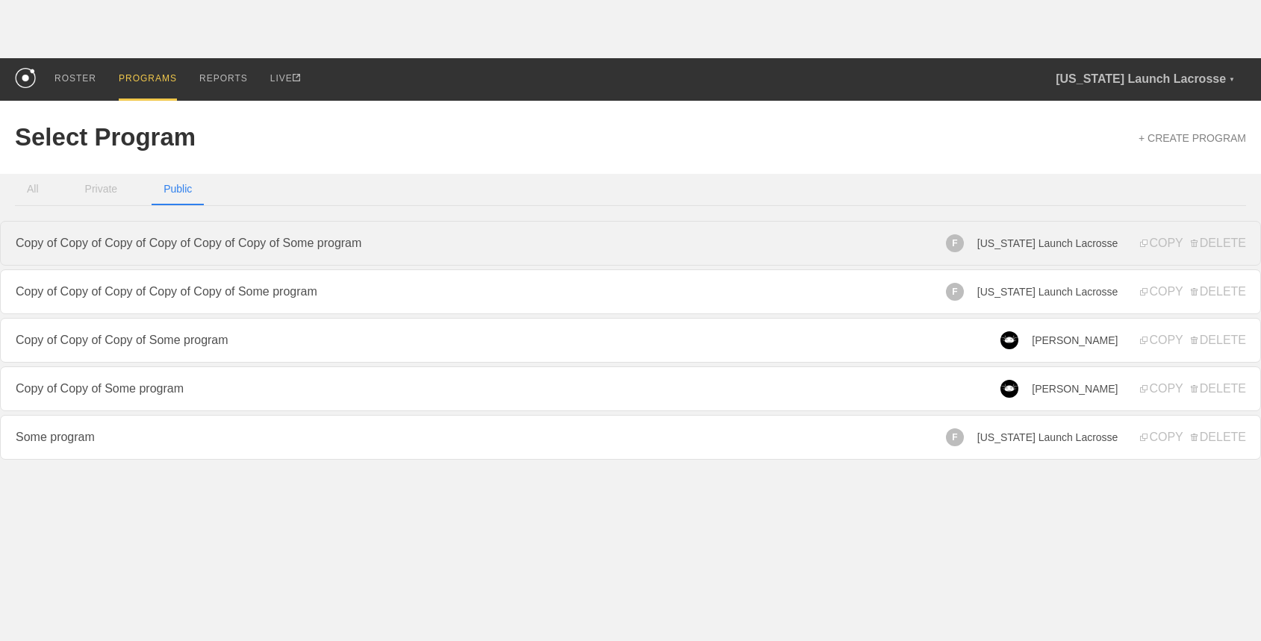
click at [476, 246] on link "Copy of Copy of Copy of Copy of Copy of Copy of Some program" at bounding box center [630, 243] width 1261 height 45
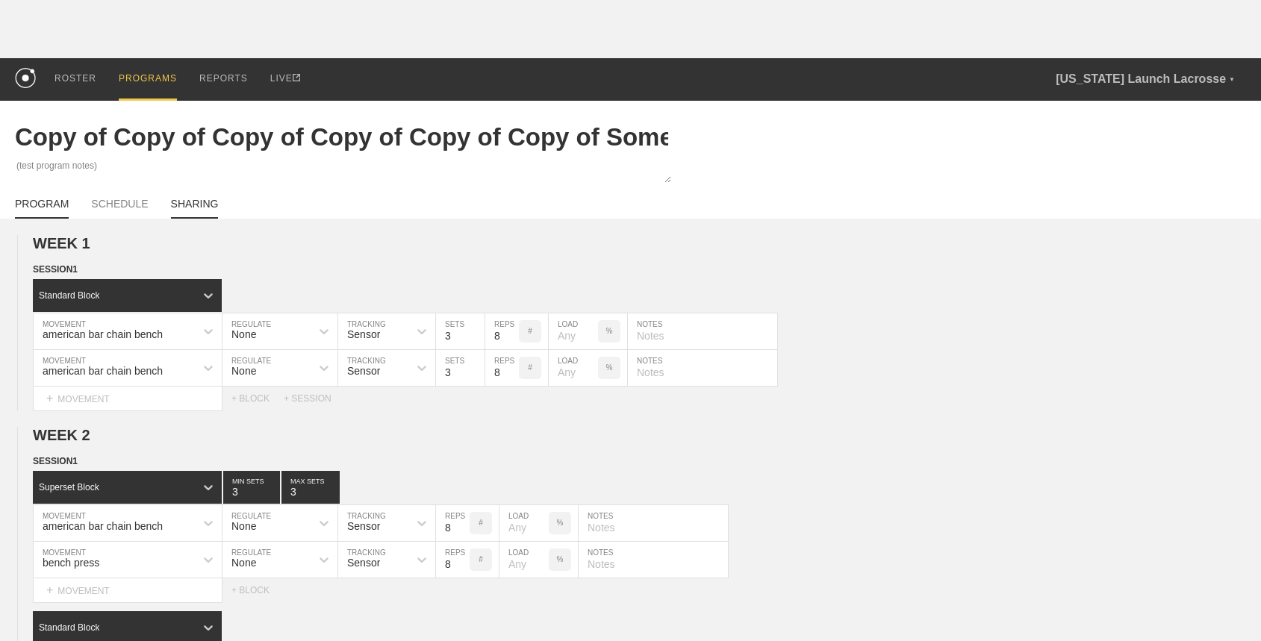
click at [210, 205] on link "SHARING" at bounding box center [195, 208] width 48 height 21
type textarea "x"
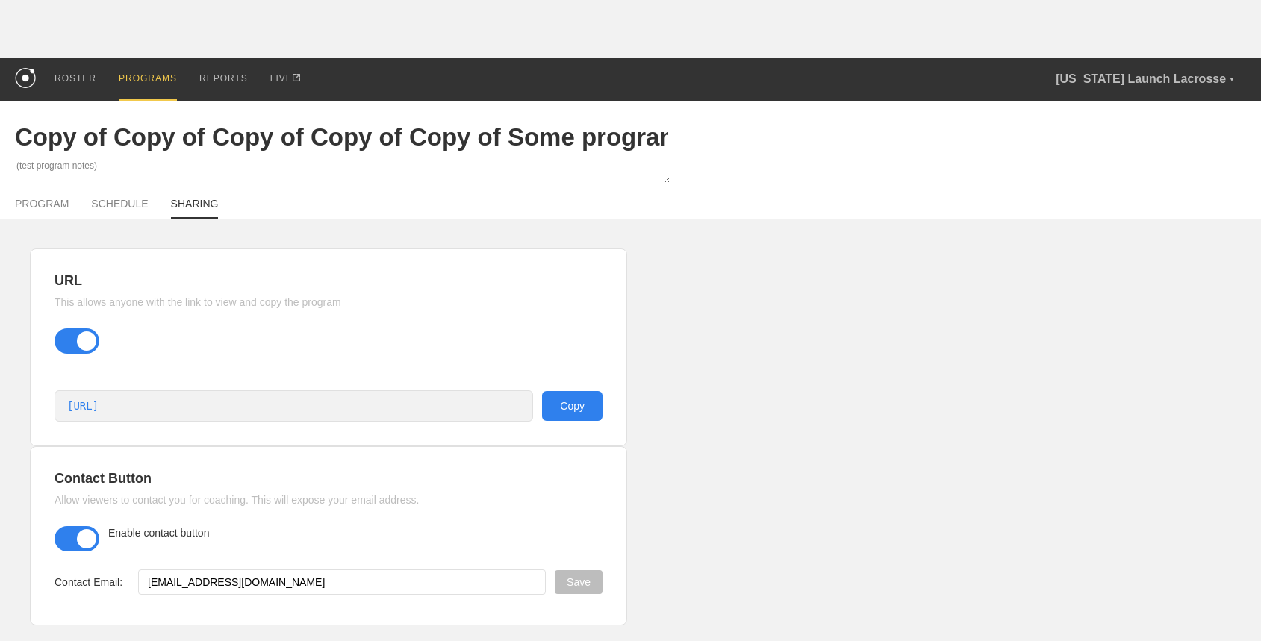
scroll to position [13, 0]
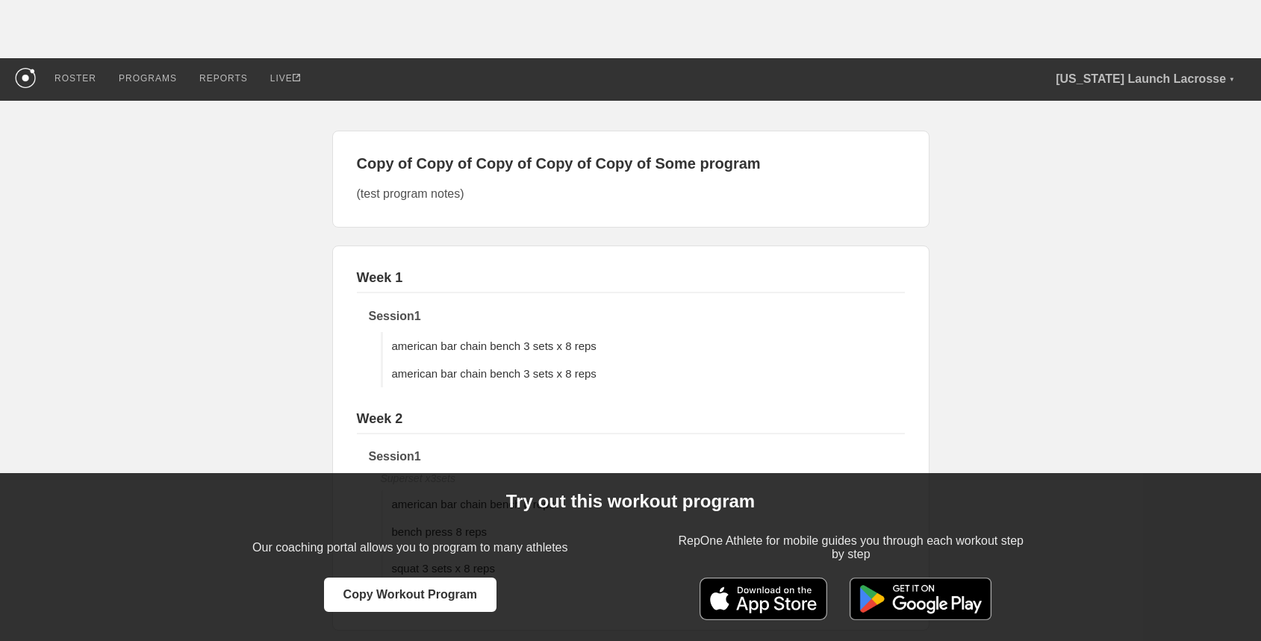
scroll to position [240, 0]
